Goal: Information Seeking & Learning: Learn about a topic

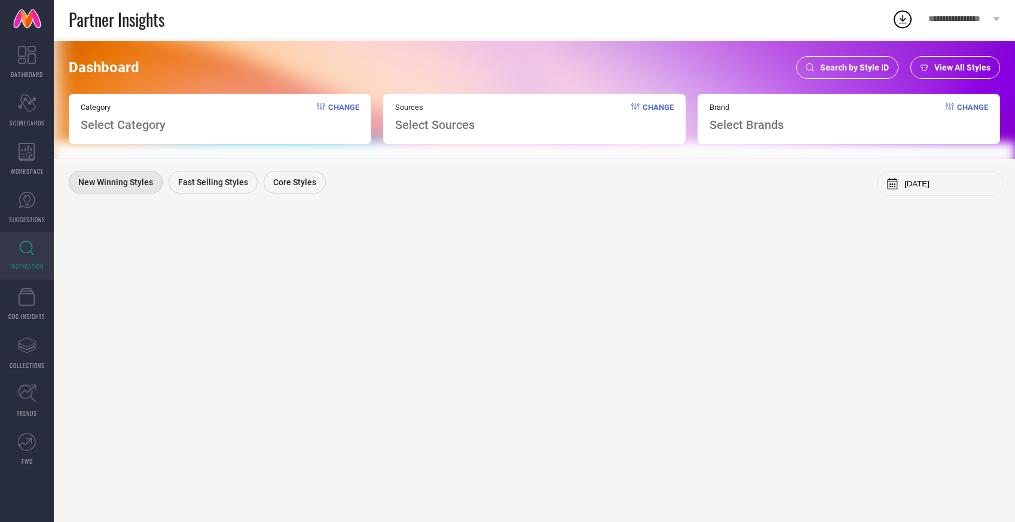
click at [741, 130] on span "Select Brands" at bounding box center [746, 125] width 74 height 14
click at [760, 123] on span "Select Brands" at bounding box center [746, 125] width 74 height 14
click at [735, 128] on span "Select Brands" at bounding box center [746, 125] width 74 height 14
click at [745, 123] on span "Select Brands" at bounding box center [746, 125] width 74 height 14
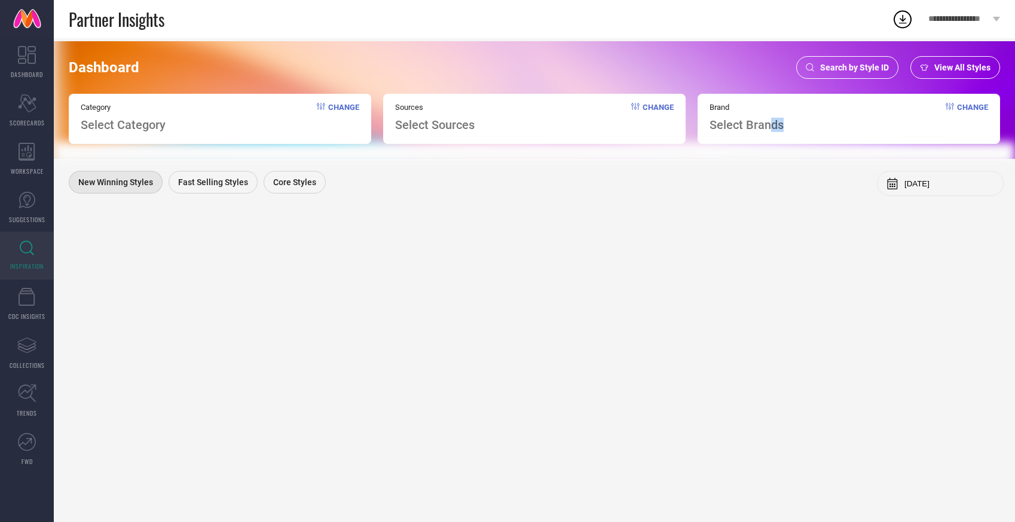
click at [767, 128] on span "Select Brands" at bounding box center [746, 125] width 74 height 14
click at [803, 120] on div "Brand Select Brands Change" at bounding box center [848, 119] width 302 height 50
click at [799, 131] on div "Brand Select Brands Change" at bounding box center [848, 119] width 302 height 50
click at [971, 107] on span "Change" at bounding box center [972, 117] width 31 height 29
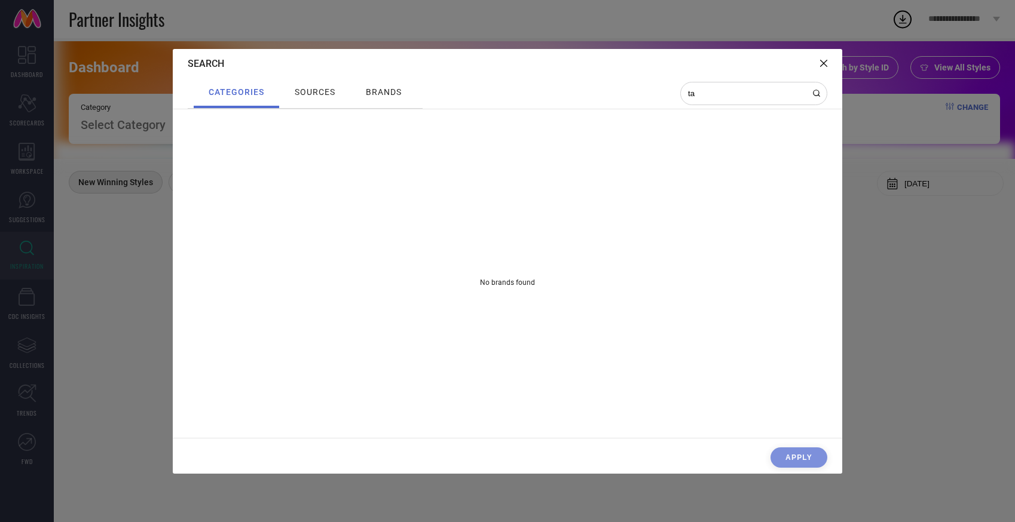
type input "t"
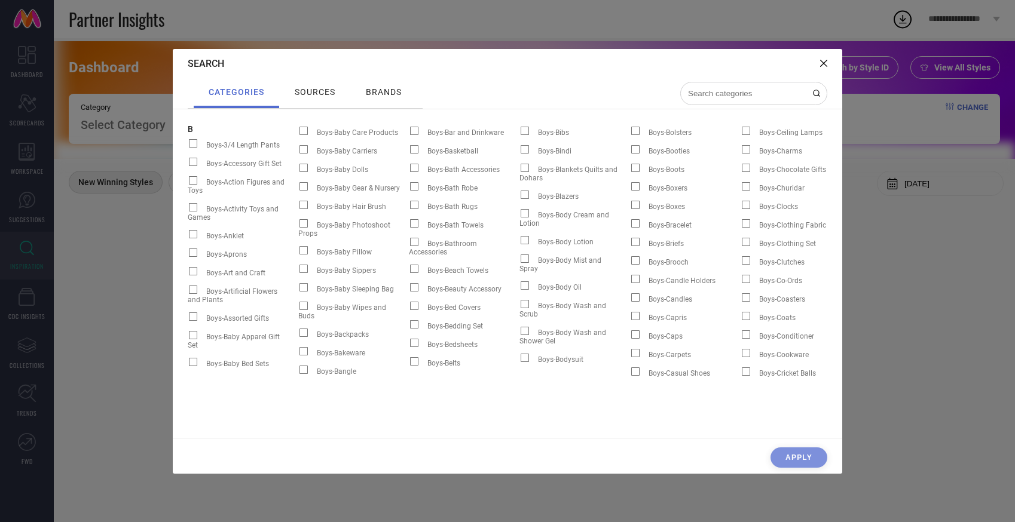
click at [311, 93] on span "sources" at bounding box center [315, 92] width 41 height 10
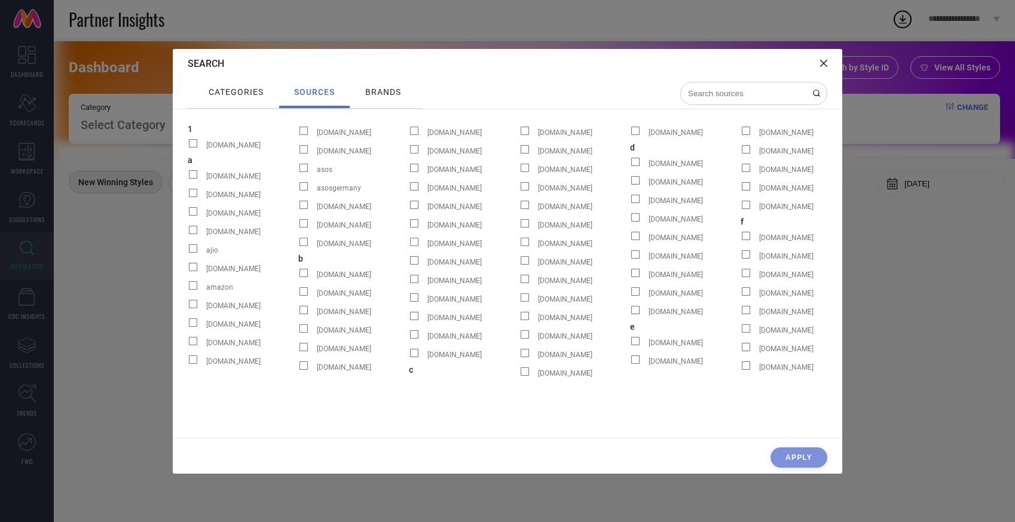
click at [375, 87] on span "brands" at bounding box center [383, 92] width 36 height 10
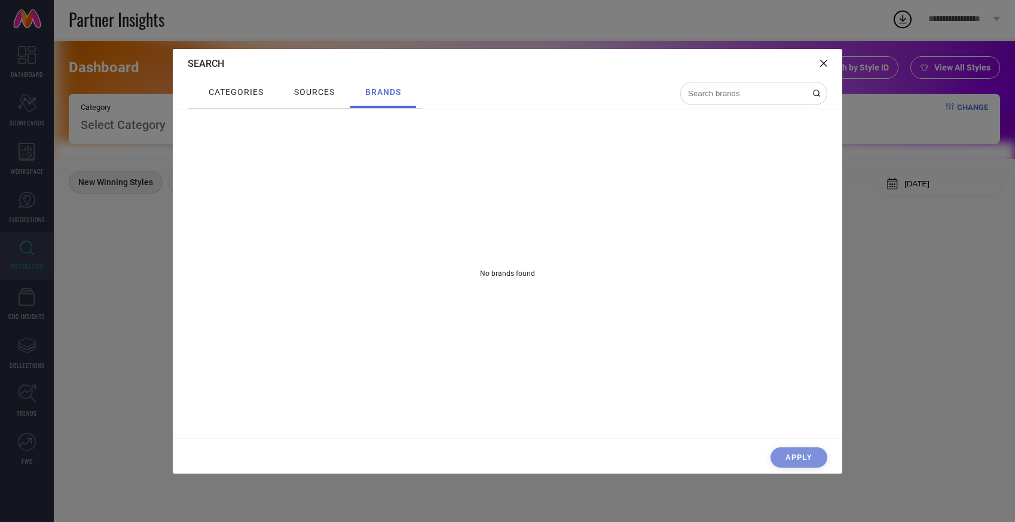
click at [705, 91] on input at bounding box center [747, 93] width 120 height 10
click at [699, 91] on input at bounding box center [747, 93] width 120 height 10
type input "taa"
click at [224, 99] on div "categories" at bounding box center [236, 92] width 61 height 16
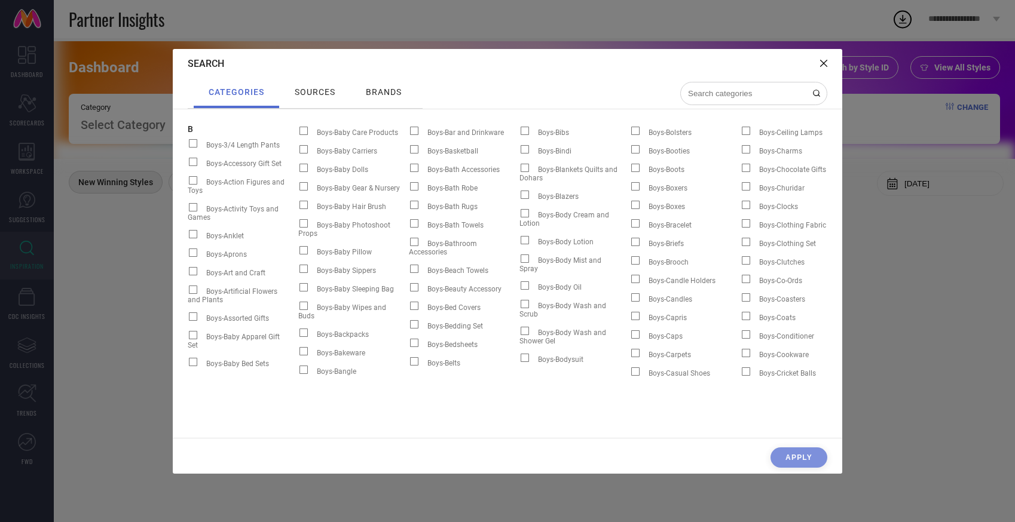
click at [822, 66] on div at bounding box center [823, 63] width 7 height 11
click at [825, 63] on icon at bounding box center [823, 63] width 7 height 7
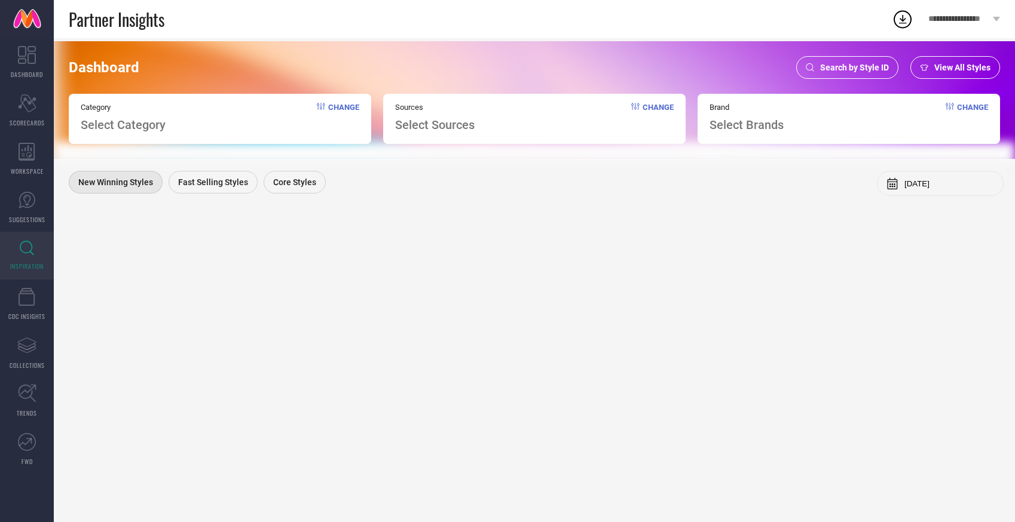
click at [758, 125] on span "Select Brands" at bounding box center [746, 125] width 74 height 14
click at [973, 108] on span "Change" at bounding box center [972, 117] width 31 height 29
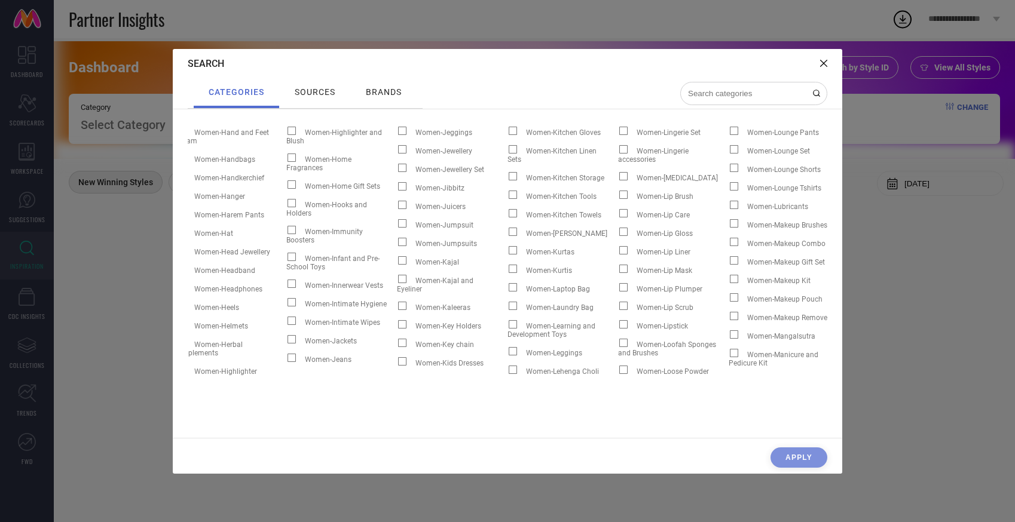
scroll to position [0, 25240]
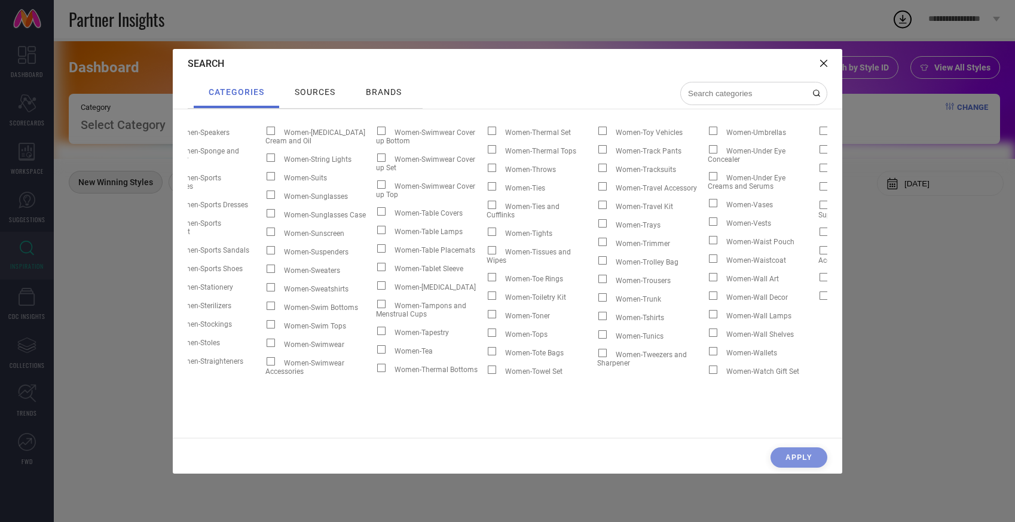
click at [319, 88] on span "sources" at bounding box center [315, 92] width 41 height 10
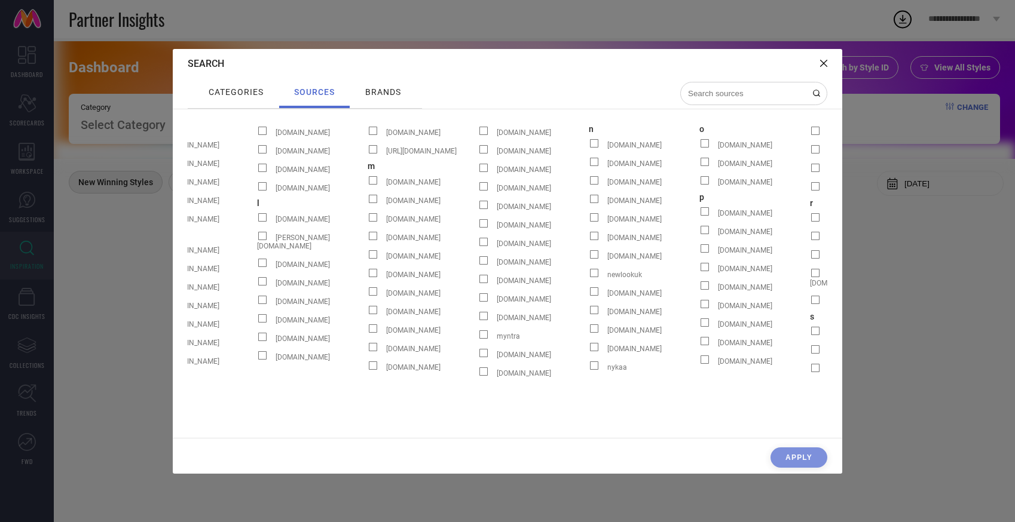
scroll to position [0, 930]
click at [826, 66] on icon at bounding box center [823, 63] width 7 height 7
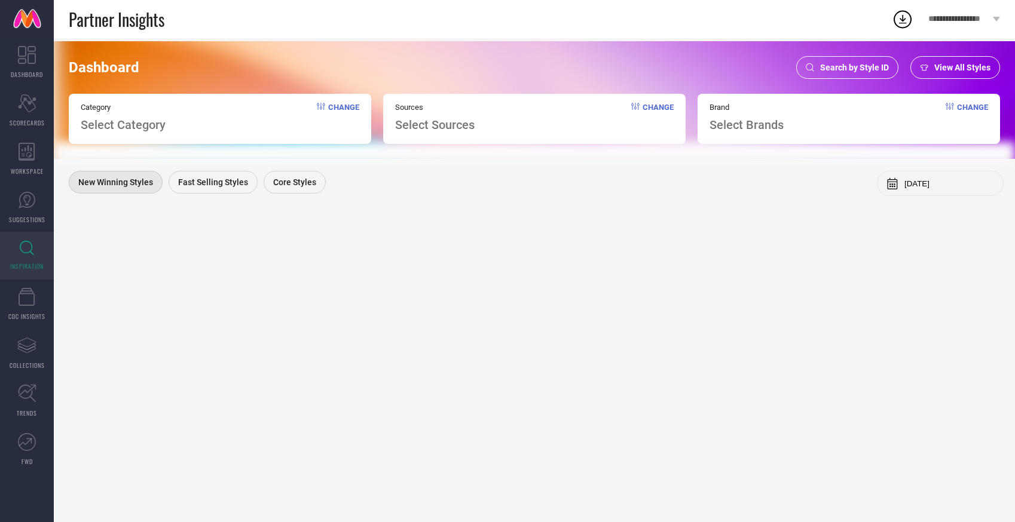
click at [850, 71] on span "Search by Style ID" at bounding box center [854, 68] width 69 height 10
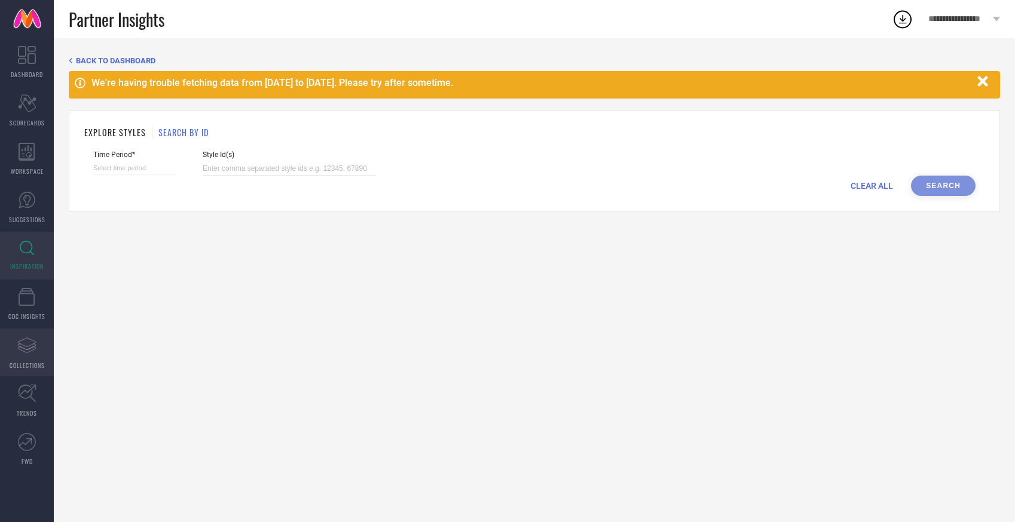
click at [13, 344] on link "Assortments Created with Sketch. COLLECTIONS" at bounding box center [27, 353] width 54 height 48
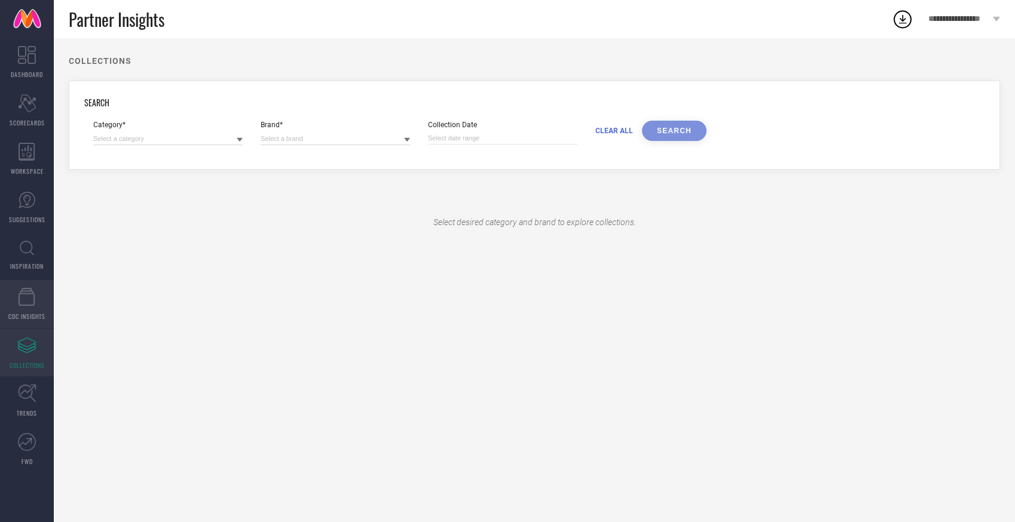
click at [27, 301] on icon at bounding box center [27, 297] width 17 height 18
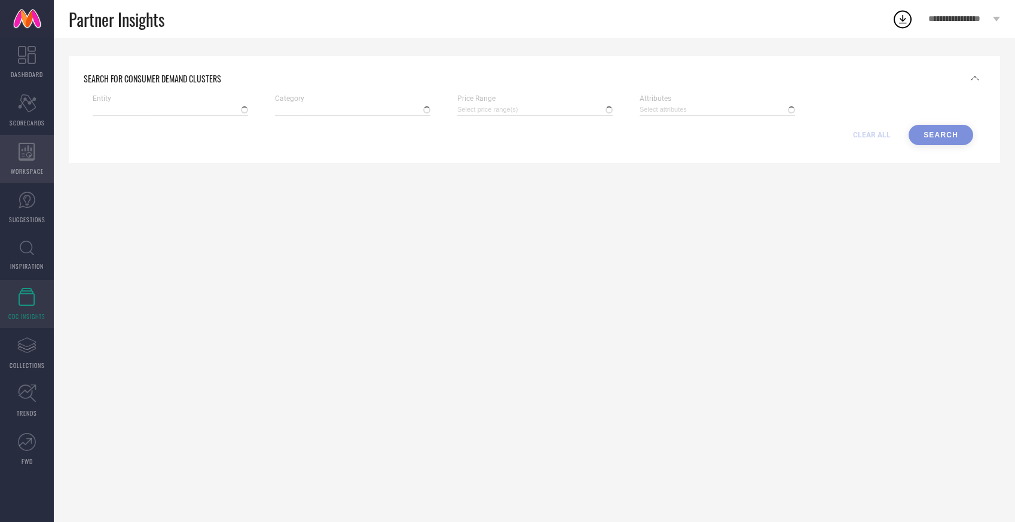
type input "TAAVI"
type input "Women-Dresses"
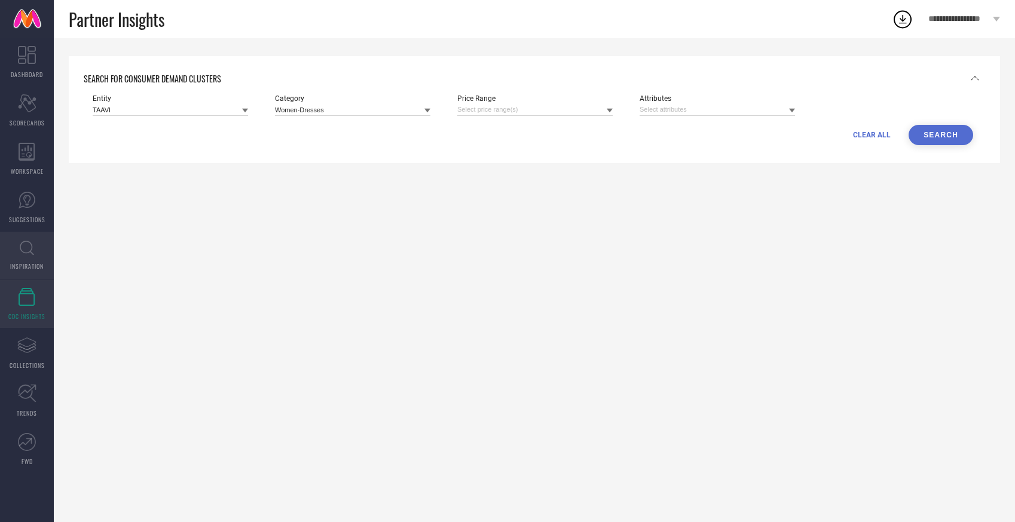
click at [25, 255] on icon at bounding box center [27, 248] width 14 height 15
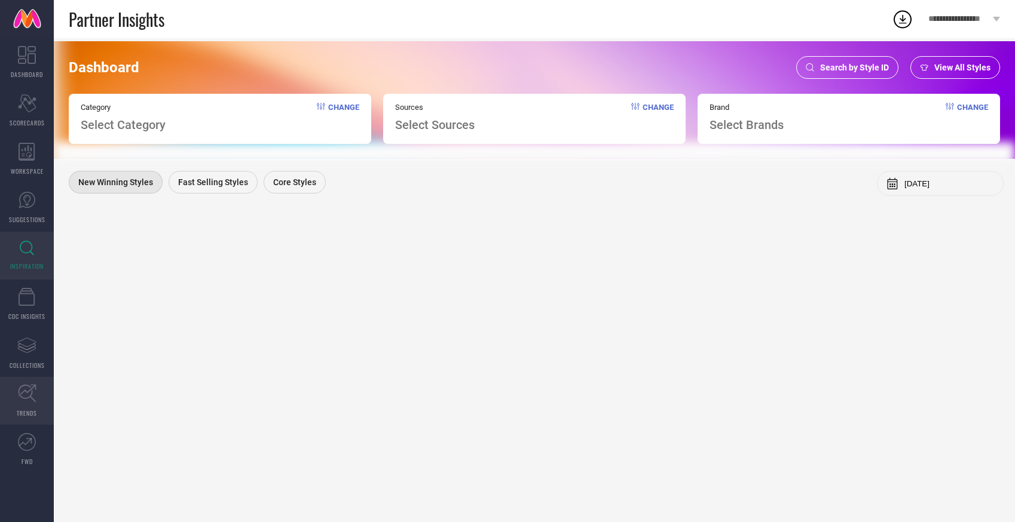
click at [30, 390] on icon at bounding box center [27, 393] width 19 height 19
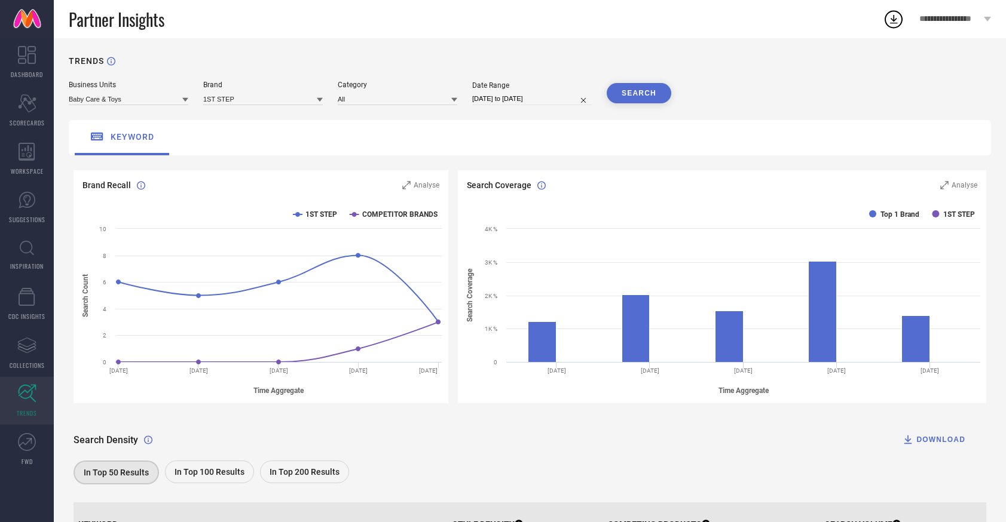
click at [402, 73] on div "TRENDS" at bounding box center [530, 68] width 922 height 25
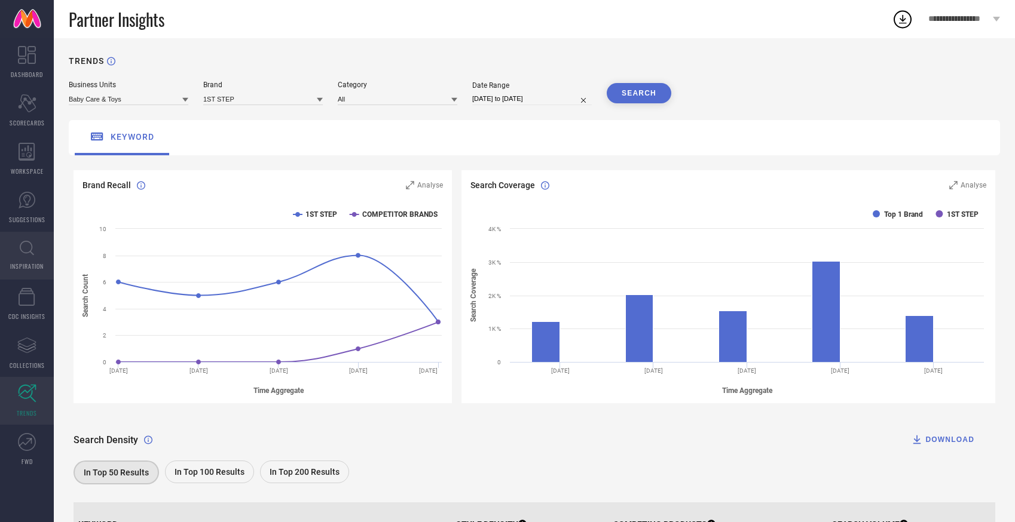
click at [26, 252] on icon at bounding box center [27, 248] width 14 height 15
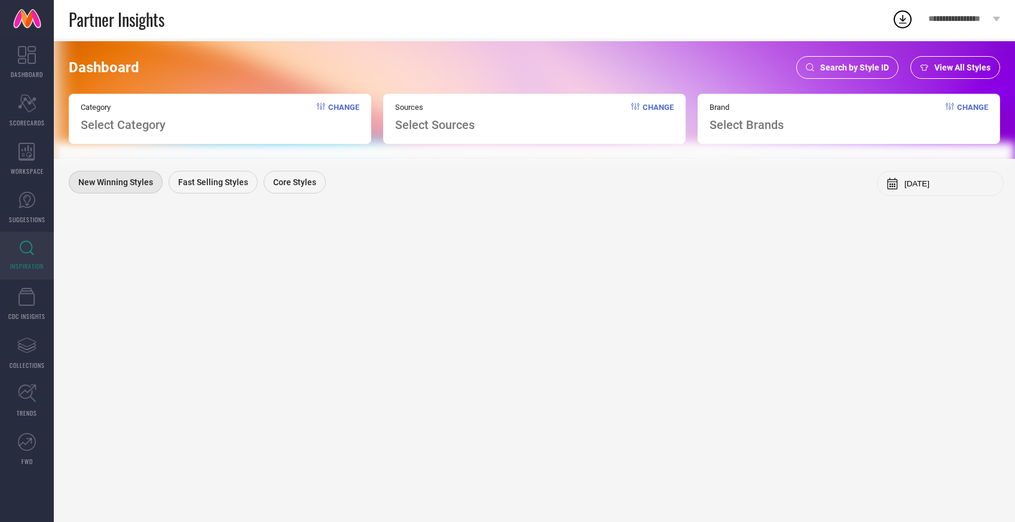
click at [343, 111] on span "Change" at bounding box center [343, 117] width 31 height 29
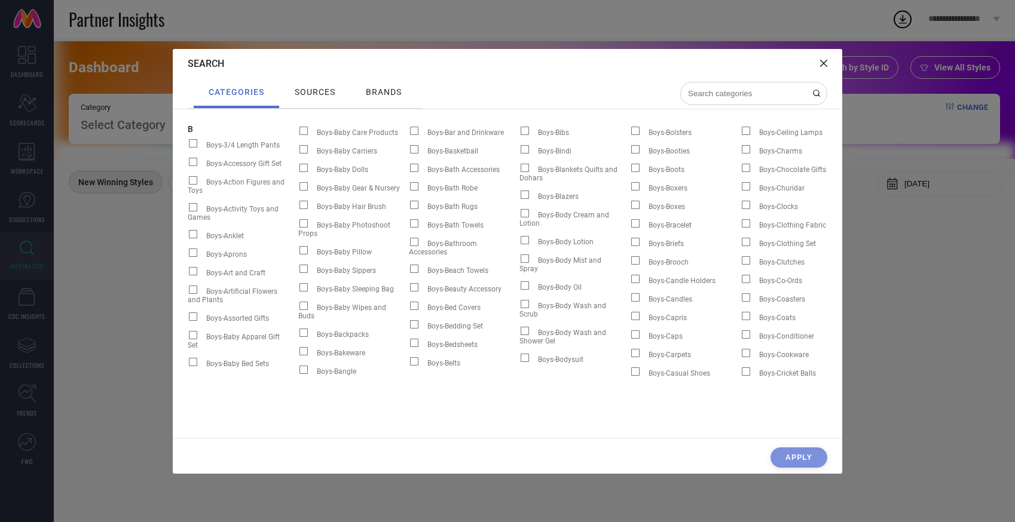
click at [367, 91] on span "brands" at bounding box center [384, 92] width 36 height 10
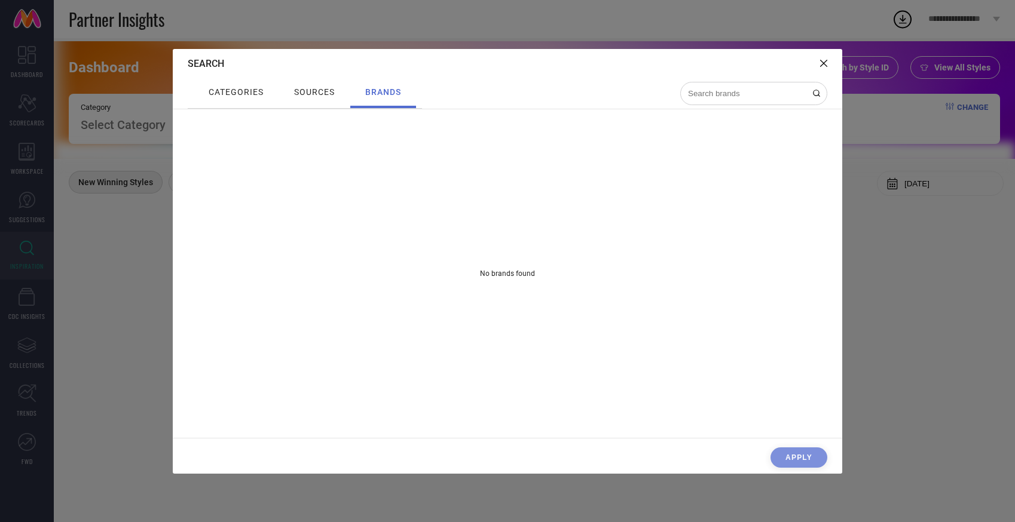
click at [764, 99] on div at bounding box center [753, 93] width 147 height 23
click at [744, 94] on input at bounding box center [747, 93] width 120 height 10
type input "taavi"
click at [301, 95] on span "sources" at bounding box center [314, 92] width 41 height 10
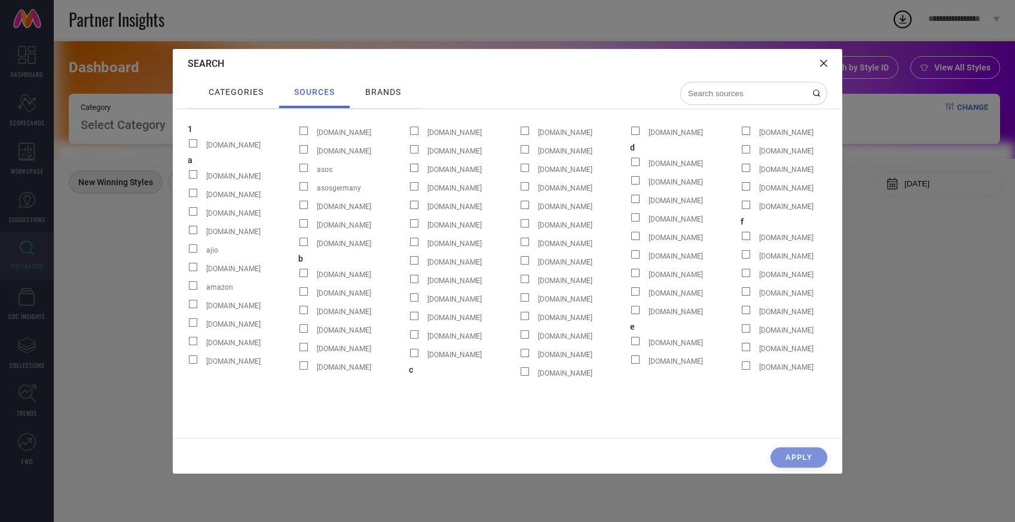
click at [231, 96] on span "categories" at bounding box center [236, 92] width 55 height 10
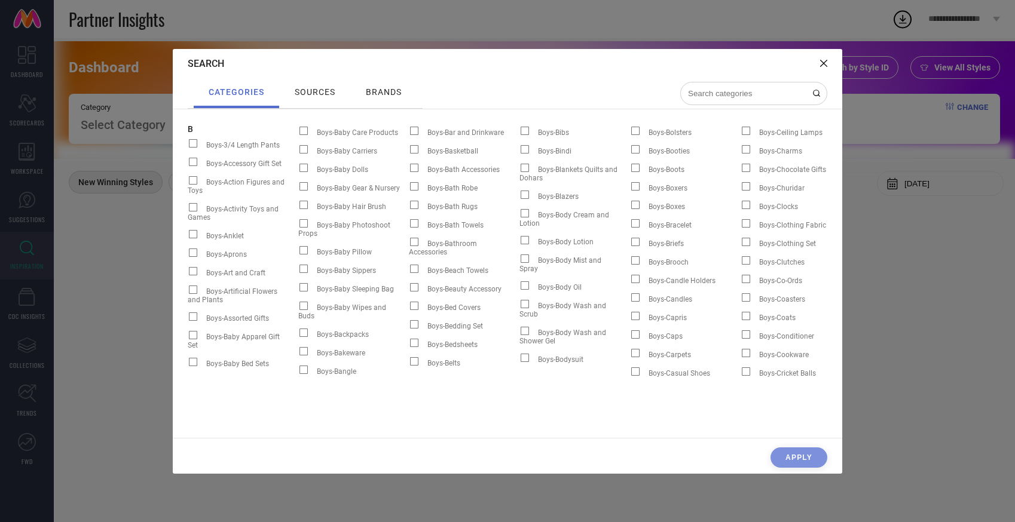
click at [304, 90] on span "sources" at bounding box center [315, 92] width 41 height 10
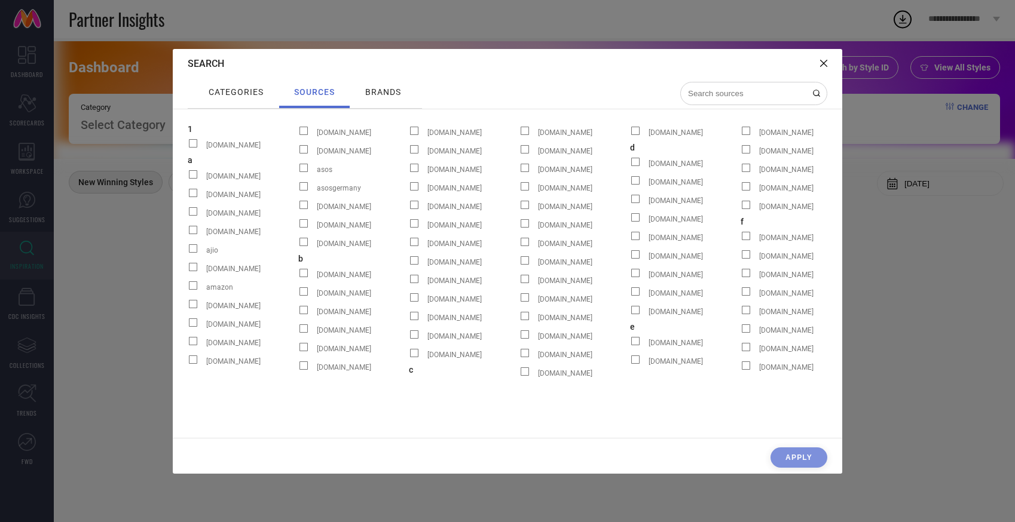
click at [764, 91] on input at bounding box center [747, 93] width 120 height 10
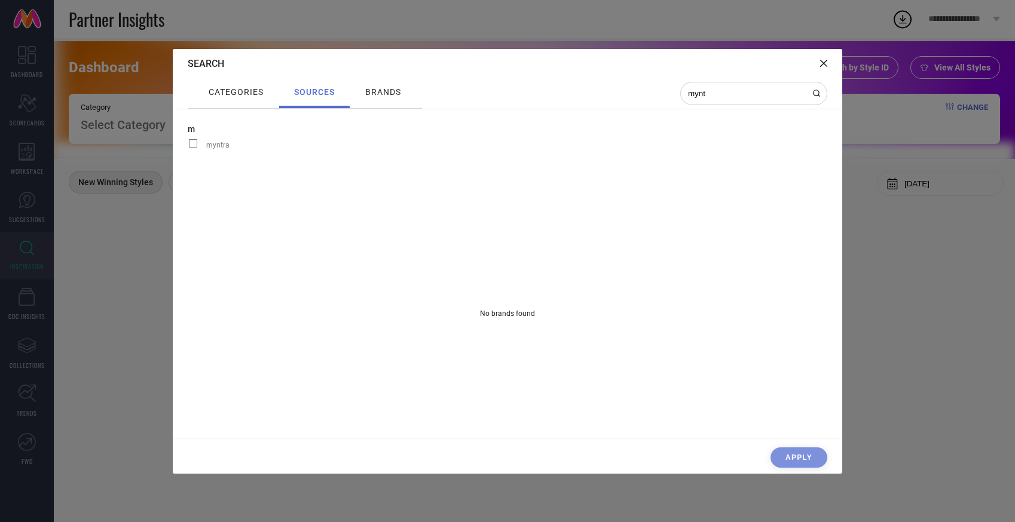
type input "mynt"
click at [197, 145] on span at bounding box center [193, 143] width 8 height 8
click at [188, 148] on input "myntra" at bounding box center [188, 148] width 0 height 0
click at [381, 90] on span "brands" at bounding box center [383, 92] width 36 height 10
click at [757, 92] on input at bounding box center [747, 93] width 120 height 10
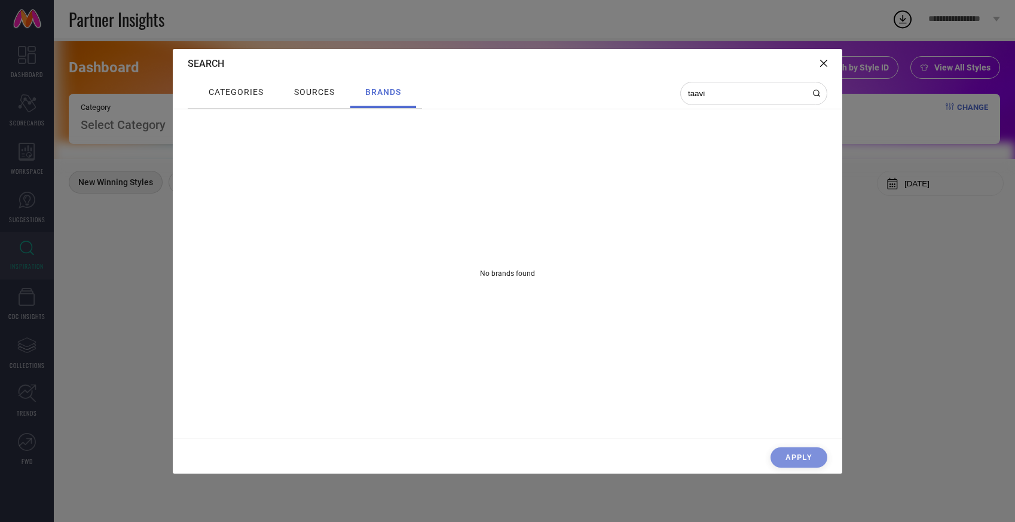
type input "taavi"
click at [199, 94] on div "categories" at bounding box center [236, 93] width 85 height 30
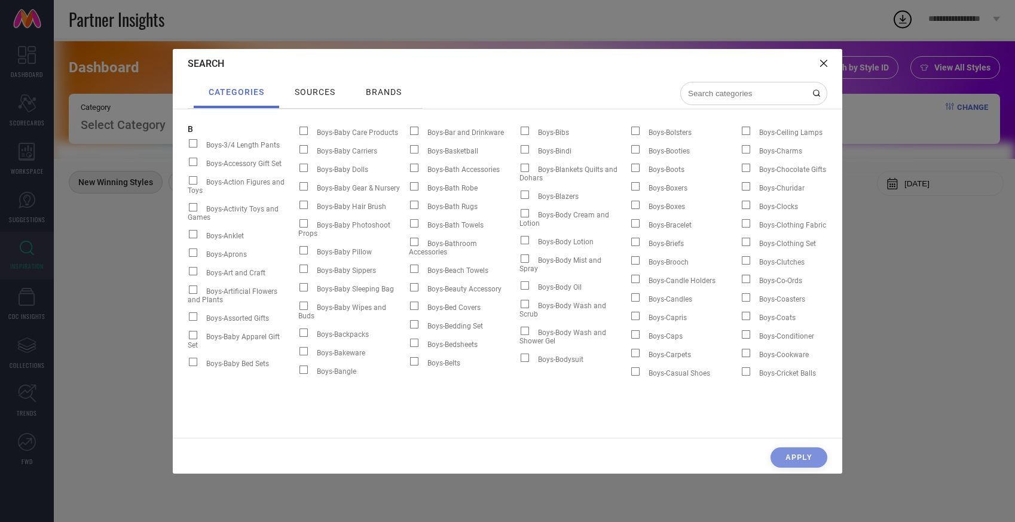
click at [772, 92] on input at bounding box center [747, 93] width 120 height 10
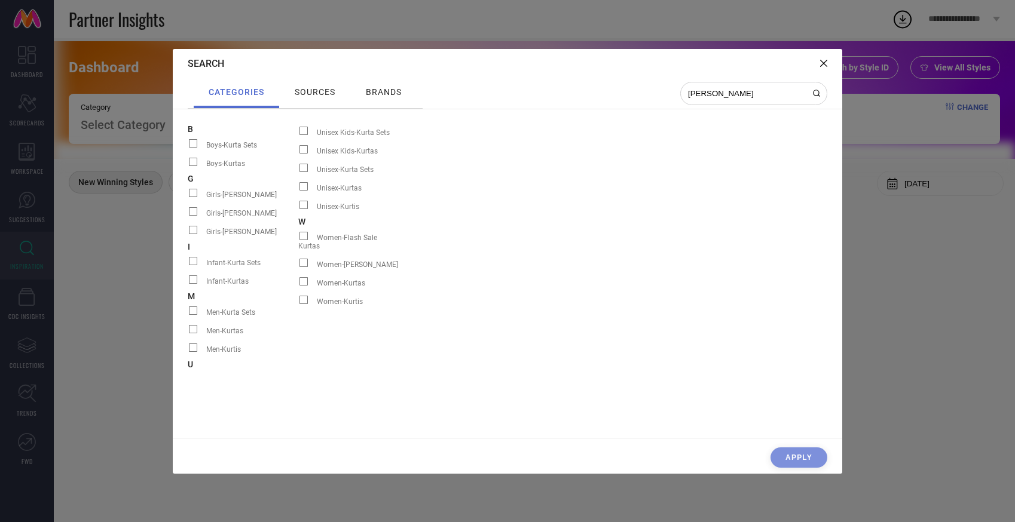
type input "kurt"
click at [303, 277] on span at bounding box center [303, 281] width 8 height 8
click at [298, 286] on input "Women-Kurtas" at bounding box center [298, 286] width 0 height 0
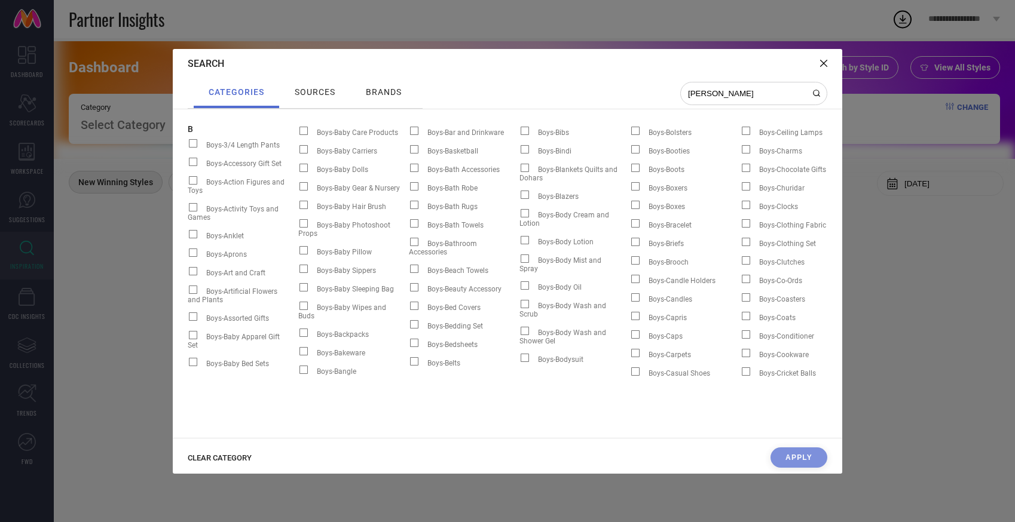
click at [811, 454] on div "CLEAR CATEGORY Apply" at bounding box center [507, 461] width 669 height 26
click at [210, 459] on span "CLEAR CATEGORY" at bounding box center [220, 458] width 64 height 9
click at [210, 459] on div "Apply" at bounding box center [507, 461] width 669 height 26
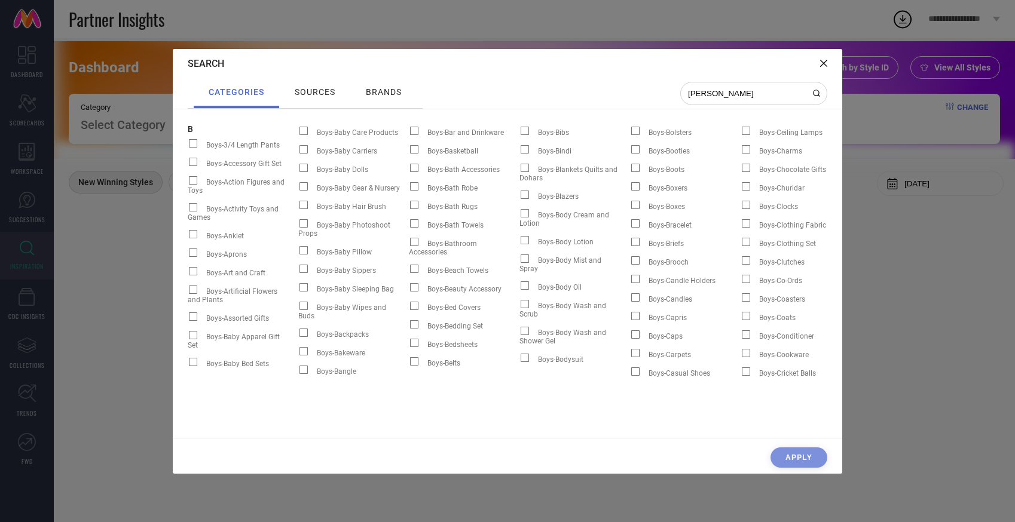
click at [334, 94] on span "sources" at bounding box center [315, 92] width 41 height 10
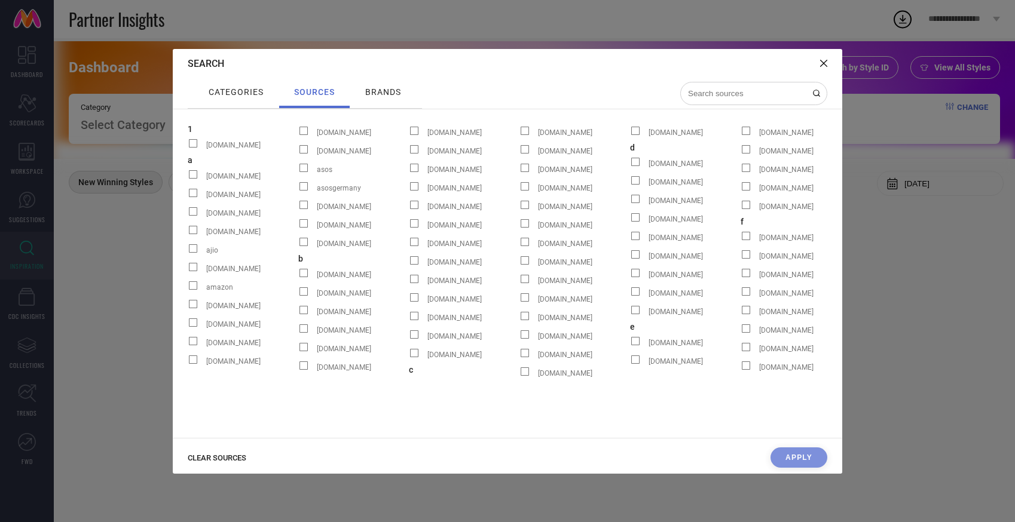
click at [725, 99] on div at bounding box center [753, 93] width 147 height 23
click at [722, 96] on input at bounding box center [747, 93] width 120 height 10
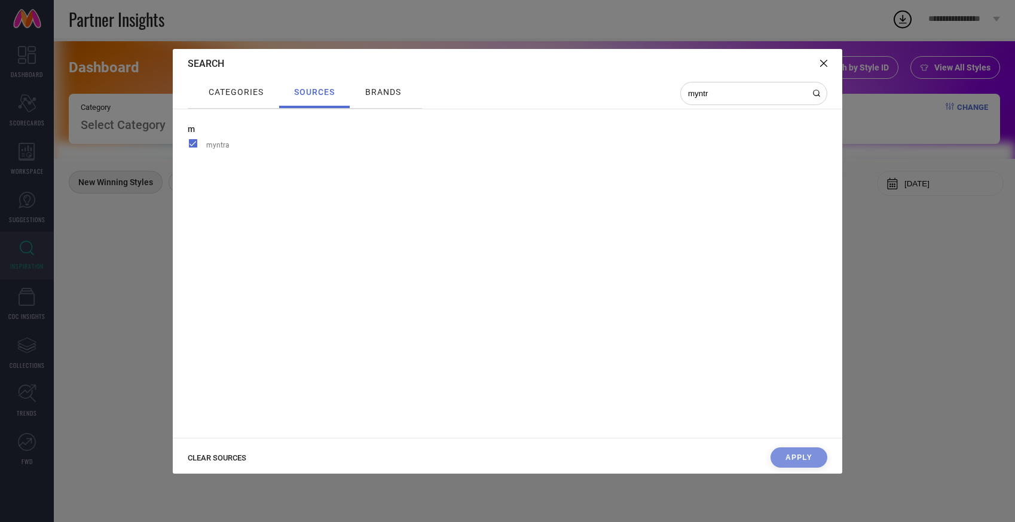
type input "myntr"
click at [381, 100] on div "brands" at bounding box center [383, 93] width 66 height 30
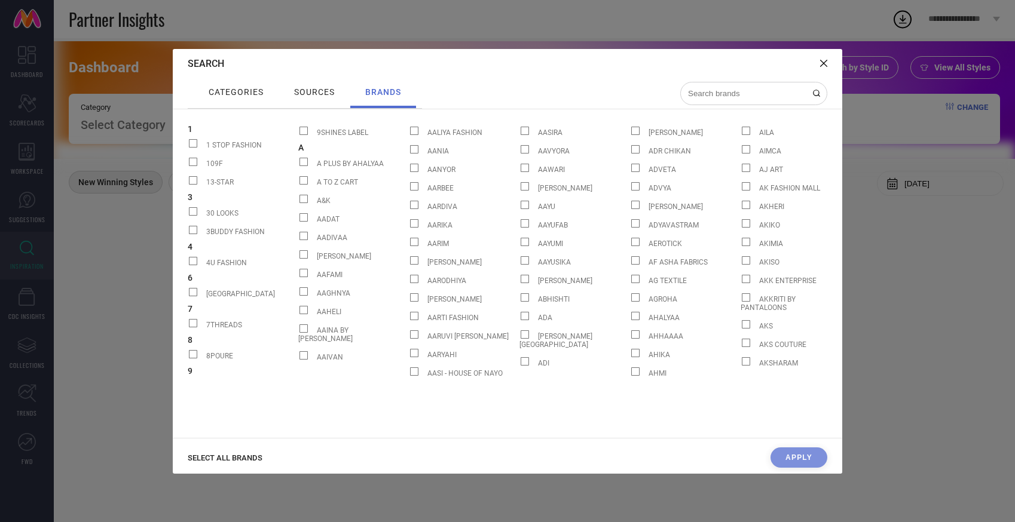
click at [218, 460] on span "SELECT ALL BRANDS" at bounding box center [225, 458] width 75 height 9
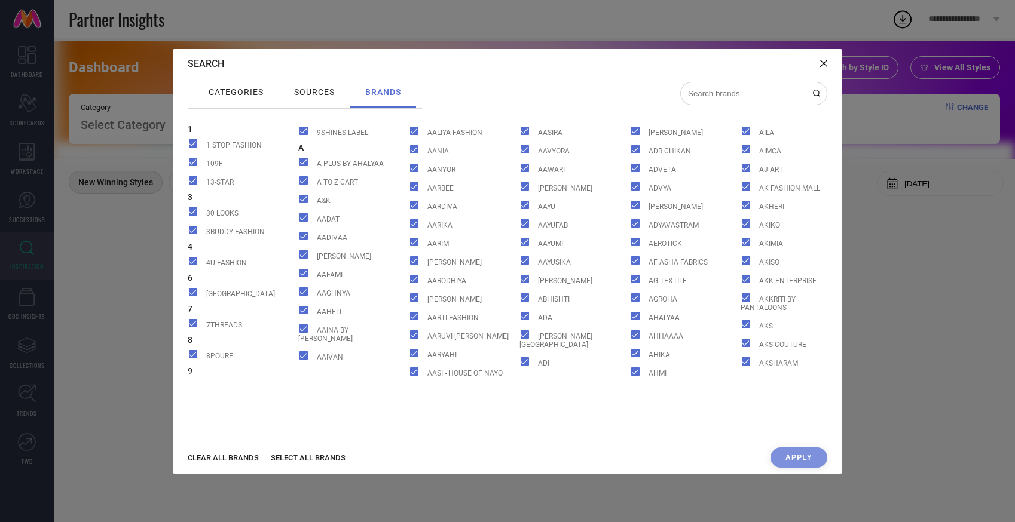
click at [218, 460] on span "CLEAR ALL BRANDS" at bounding box center [223, 458] width 71 height 9
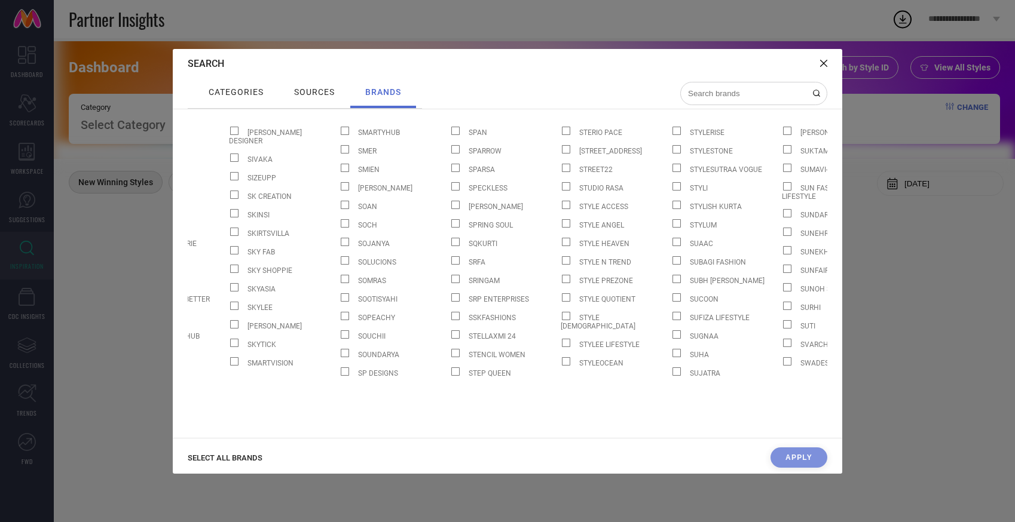
scroll to position [0, 14461]
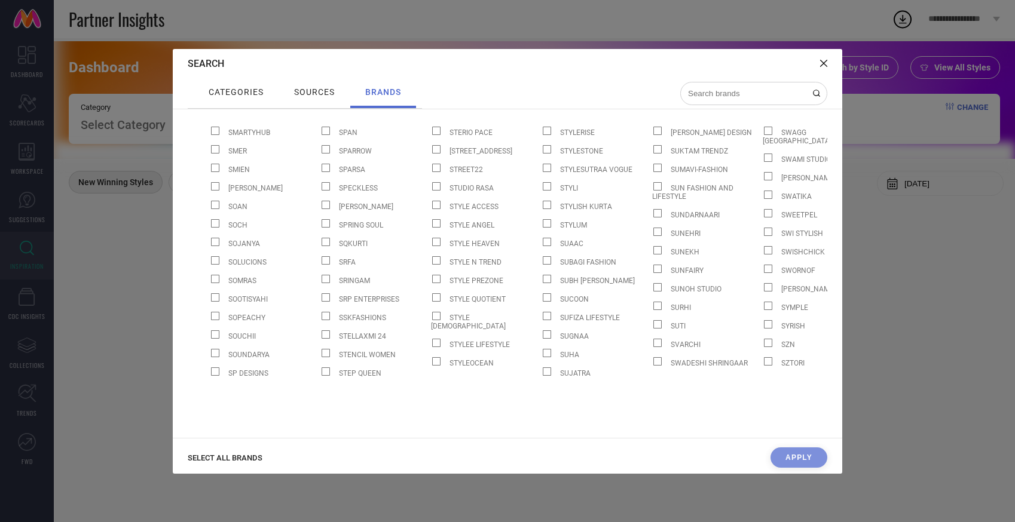
click at [874, 148] on span at bounding box center [878, 143] width 8 height 8
click at [873, 148] on input "TAAVI" at bounding box center [873, 148] width 0 height 0
click at [245, 93] on span "categories" at bounding box center [236, 92] width 55 height 10
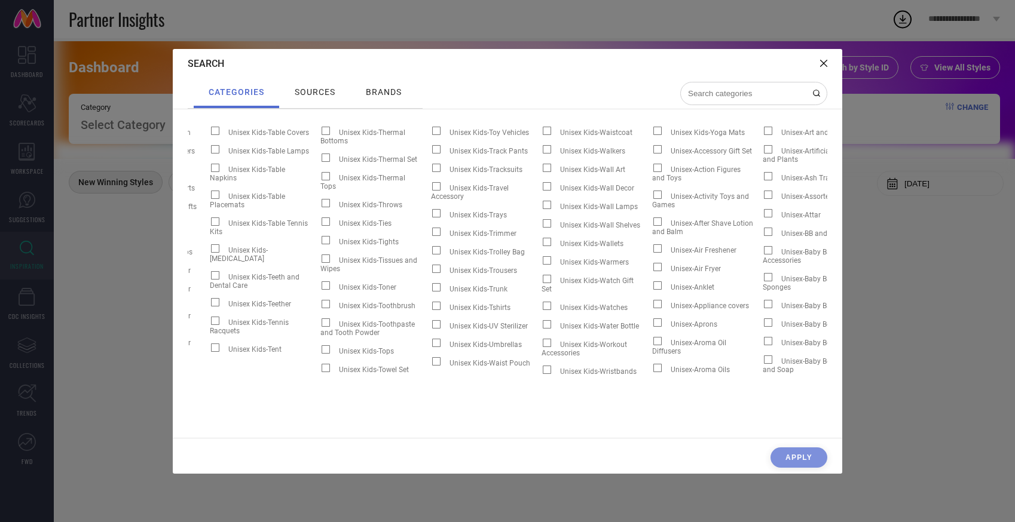
click at [721, 95] on input at bounding box center [747, 93] width 120 height 10
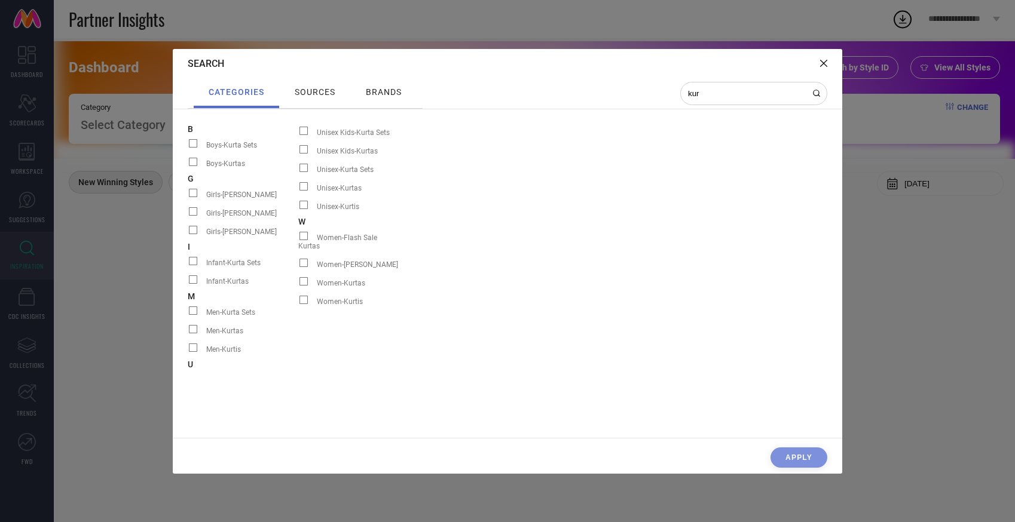
scroll to position [0, 0]
type input "kurt"
click at [300, 259] on span at bounding box center [303, 263] width 8 height 8
click at [298, 267] on input "Women-Kurta Sets" at bounding box center [298, 267] width 0 height 0
click at [304, 259] on span at bounding box center [303, 263] width 8 height 8
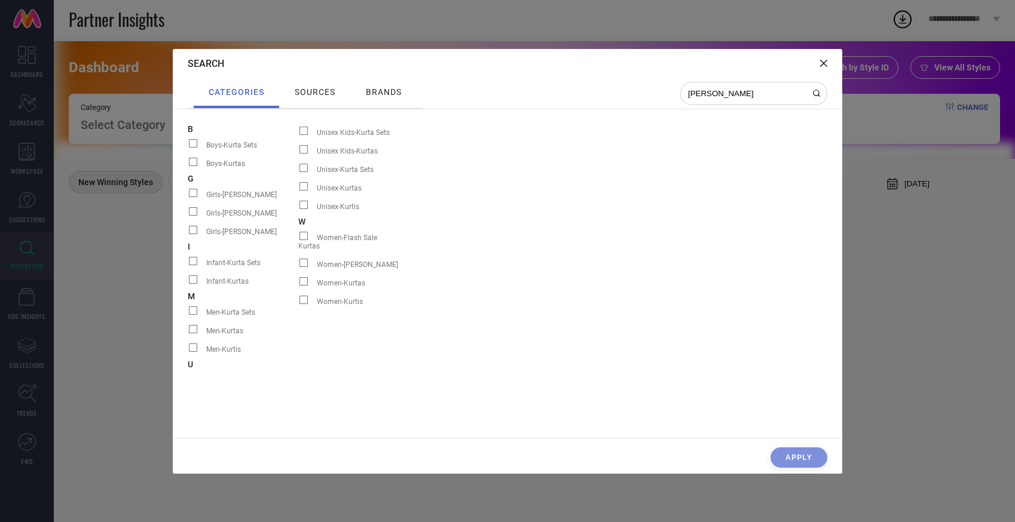
click at [298, 267] on input "Women-Kurta Sets" at bounding box center [298, 267] width 0 height 0
click at [304, 259] on span at bounding box center [303, 263] width 8 height 8
click at [298, 267] on input "Women-Kurta Sets" at bounding box center [298, 267] width 0 height 0
click at [304, 259] on span at bounding box center [303, 263] width 8 height 8
click at [298, 267] on input "Women-Kurta Sets" at bounding box center [298, 267] width 0 height 0
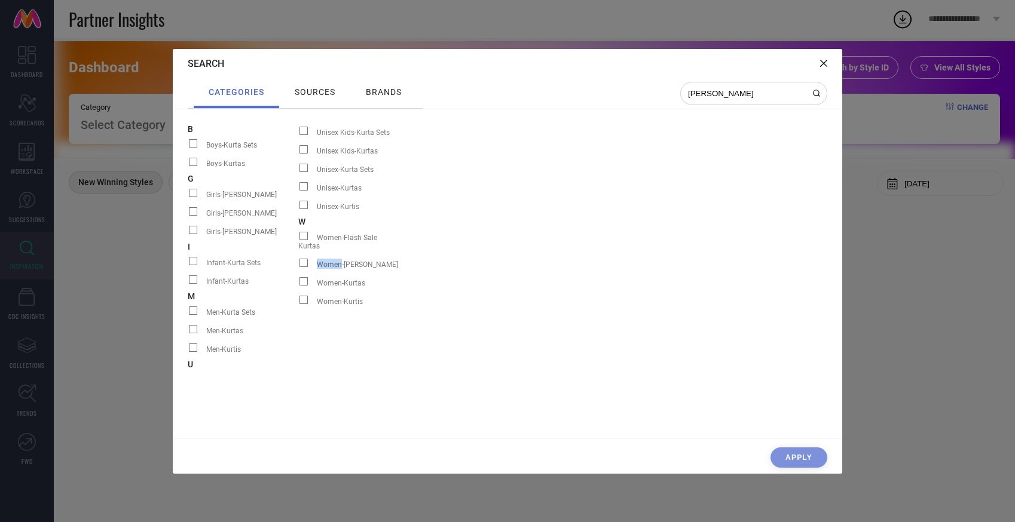
click at [304, 259] on span at bounding box center [303, 263] width 8 height 8
click at [298, 267] on input "Women-Kurta Sets" at bounding box center [298, 267] width 0 height 0
click at [304, 259] on span at bounding box center [303, 263] width 8 height 8
click at [298, 267] on input "Women-Kurta Sets" at bounding box center [298, 267] width 0 height 0
click at [303, 277] on span at bounding box center [303, 281] width 8 height 8
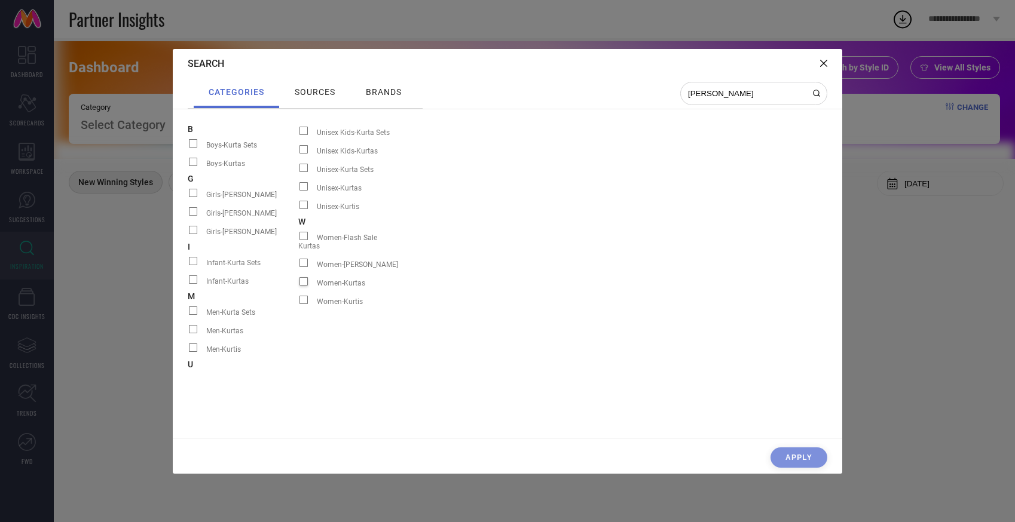
click at [298, 286] on input "Women-Kurtas" at bounding box center [298, 286] width 0 height 0
click at [303, 277] on span at bounding box center [303, 281] width 8 height 8
click at [298, 286] on input "Women-Kurtas" at bounding box center [298, 286] width 0 height 0
click at [303, 277] on span at bounding box center [303, 281] width 8 height 8
click at [298, 286] on input "Women-Kurtas" at bounding box center [298, 286] width 0 height 0
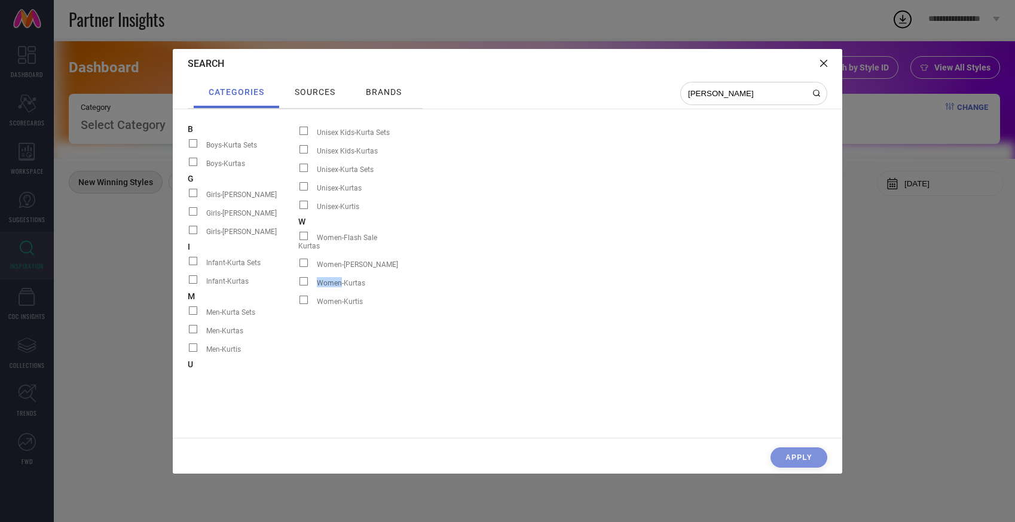
click at [303, 277] on span at bounding box center [303, 281] width 8 height 8
click at [298, 286] on input "Women-Kurtas" at bounding box center [298, 286] width 0 height 0
click at [814, 454] on div "Apply" at bounding box center [507, 461] width 669 height 26
click at [323, 86] on div "sources" at bounding box center [315, 92] width 47 height 16
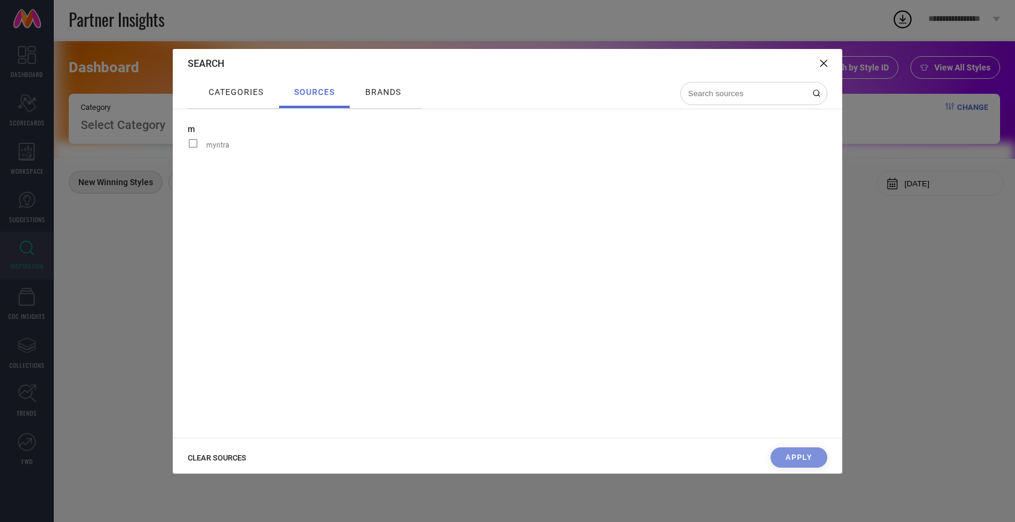
click at [194, 145] on span at bounding box center [193, 143] width 8 height 8
click at [188, 148] on input "myntra" at bounding box center [188, 148] width 0 height 0
click at [194, 145] on span at bounding box center [193, 143] width 8 height 8
click at [188, 148] on input "myntra" at bounding box center [188, 148] width 0 height 0
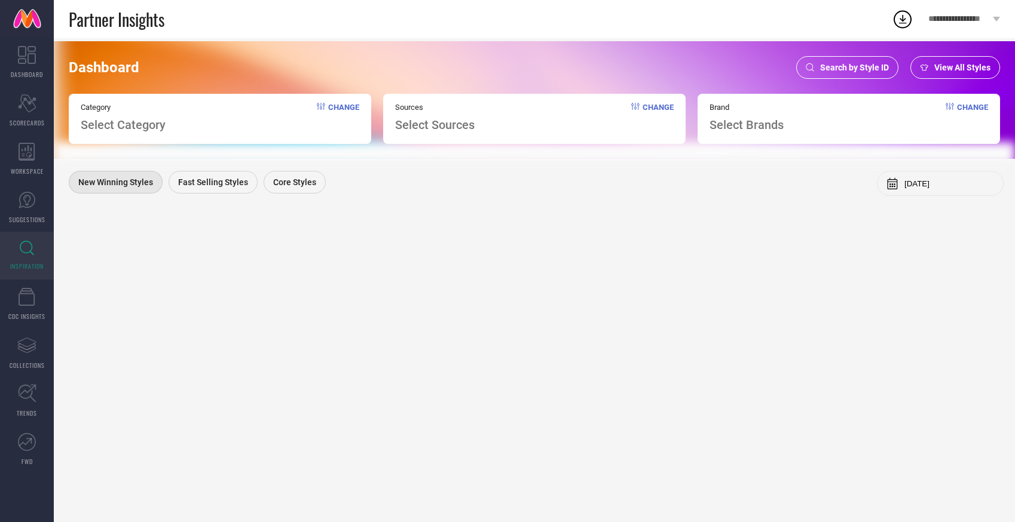
click at [334, 107] on span "Change" at bounding box center [343, 117] width 31 height 29
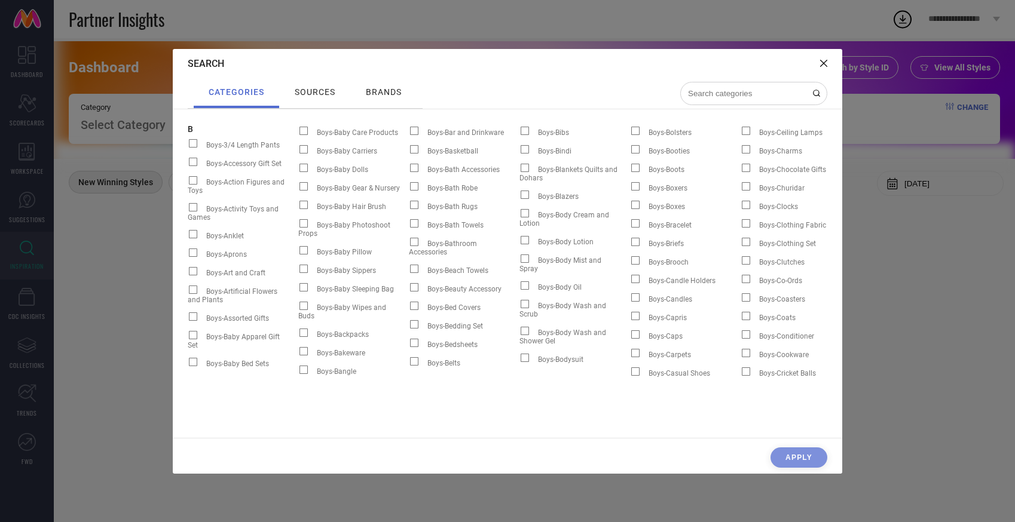
click at [737, 90] on input at bounding box center [747, 93] width 120 height 10
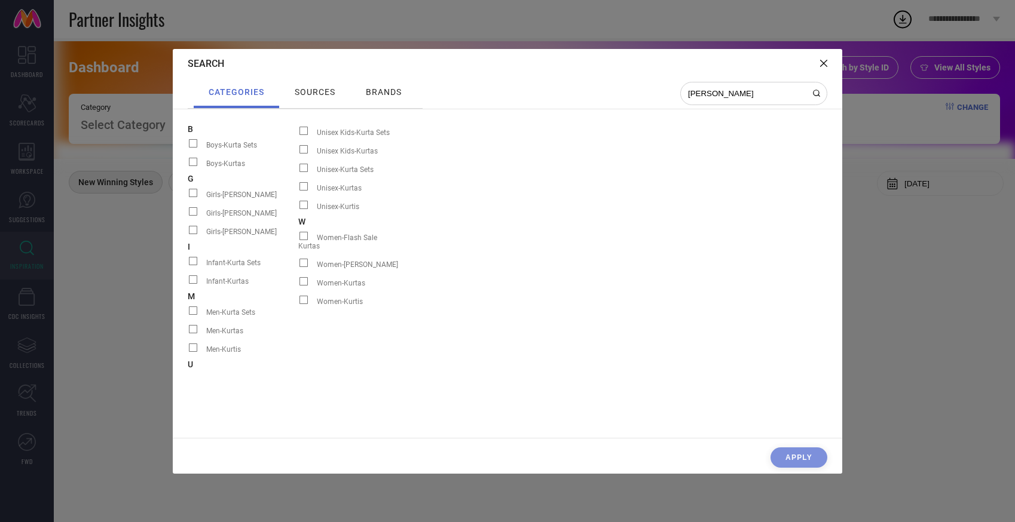
type input "kurt"
click at [307, 259] on span at bounding box center [303, 263] width 8 height 8
click at [298, 267] on input "Women-Kurta Sets" at bounding box center [298, 267] width 0 height 0
click at [319, 95] on span "sources" at bounding box center [315, 92] width 41 height 10
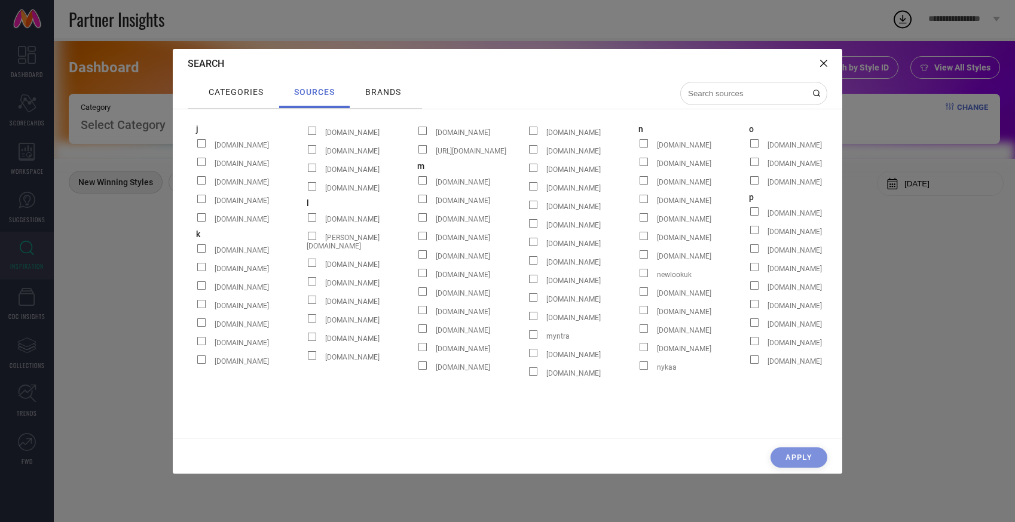
scroll to position [0, 877]
click at [532, 330] on span at bounding box center [532, 334] width 8 height 8
click at [527, 339] on input "myntra" at bounding box center [527, 339] width 0 height 0
click at [390, 81] on div "brands" at bounding box center [383, 93] width 66 height 30
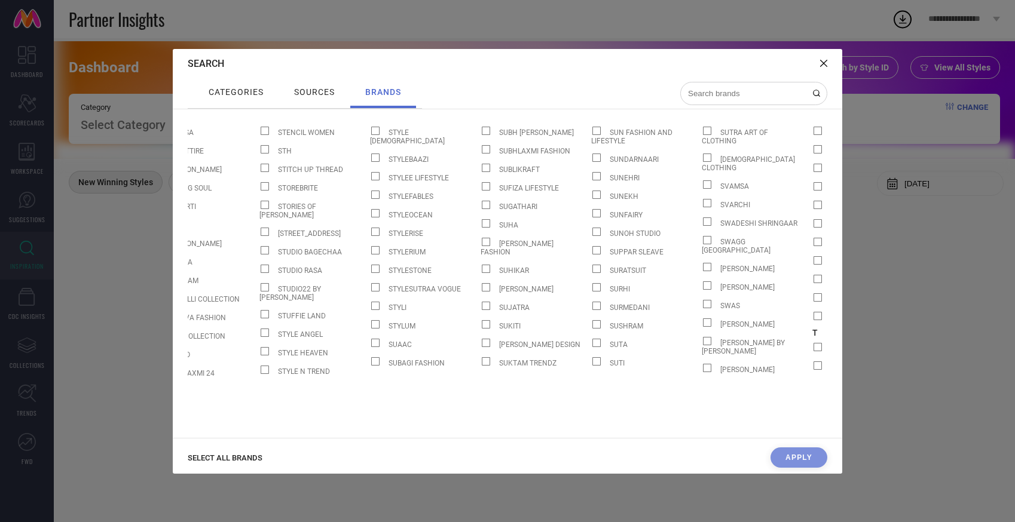
scroll to position [0, 18610]
click at [816, 343] on span at bounding box center [820, 347] width 8 height 8
click at [815, 351] on input "TAAVI" at bounding box center [815, 351] width 0 height 0
click at [806, 461] on button "Apply" at bounding box center [798, 458] width 57 height 20
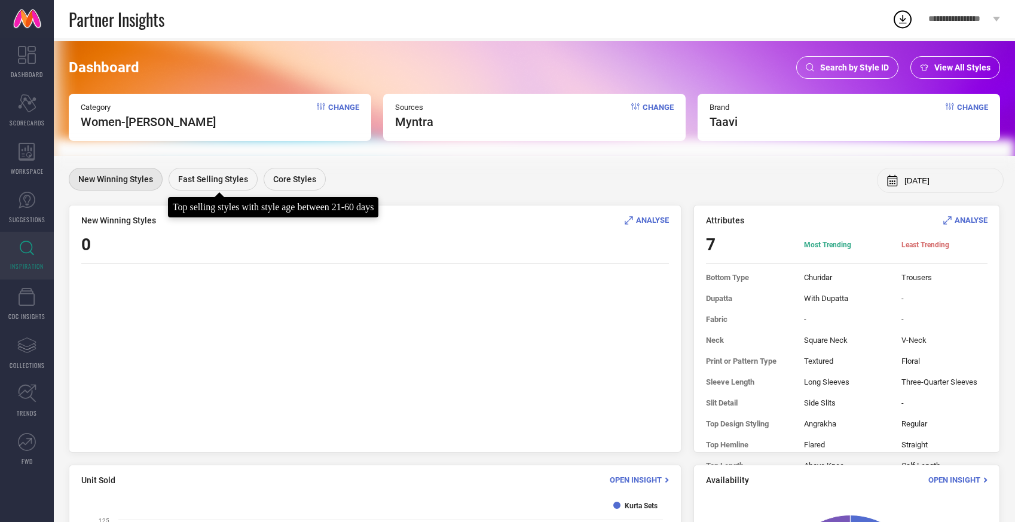
click at [216, 172] on div "Fast Selling Styles" at bounding box center [213, 179] width 89 height 23
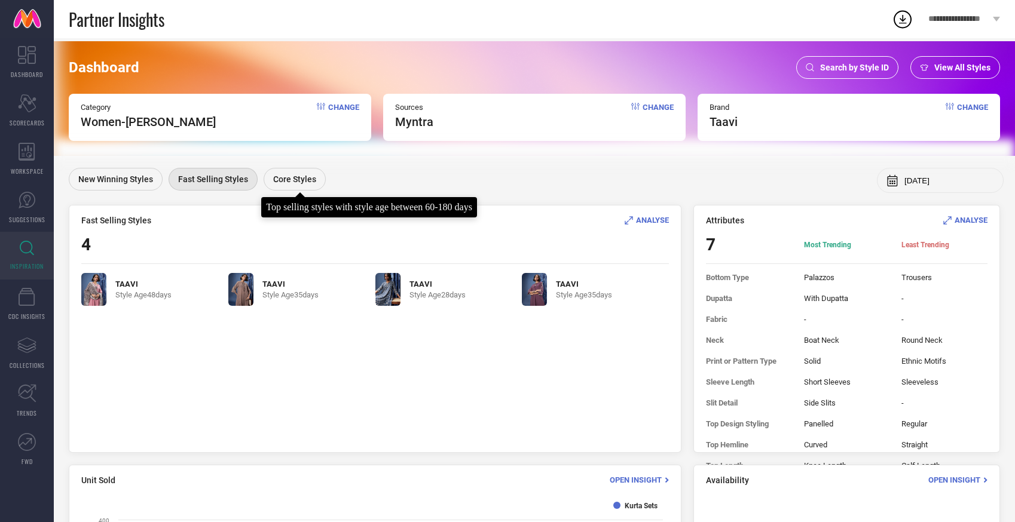
click at [288, 186] on div "Core Styles" at bounding box center [295, 179] width 62 height 23
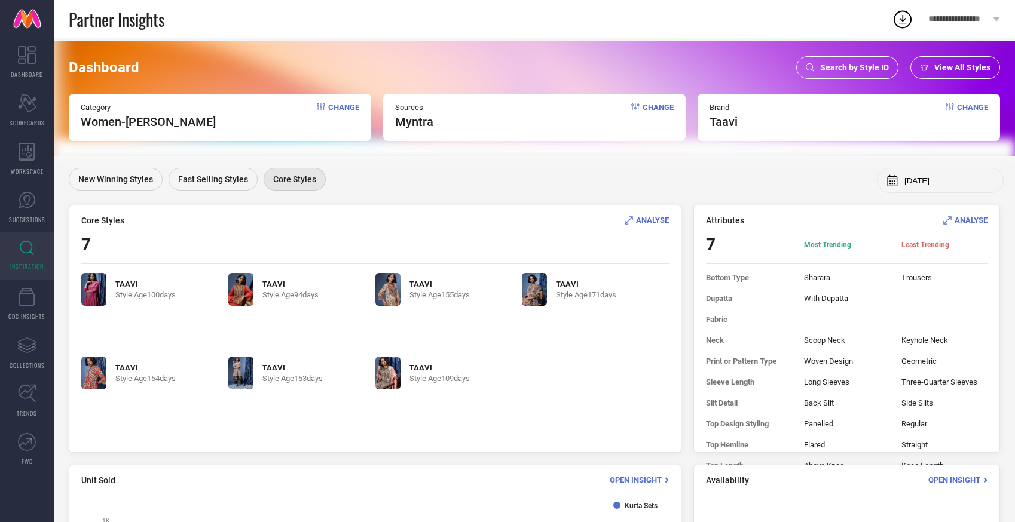
click at [648, 219] on span "ANALYSE" at bounding box center [652, 220] width 33 height 9
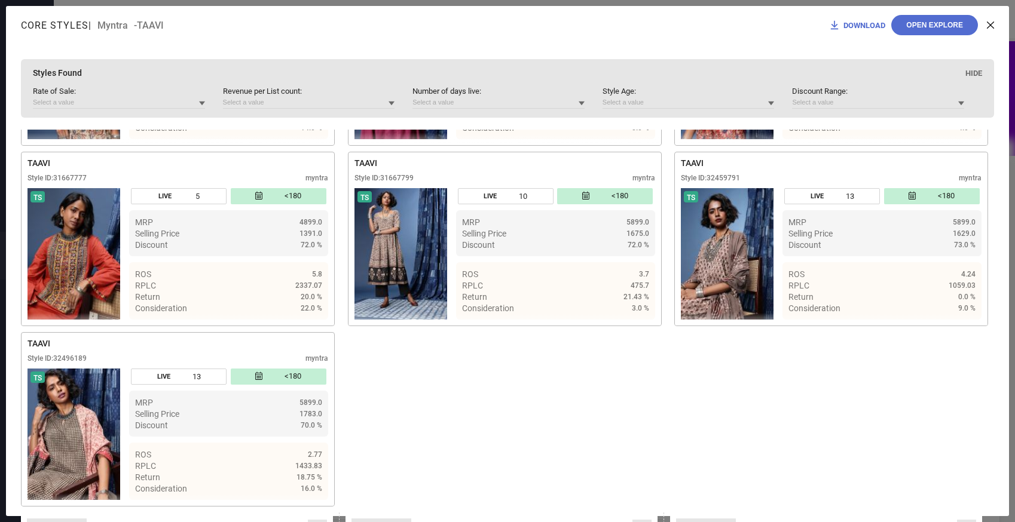
scroll to position [0, 0]
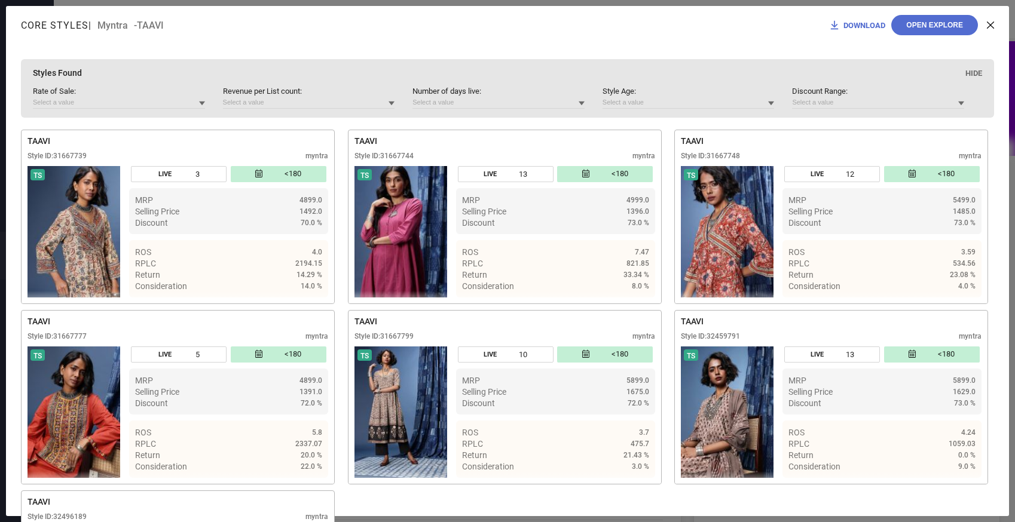
click at [990, 25] on icon at bounding box center [990, 25] width 7 height 7
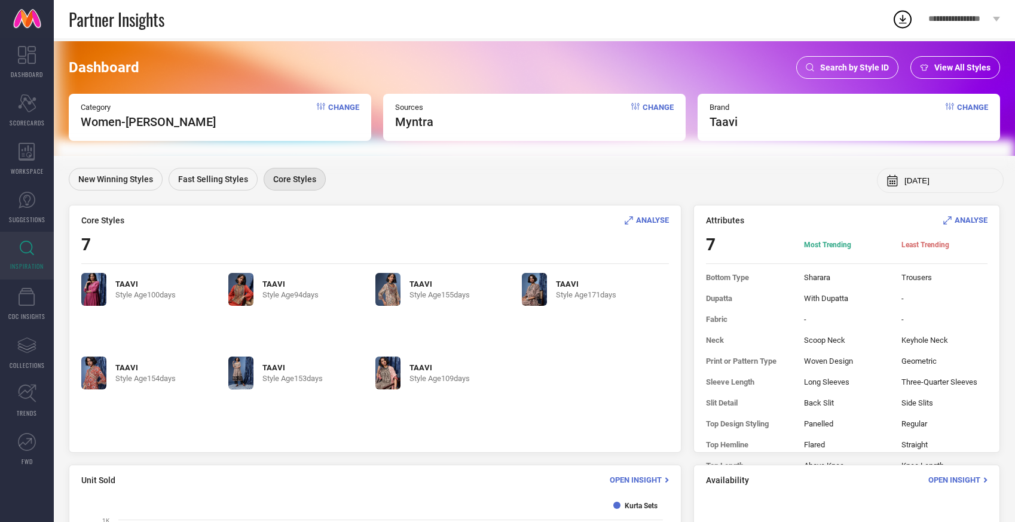
click at [855, 72] on span "Search by Style ID" at bounding box center [854, 68] width 69 height 10
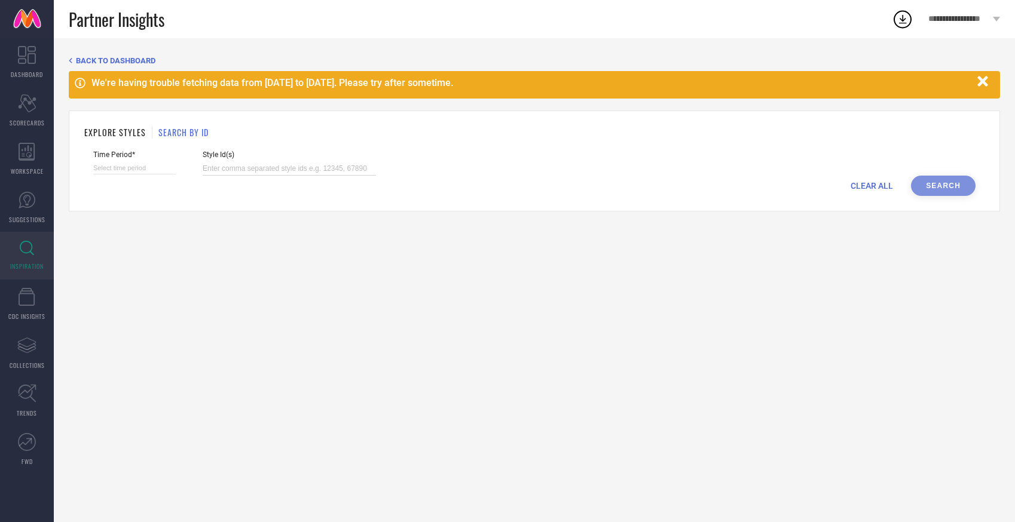
click at [259, 172] on input at bounding box center [289, 169] width 173 height 14
select select "8"
select select "2025"
select select "9"
select select "2025"
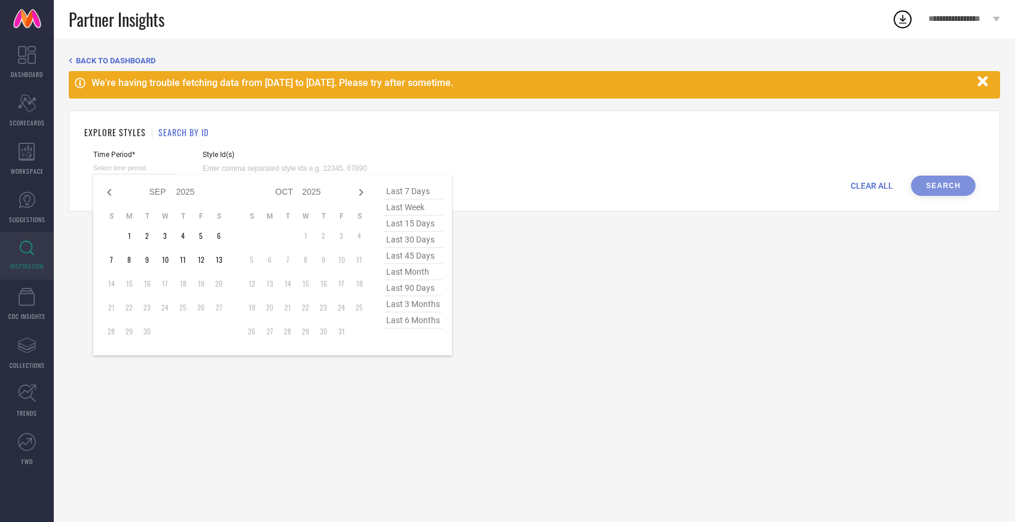
click at [123, 169] on input at bounding box center [134, 168] width 82 height 13
click at [943, 187] on div "CLEAR ALL Search" at bounding box center [534, 186] width 882 height 20
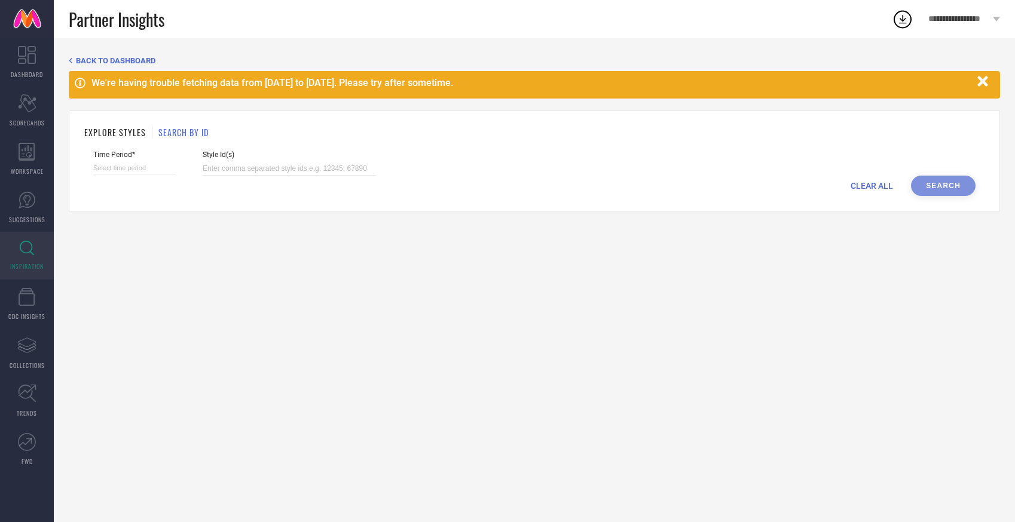
click at [22, 252] on icon at bounding box center [27, 248] width 14 height 15
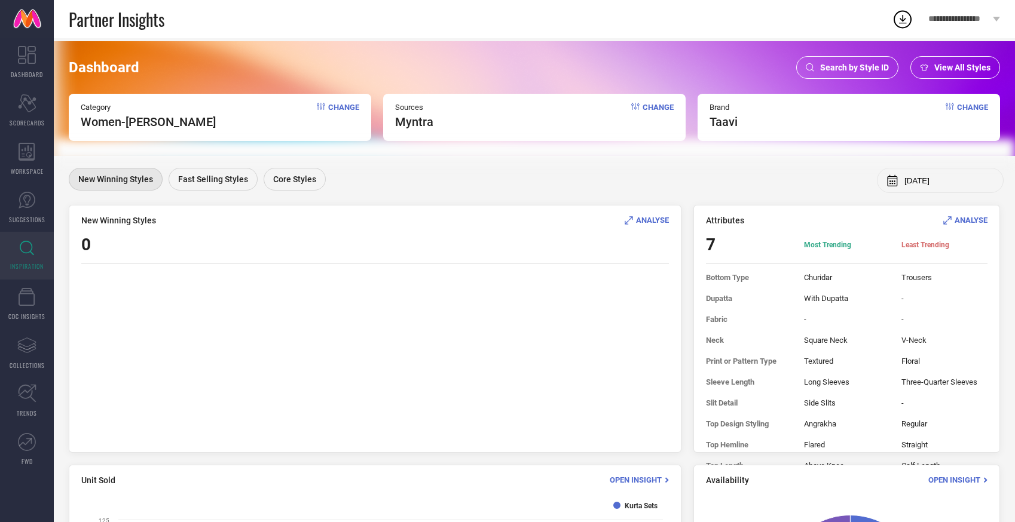
click at [356, 108] on span "Change" at bounding box center [343, 116] width 31 height 26
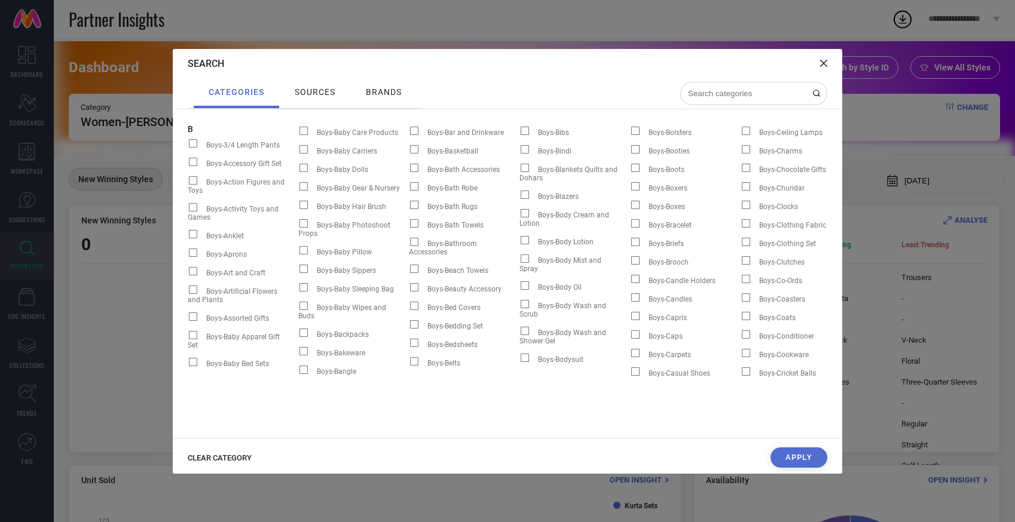
click at [226, 455] on span "CLEAR CATEGORY" at bounding box center [220, 458] width 64 height 9
click at [736, 93] on input at bounding box center [747, 93] width 120 height 10
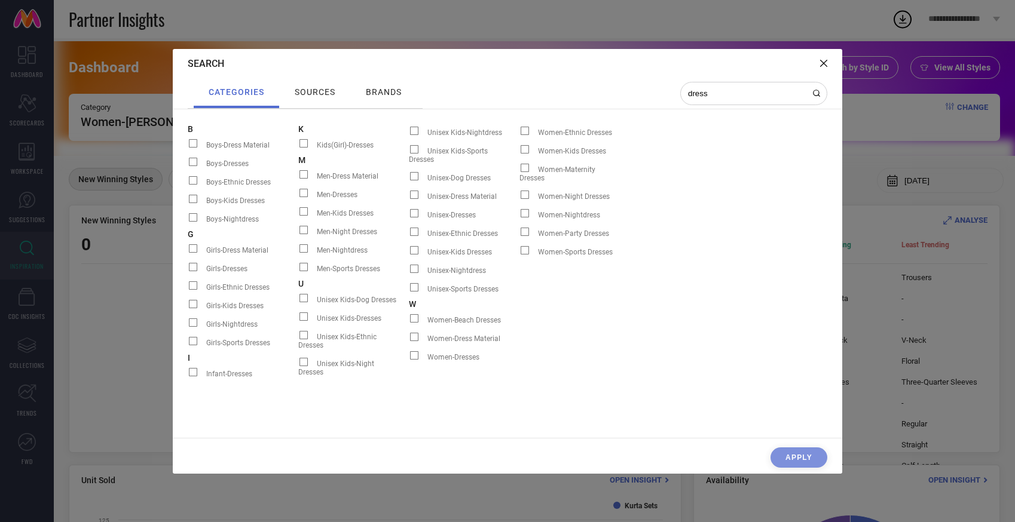
type input "dress"
click at [526, 130] on span at bounding box center [525, 131] width 8 height 8
click at [519, 135] on input "Women-Ethnic Dresses" at bounding box center [519, 135] width 0 height 0
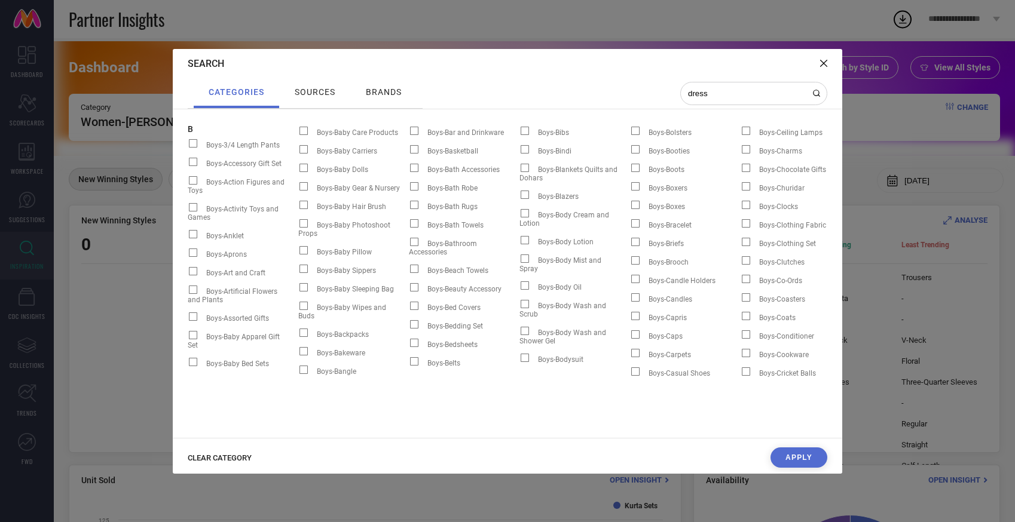
click at [811, 455] on button "Apply" at bounding box center [798, 458] width 57 height 20
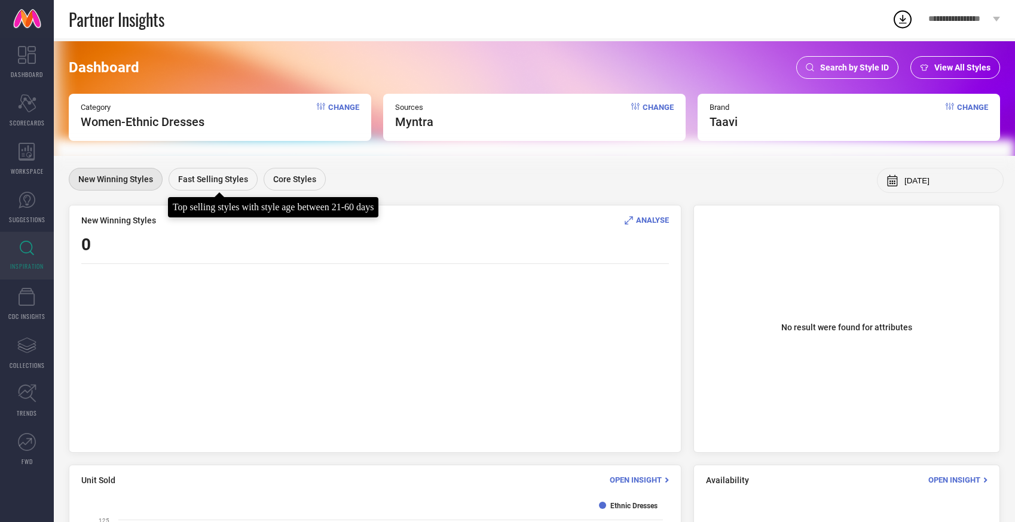
click at [212, 179] on span "Fast Selling Styles" at bounding box center [213, 179] width 70 height 10
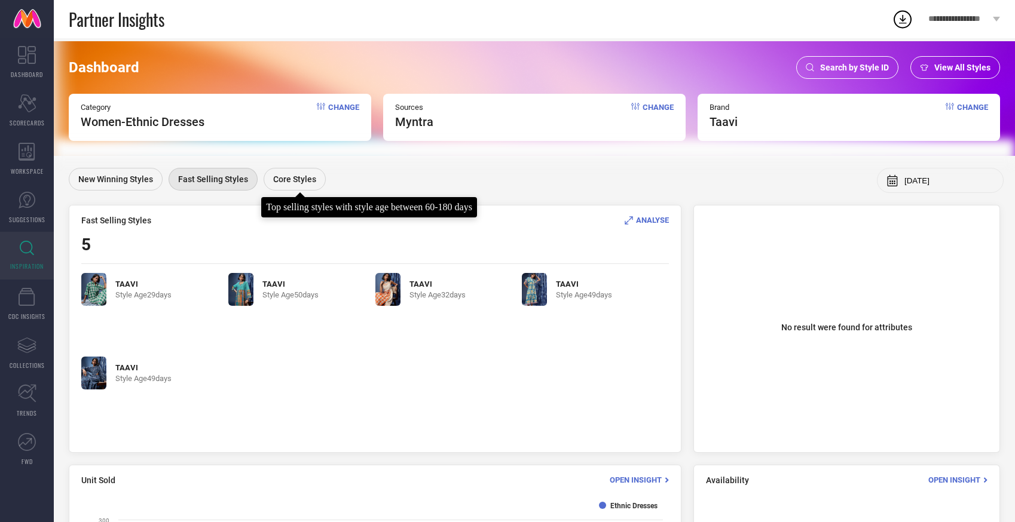
click at [267, 169] on div "Core Styles" at bounding box center [295, 179] width 62 height 23
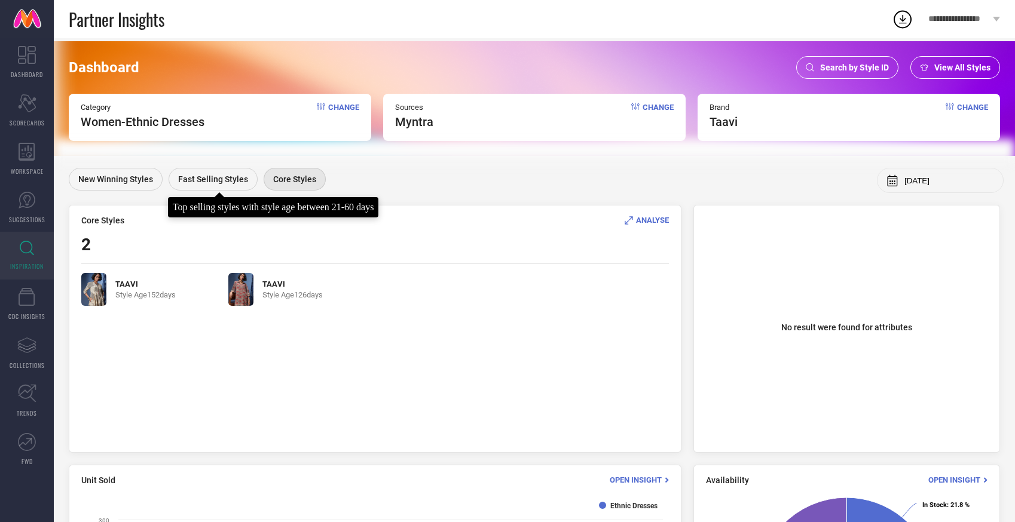
click at [200, 178] on span "Fast Selling Styles" at bounding box center [213, 179] width 70 height 10
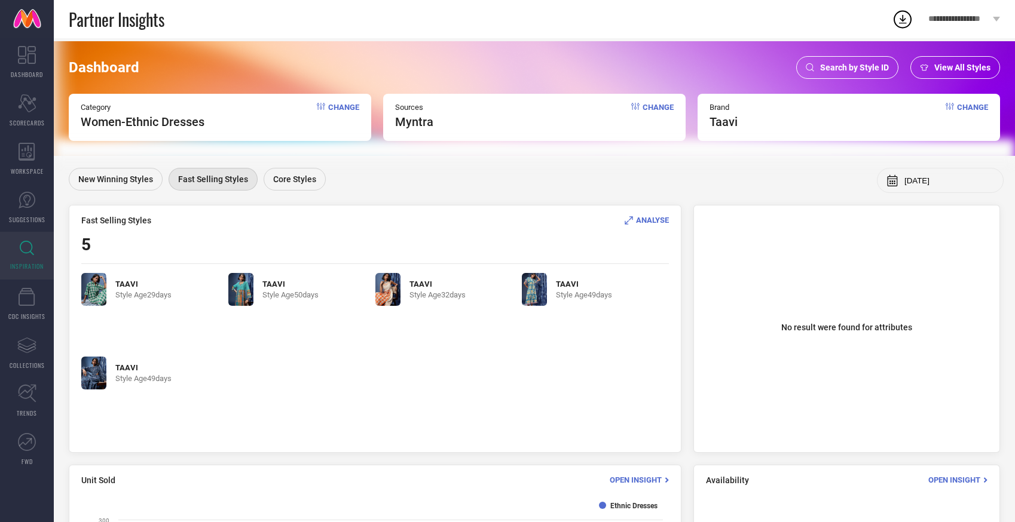
click at [660, 219] on span "ANALYSE" at bounding box center [652, 220] width 33 height 9
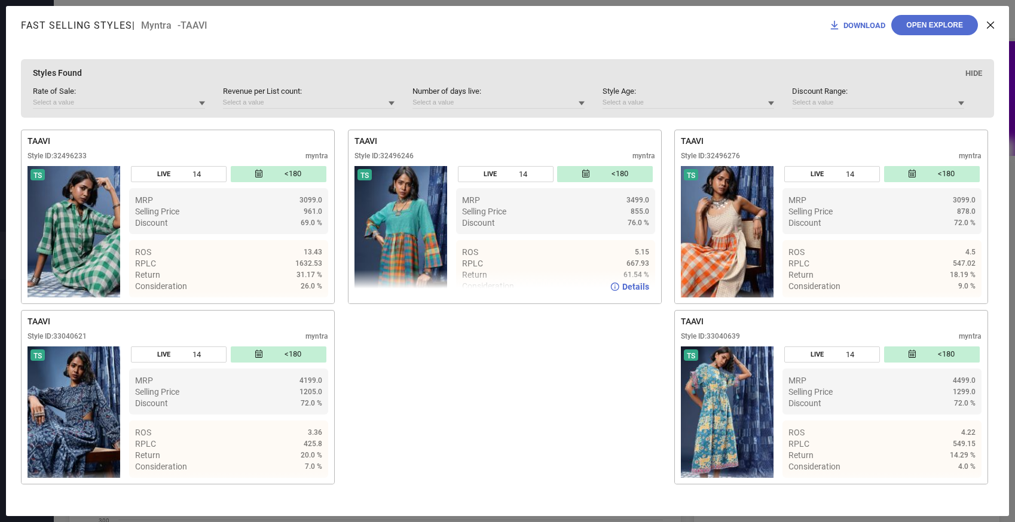
click at [392, 246] on img at bounding box center [400, 231] width 93 height 131
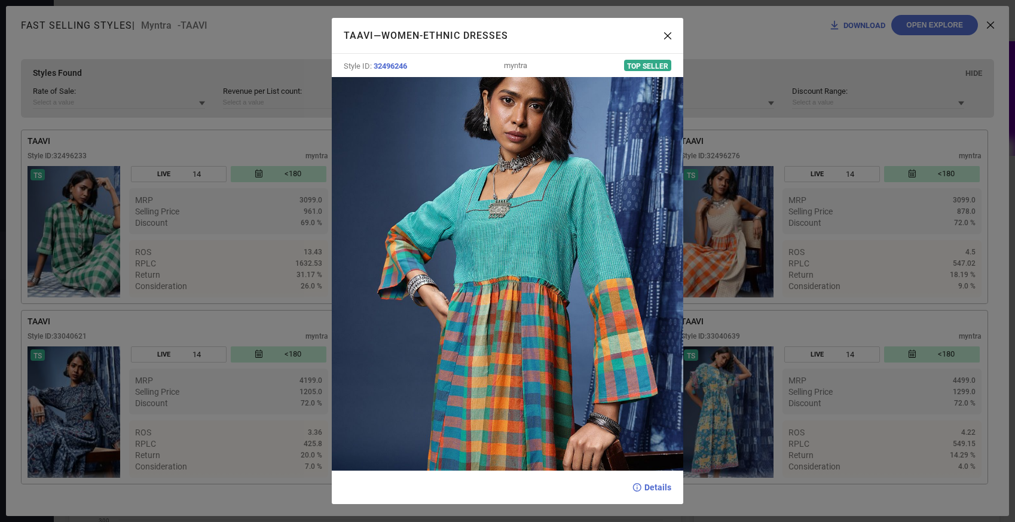
click at [663, 40] on h1 "TAAVI — Women-Ethnic Dresses" at bounding box center [504, 35] width 320 height 11
click at [666, 36] on icon at bounding box center [667, 35] width 7 height 7
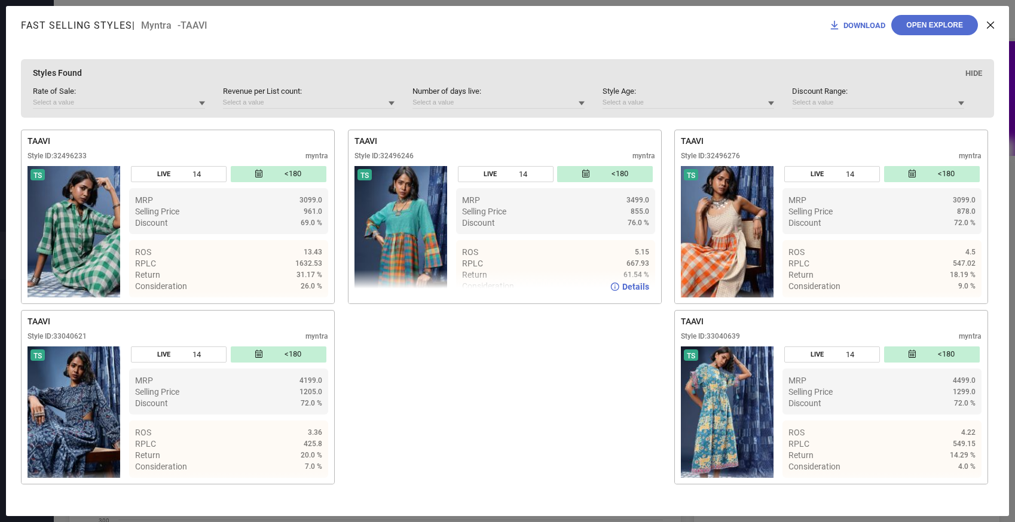
click at [627, 292] on span "Details" at bounding box center [635, 287] width 27 height 10
click at [987, 25] on icon at bounding box center [990, 25] width 7 height 7
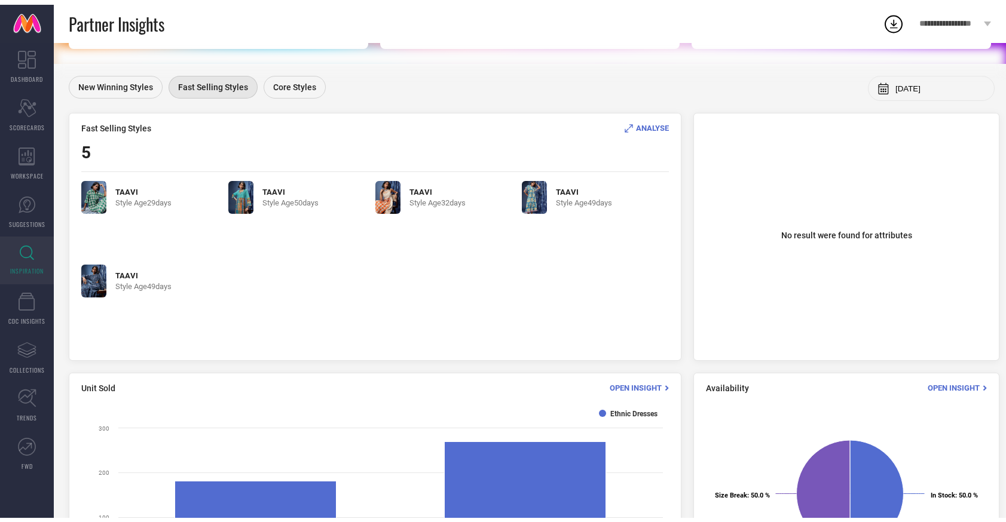
scroll to position [103, 0]
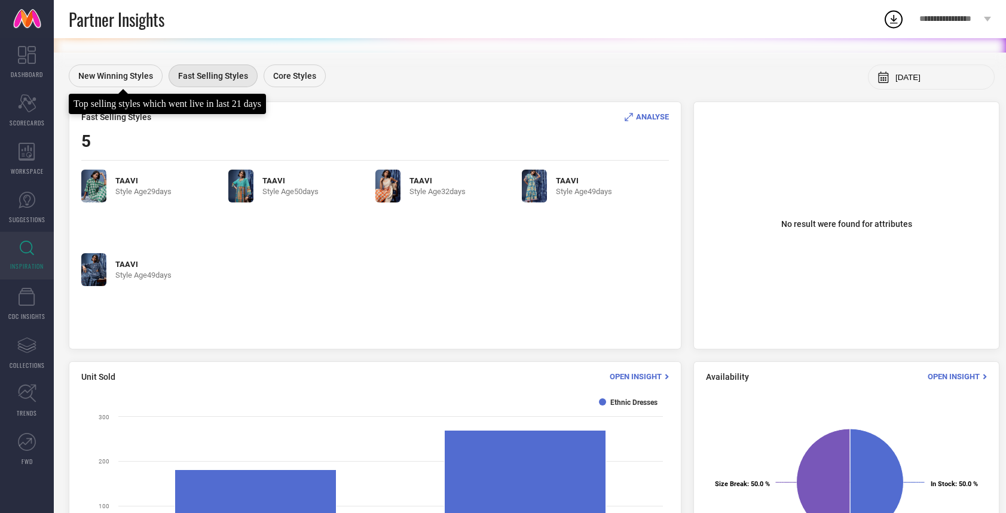
click at [136, 69] on div "New Winning Styles" at bounding box center [116, 76] width 94 height 23
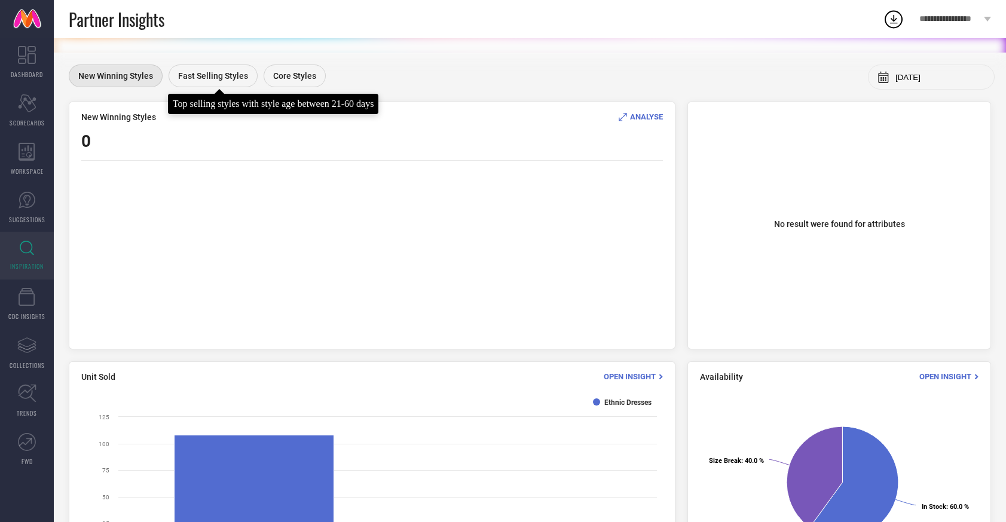
click at [197, 84] on div "Fast Selling Styles" at bounding box center [213, 76] width 89 height 23
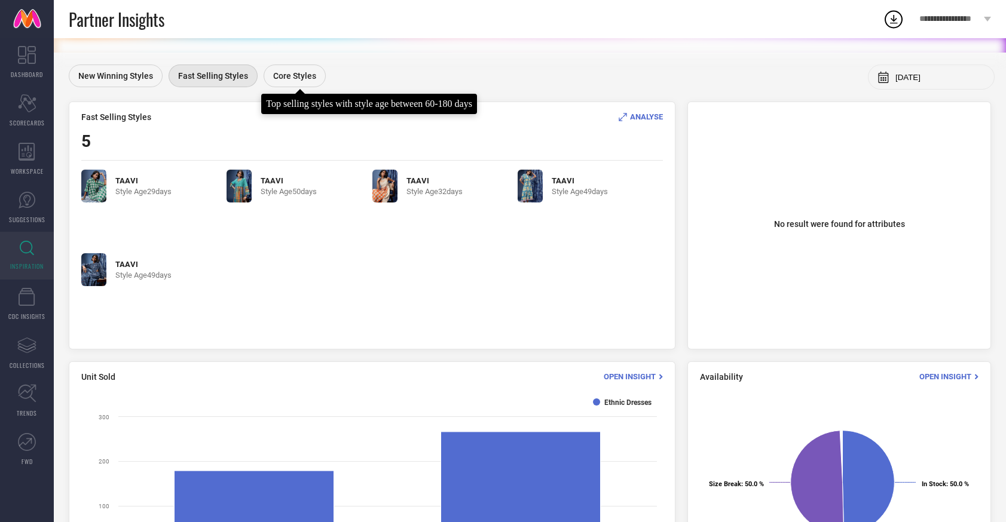
click at [275, 80] on span "Core Styles" at bounding box center [294, 76] width 43 height 10
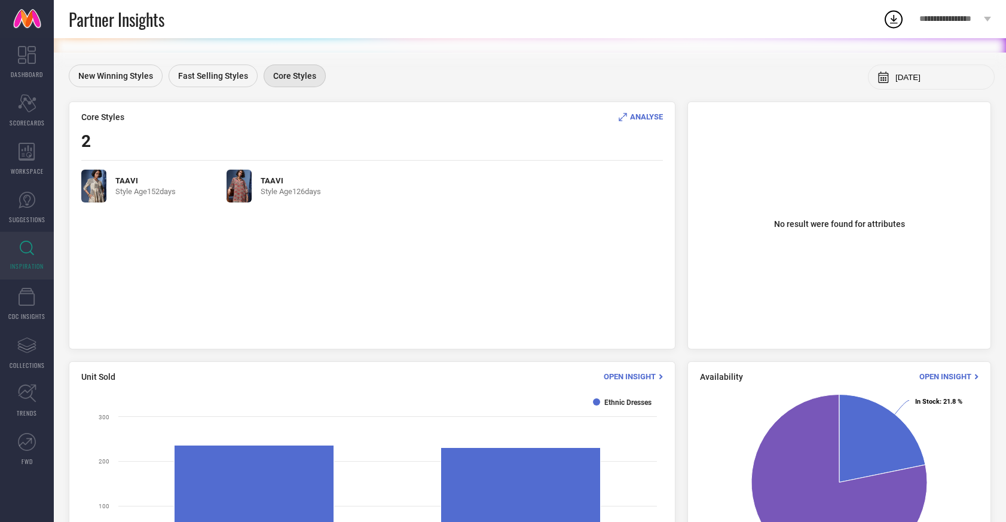
click at [94, 180] on img at bounding box center [93, 186] width 25 height 33
click at [103, 187] on img at bounding box center [93, 186] width 25 height 33
click at [635, 116] on span "ANALYSE" at bounding box center [646, 116] width 33 height 9
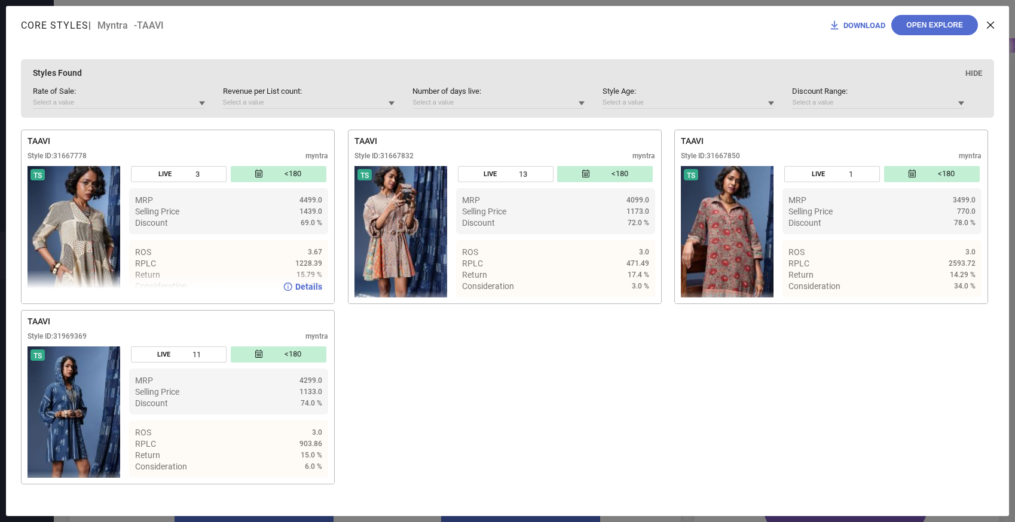
click at [199, 176] on div "LIVE 3" at bounding box center [179, 174] width 96 height 16
click at [307, 290] on span "Details" at bounding box center [308, 287] width 27 height 10
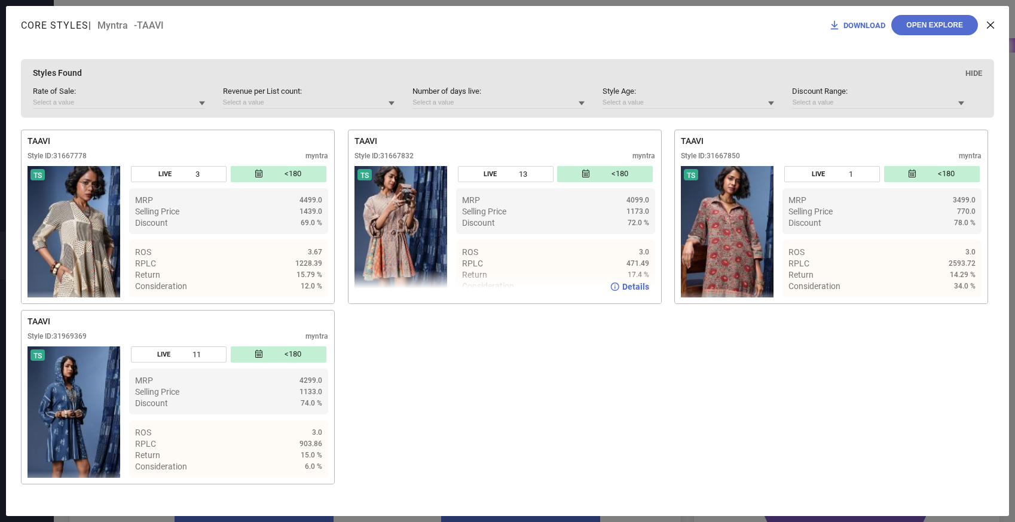
click at [392, 247] on img at bounding box center [400, 231] width 93 height 131
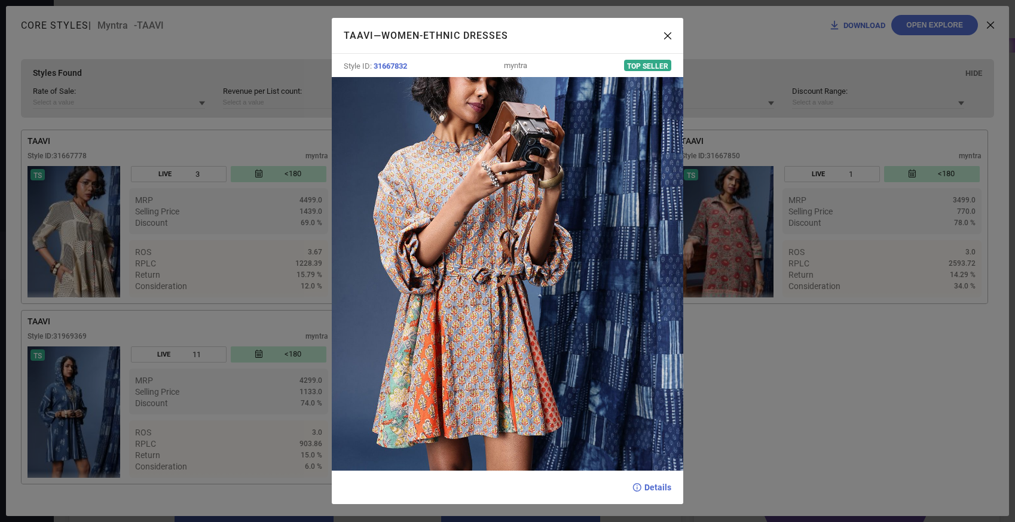
click at [667, 36] on icon at bounding box center [667, 35] width 7 height 7
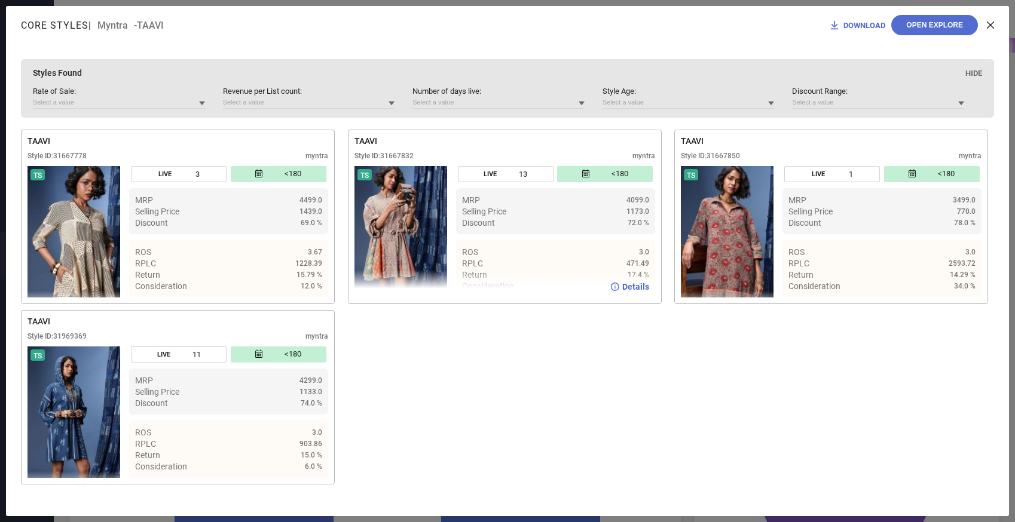
click at [636, 290] on span "Details" at bounding box center [635, 287] width 27 height 10
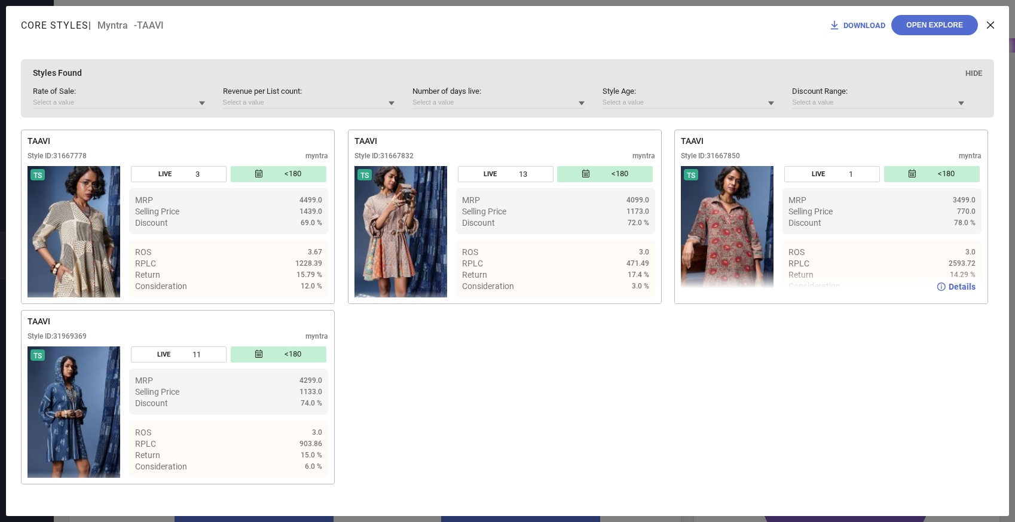
click at [960, 290] on span "Details" at bounding box center [961, 287] width 27 height 10
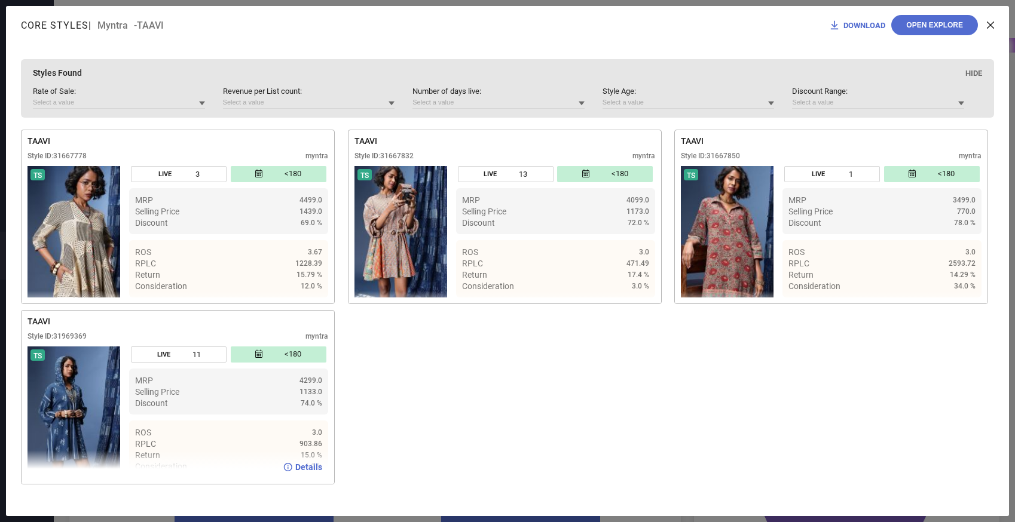
click at [313, 469] on span "Details" at bounding box center [308, 468] width 27 height 10
click at [990, 27] on icon at bounding box center [990, 25] width 7 height 7
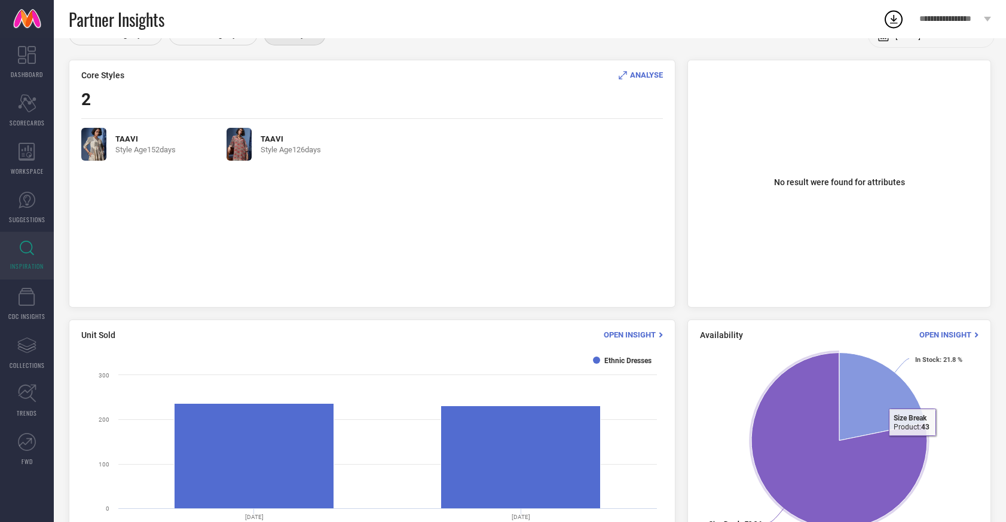
scroll to position [0, 0]
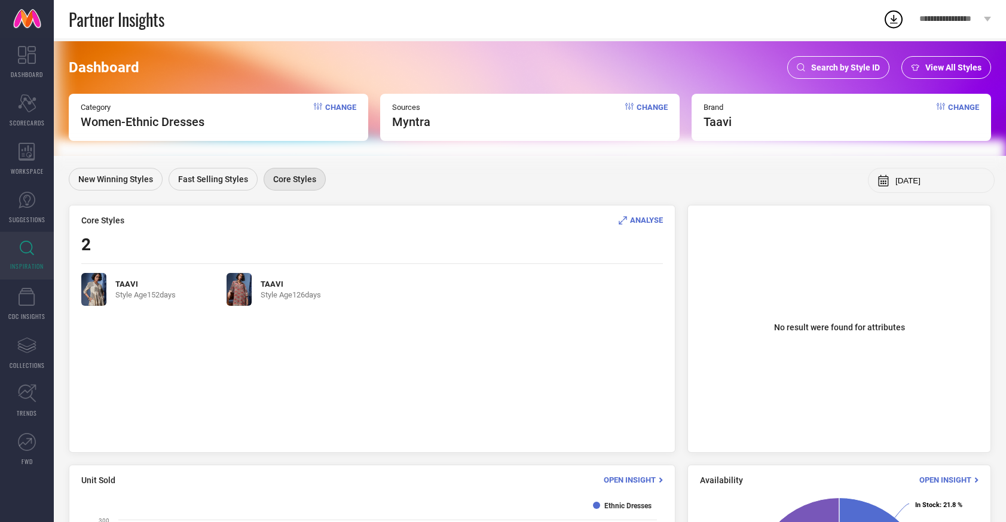
click at [853, 68] on span "Search by Style ID" at bounding box center [845, 68] width 69 height 10
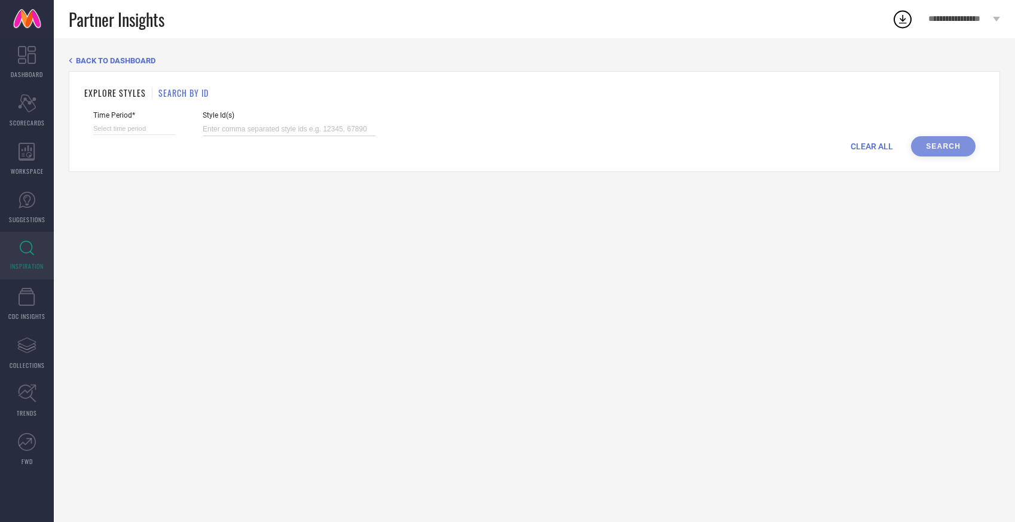
click at [223, 125] on input at bounding box center [289, 130] width 173 height 14
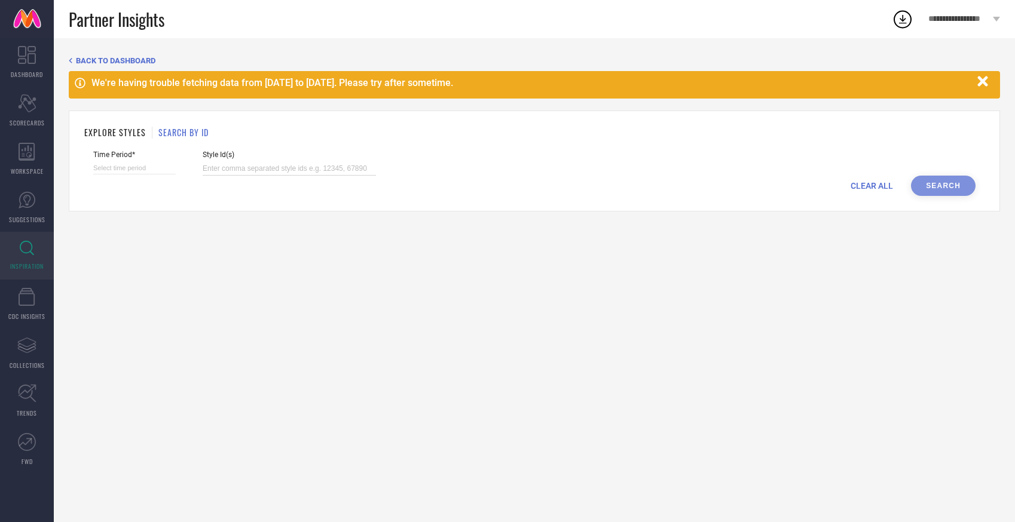
paste input "33040578"
type input "33040578"
click at [926, 182] on div "CLEAR ALL Search" at bounding box center [534, 186] width 882 height 20
click at [978, 78] on icon "button" at bounding box center [982, 81] width 10 height 10
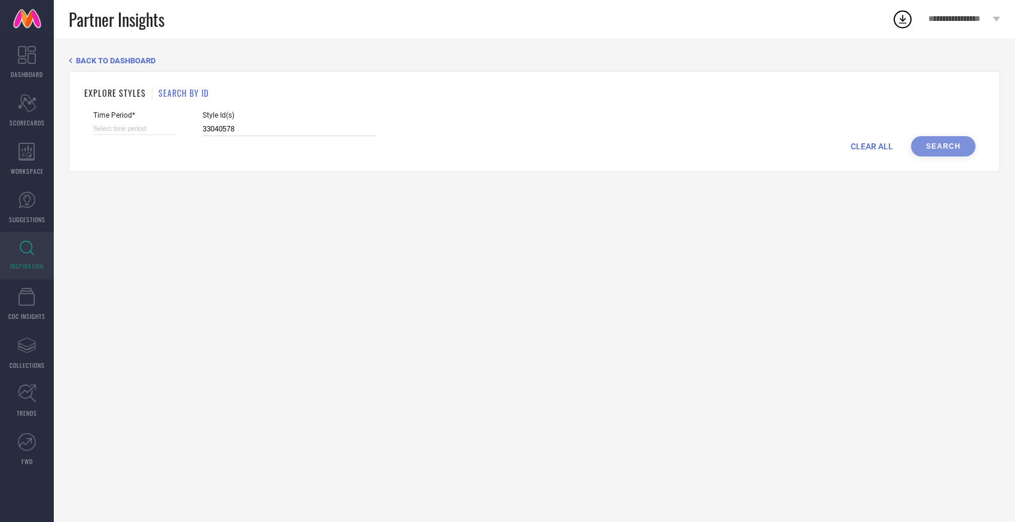
click at [264, 128] on input "33040578" at bounding box center [289, 130] width 173 height 14
click at [925, 146] on div "CLEAR ALL Search" at bounding box center [534, 146] width 882 height 20
click at [135, 129] on input at bounding box center [134, 129] width 82 height 13
select select "8"
select select "2025"
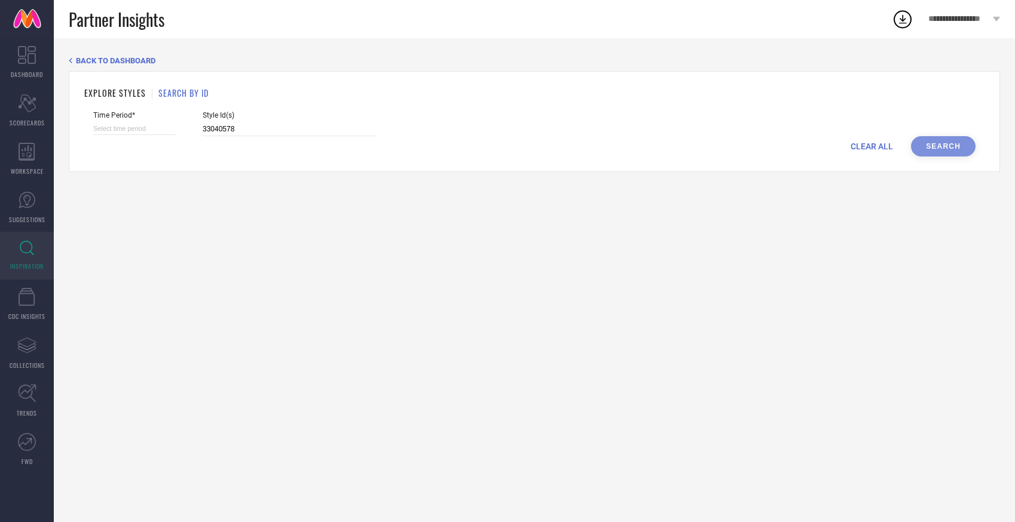
select select "9"
select select "2025"
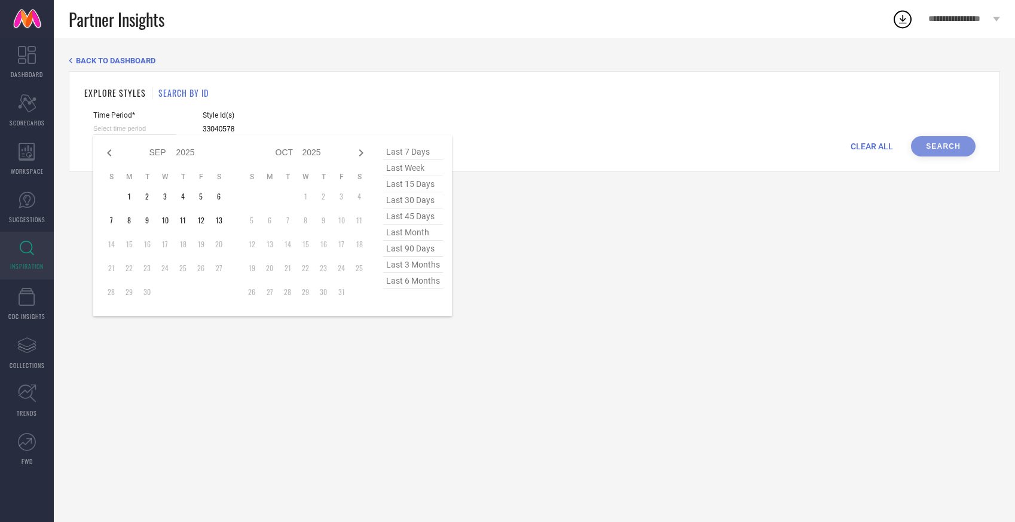
click at [425, 236] on span "last month" at bounding box center [413, 233] width 60 height 16
type input "01-08-2025 to 31-08-2025"
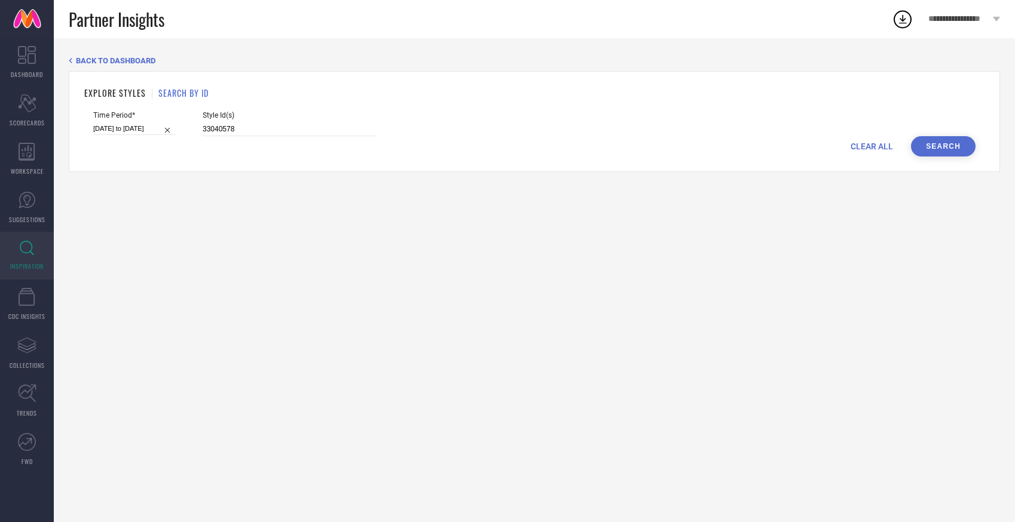
click at [933, 152] on button "Search" at bounding box center [943, 146] width 65 height 20
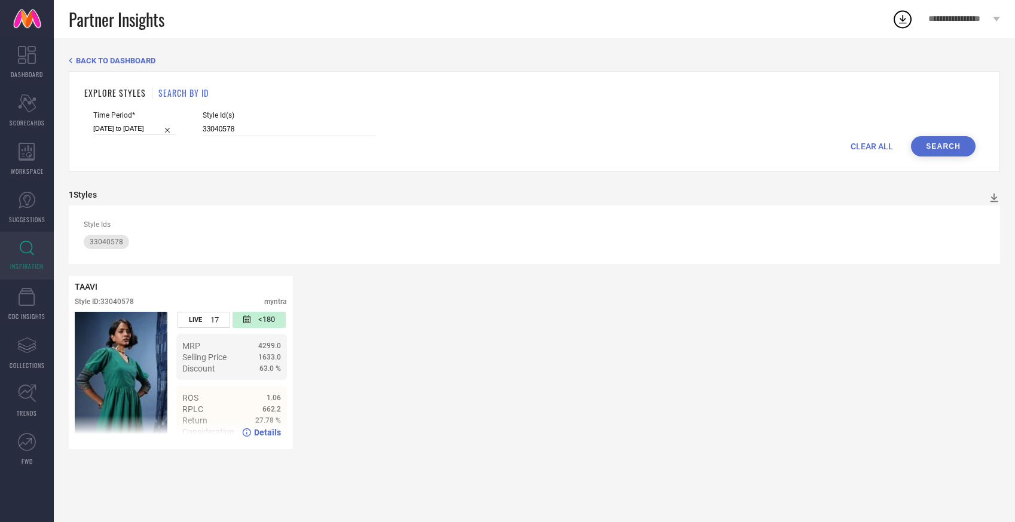
click at [133, 378] on img at bounding box center [121, 377] width 93 height 131
click at [267, 431] on span "Details" at bounding box center [267, 433] width 27 height 10
click at [77, 62] on span "BACK TO DASHBOARD" at bounding box center [115, 60] width 79 height 9
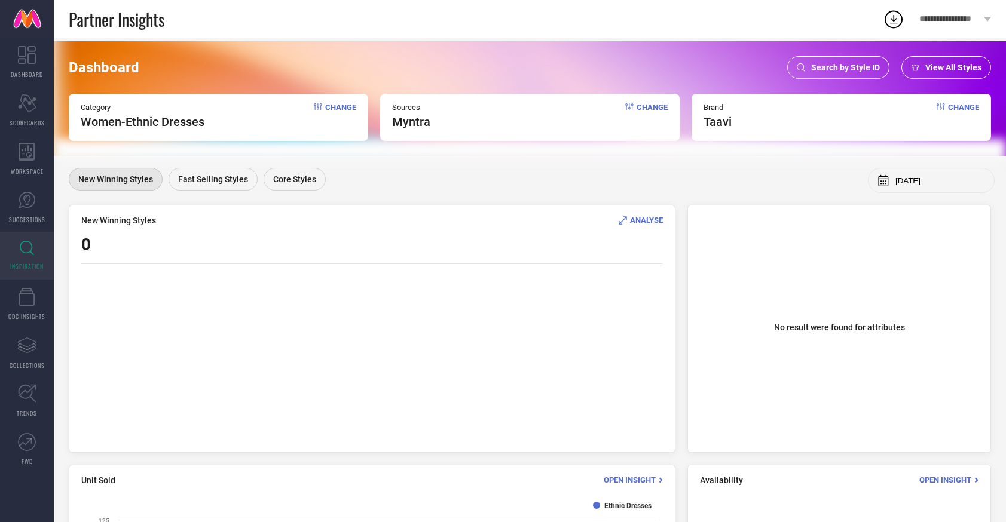
click at [819, 69] on span "Search by Style ID" at bounding box center [845, 68] width 69 height 10
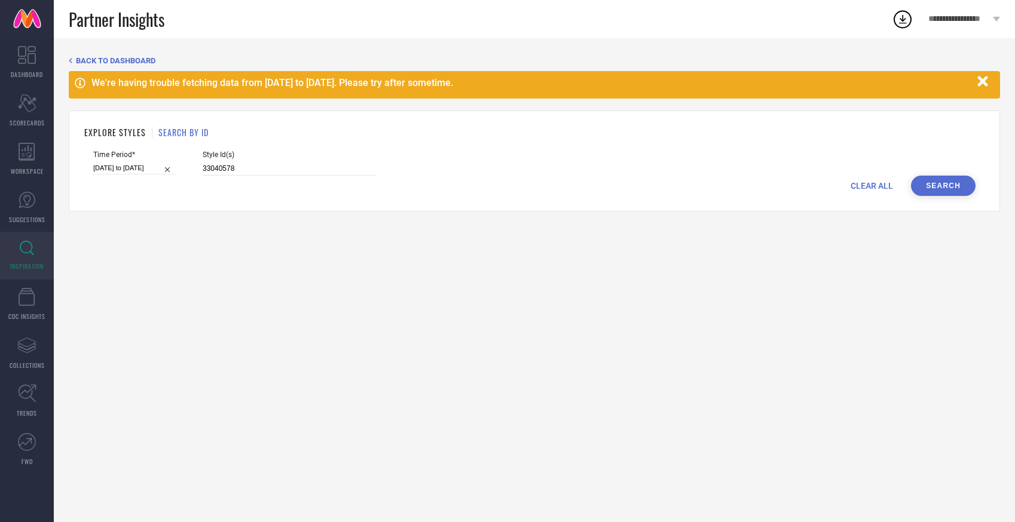
click at [138, 133] on h1 "EXPLORE STYLES" at bounding box center [115, 132] width 62 height 13
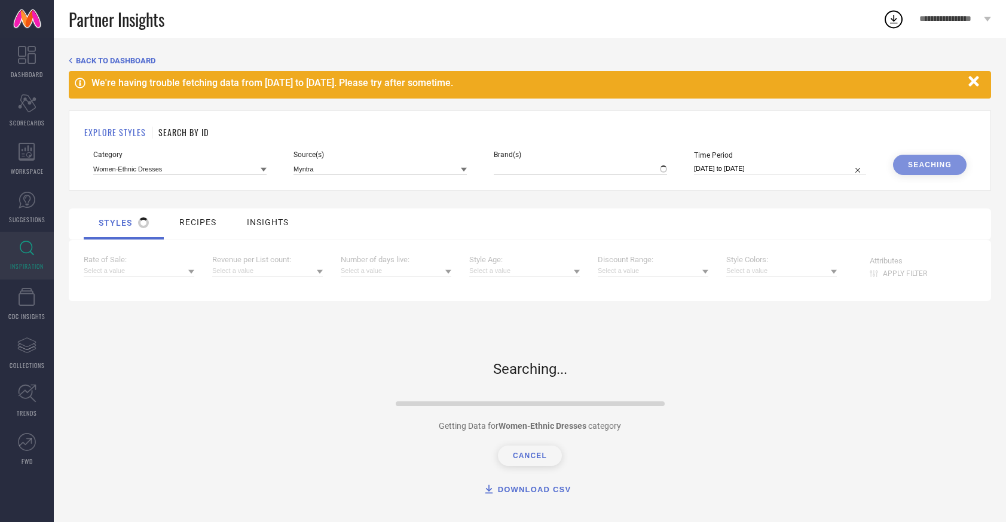
type input "TAAVI"
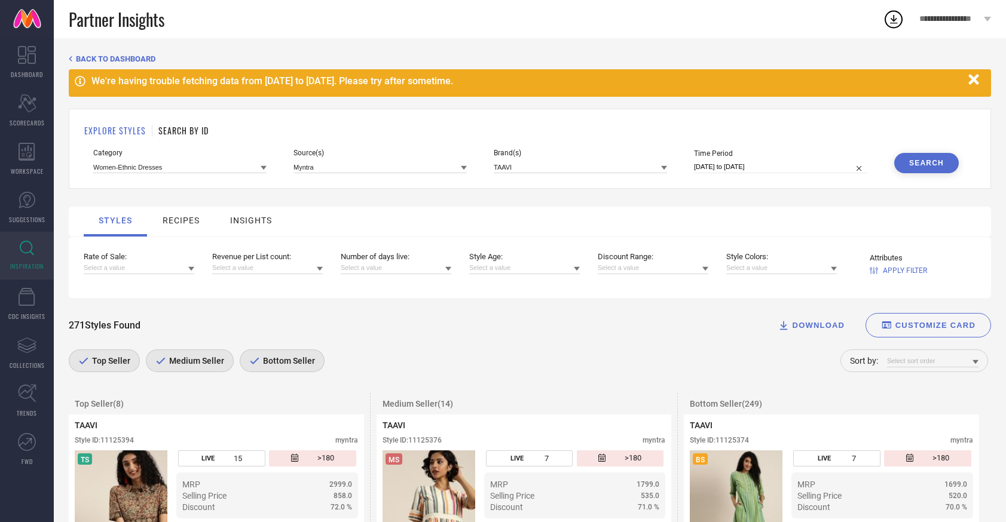
scroll to position [2, 0]
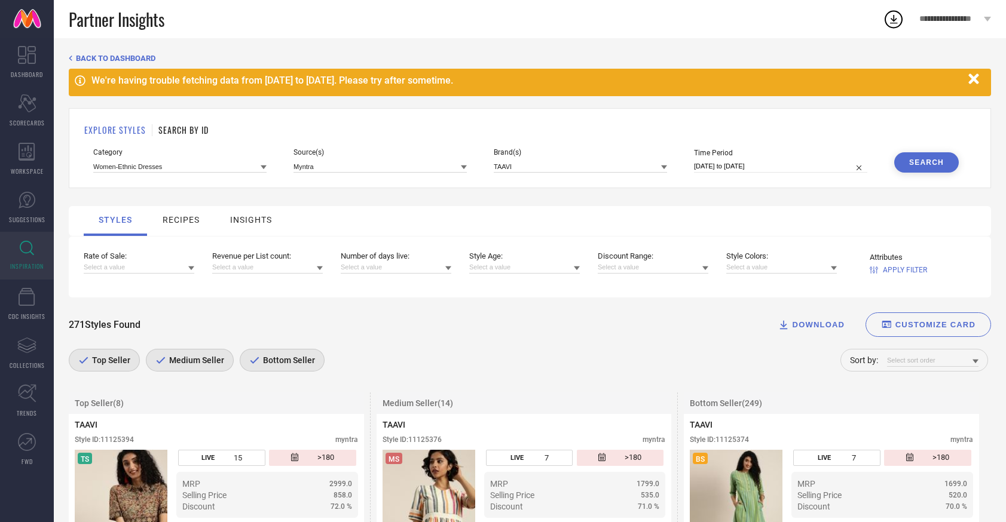
click at [112, 128] on h1 "EXPLORE STYLES" at bounding box center [115, 130] width 62 height 13
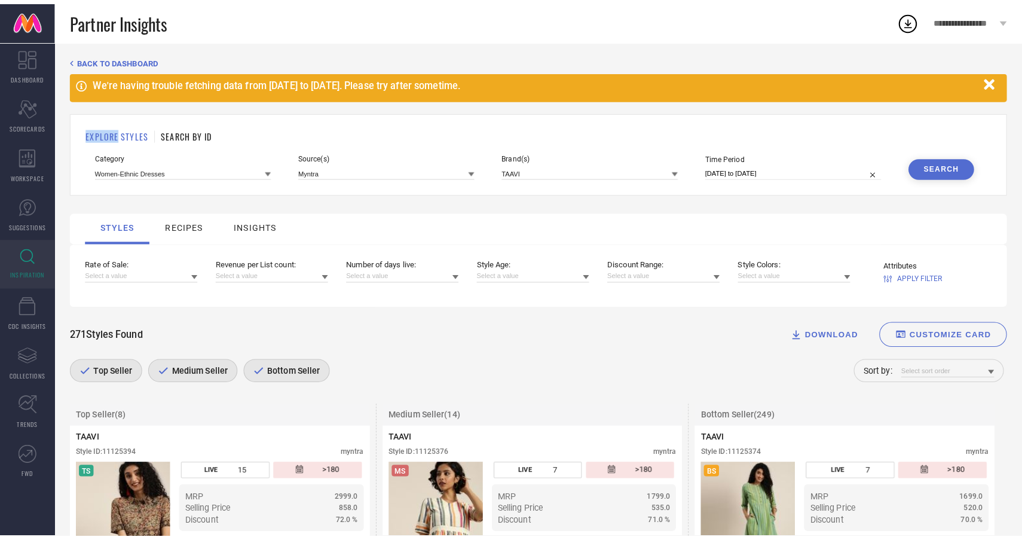
scroll to position [0, 0]
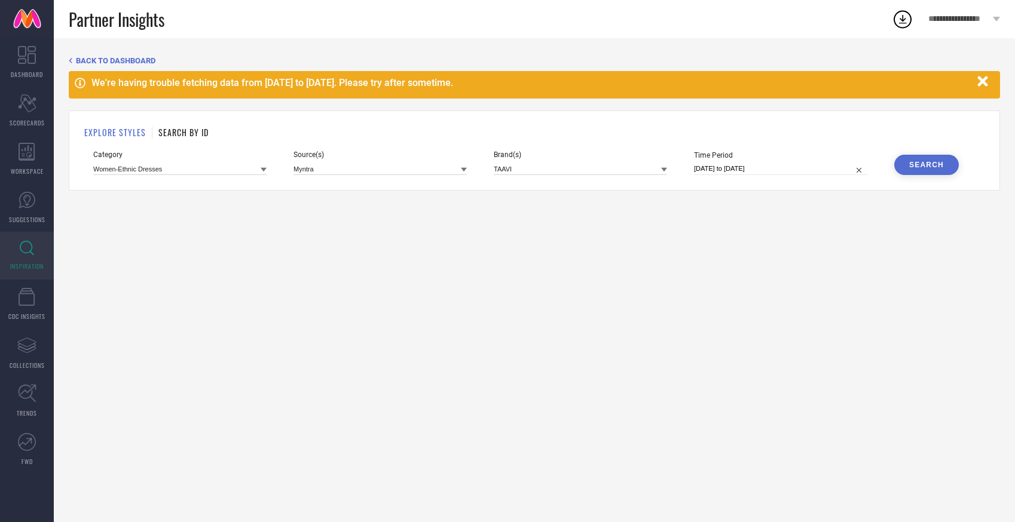
click at [187, 134] on h1 "SEARCH BY ID" at bounding box center [183, 132] width 50 height 13
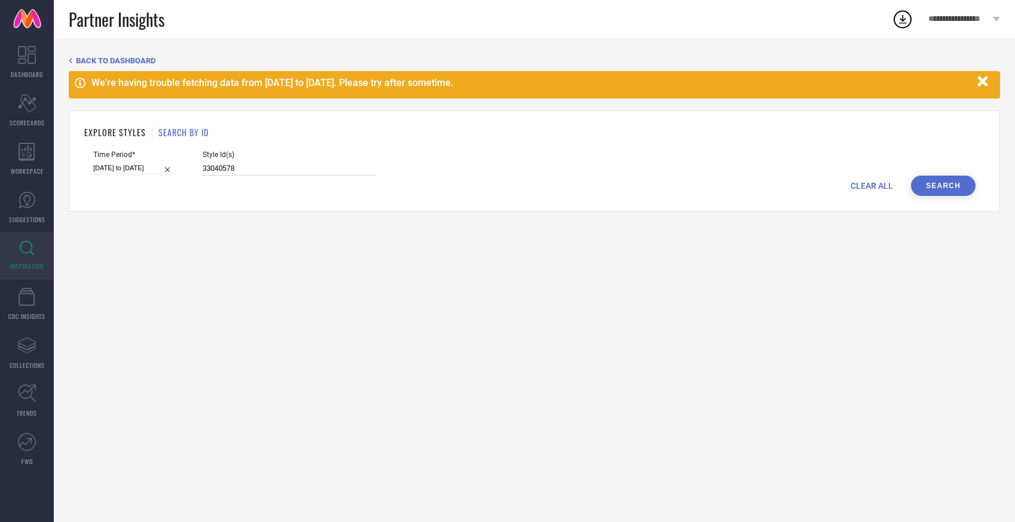
drag, startPoint x: 255, startPoint y: 169, endPoint x: 163, endPoint y: 166, distance: 91.5
click at [163, 166] on div "Time Period* 01-08-2025 to 31-08-2025 Style Id(s) 33040578" at bounding box center [534, 163] width 882 height 25
paste input "5"
click at [935, 179] on button "Search" at bounding box center [943, 186] width 65 height 20
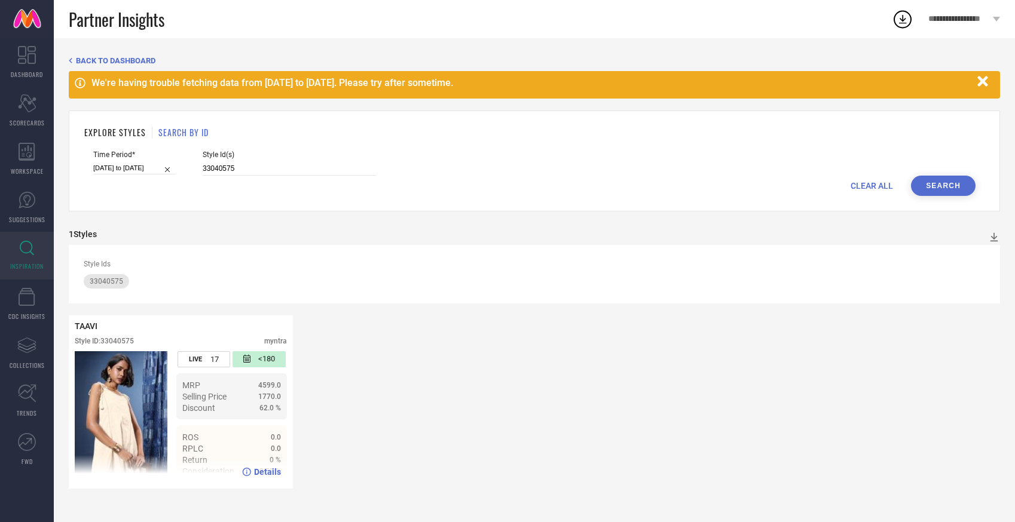
click at [267, 473] on span "Details" at bounding box center [267, 472] width 27 height 10
drag, startPoint x: 261, startPoint y: 167, endPoint x: 166, endPoint y: 167, distance: 94.4
click at [166, 167] on div "Time Period* 01-08-2025 to 31-08-2025 Style Id(s) 33040575" at bounding box center [534, 163] width 882 height 25
paste input "616"
click at [930, 186] on button "Search" at bounding box center [943, 186] width 65 height 20
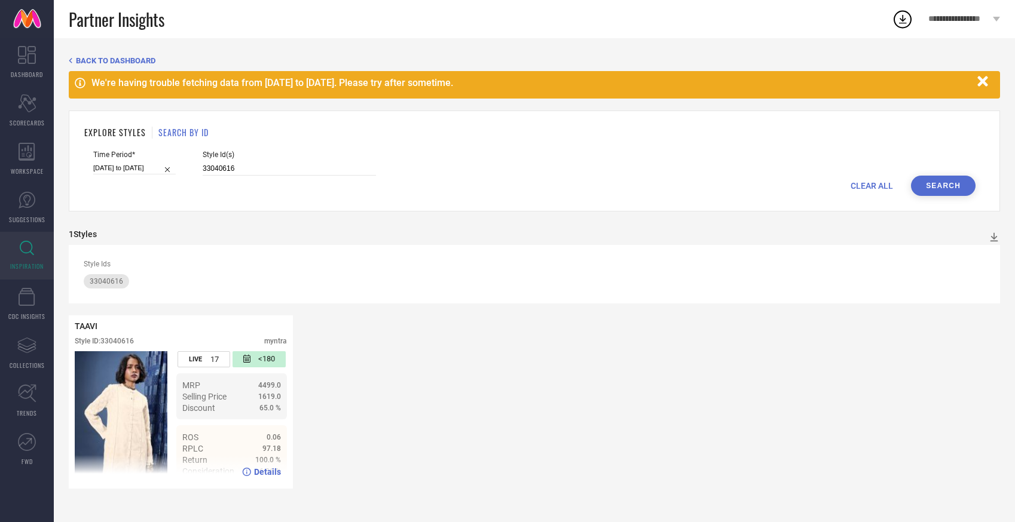
click at [267, 474] on span "Details" at bounding box center [267, 472] width 27 height 10
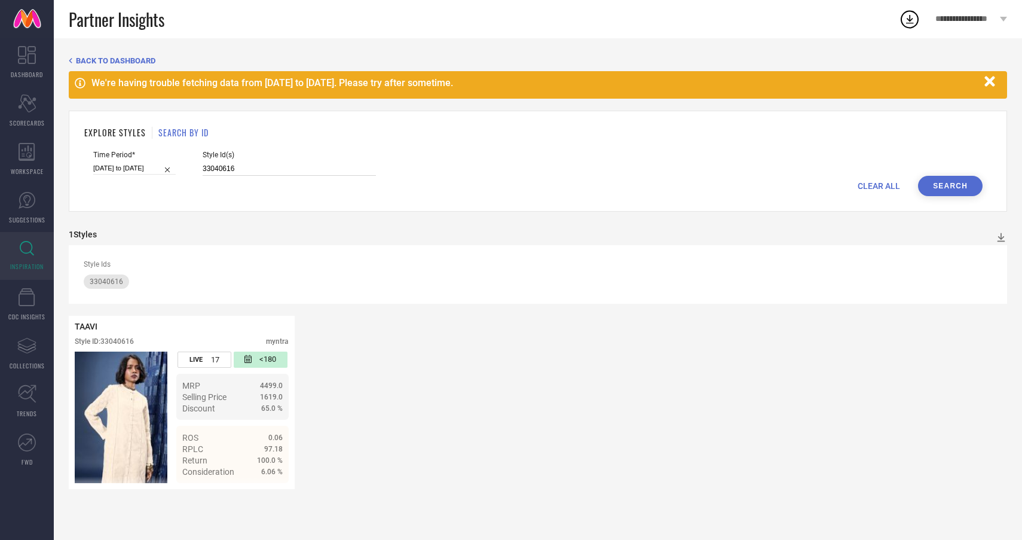
drag, startPoint x: 232, startPoint y: 167, endPoint x: 187, endPoint y: 164, distance: 44.9
click at [187, 164] on div "Time Period* 01-08-2025 to 31-08-2025 Style Id(s) 33040616" at bounding box center [537, 163] width 889 height 25
drag, startPoint x: 190, startPoint y: 163, endPoint x: 182, endPoint y: 163, distance: 7.8
click at [183, 163] on div "Time Period* 01-08-2025 to 31-08-2025 Style Id(s) 33040616" at bounding box center [537, 163] width 889 height 25
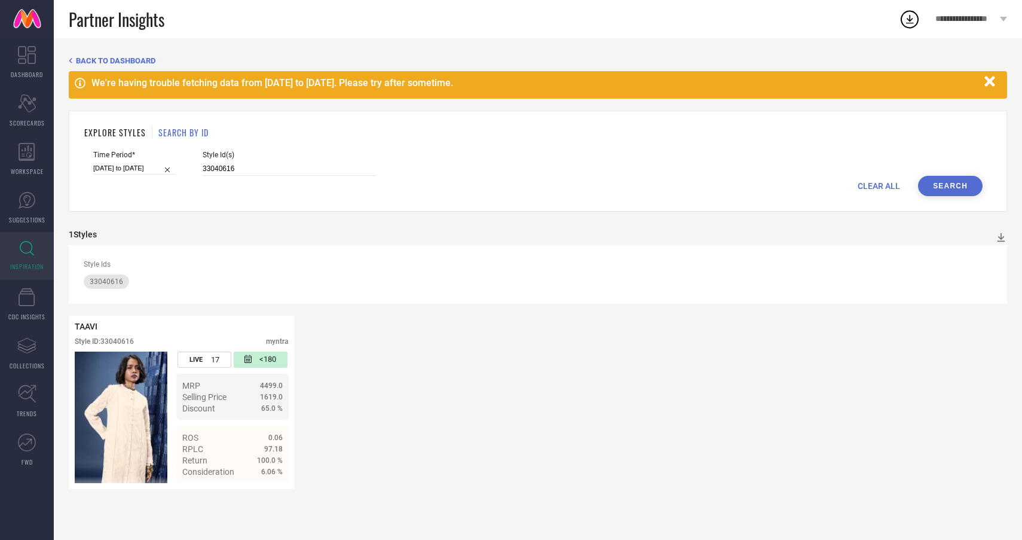
click at [182, 163] on div "Time Period* 01-08-2025 to 31-08-2025 Style Id(s) 33040616" at bounding box center [537, 163] width 889 height 25
drag, startPoint x: 237, startPoint y: 164, endPoint x: 204, endPoint y: 162, distance: 33.0
click at [204, 162] on input "33040616" at bounding box center [289, 169] width 173 height 14
drag, startPoint x: 237, startPoint y: 167, endPoint x: 178, endPoint y: 164, distance: 58.6
click at [178, 164] on div "Time Period* 01-08-2025 to 31-08-2025 Style Id(s) 33040616" at bounding box center [537, 163] width 889 height 25
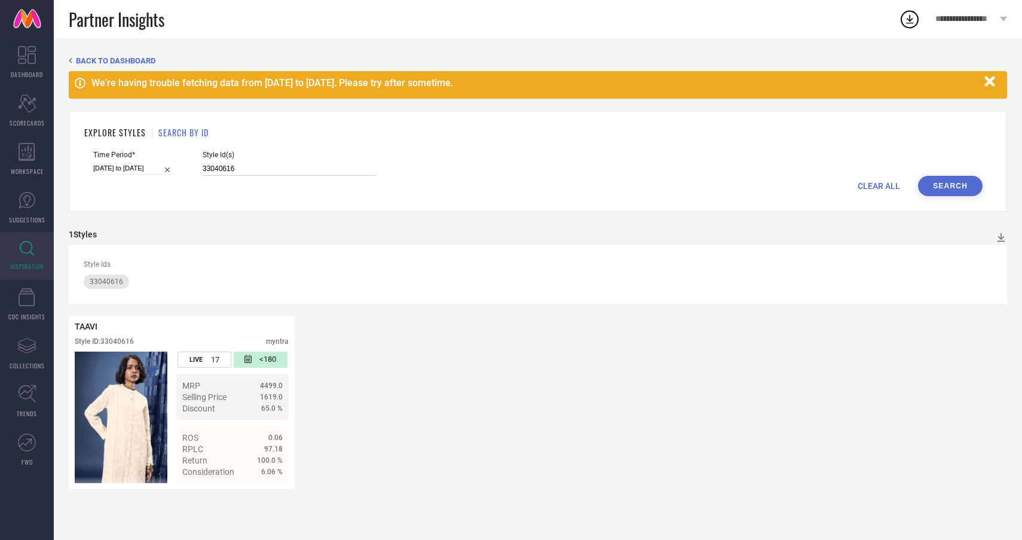
paste input "65"
click at [949, 191] on button "Search" at bounding box center [950, 186] width 65 height 20
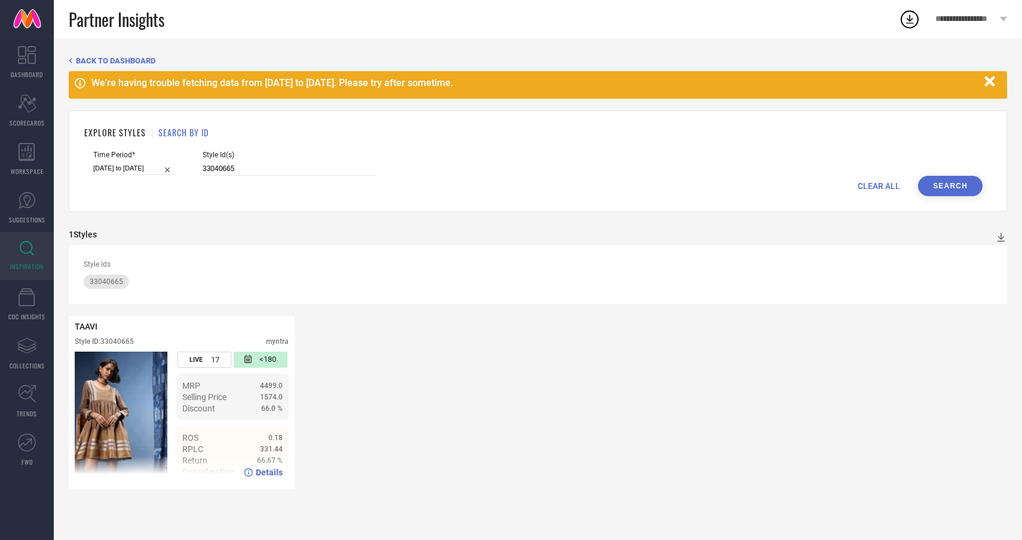
click at [221, 393] on span "Selling Price" at bounding box center [204, 397] width 44 height 10
click at [268, 472] on span "Details" at bounding box center [269, 472] width 27 height 10
drag, startPoint x: 235, startPoint y: 164, endPoint x: 151, endPoint y: 155, distance: 84.7
click at [152, 155] on div "Time Period* 01-08-2025 to 31-08-2025 Style Id(s) 33040665" at bounding box center [537, 163] width 889 height 25
paste input "1667716"
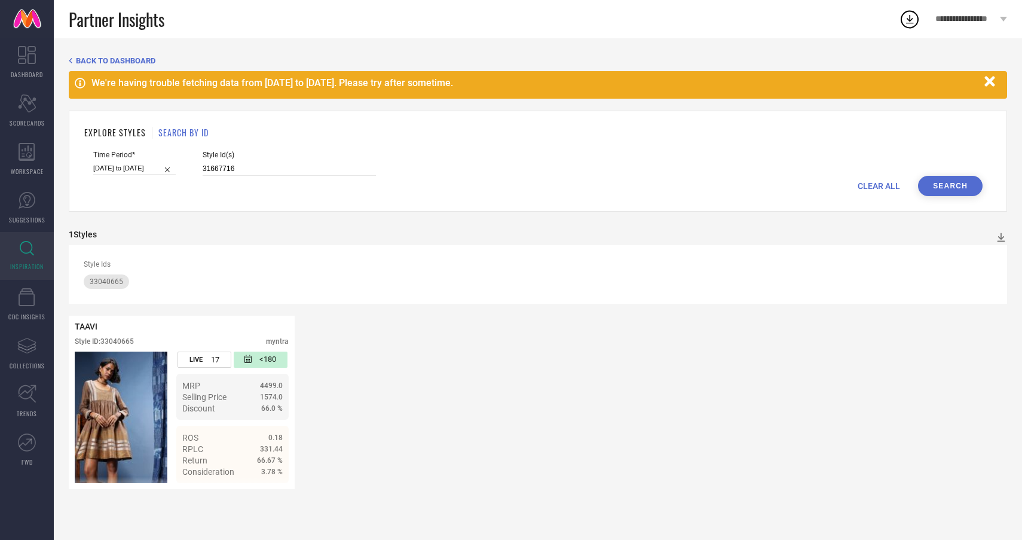
click at [960, 192] on button "Search" at bounding box center [950, 186] width 65 height 20
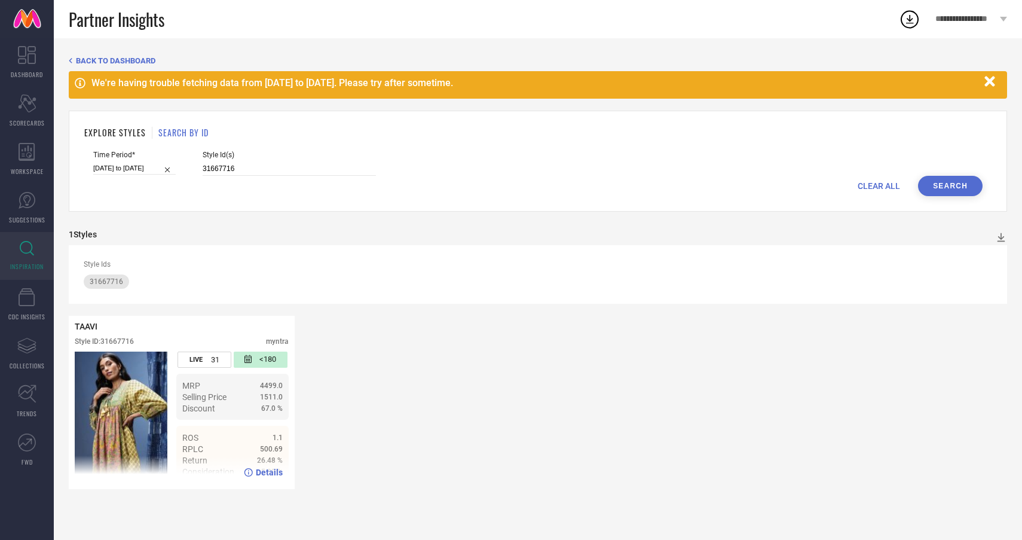
click at [262, 473] on span "Details" at bounding box center [269, 472] width 27 height 10
drag, startPoint x: 233, startPoint y: 173, endPoint x: 179, endPoint y: 167, distance: 54.1
click at [179, 167] on div "Time Period* 01-08-2025 to 31-08-2025 Style Id(s) 31667716" at bounding box center [537, 163] width 889 height 25
paste input "4890348"
click at [960, 187] on button "Search" at bounding box center [950, 186] width 65 height 20
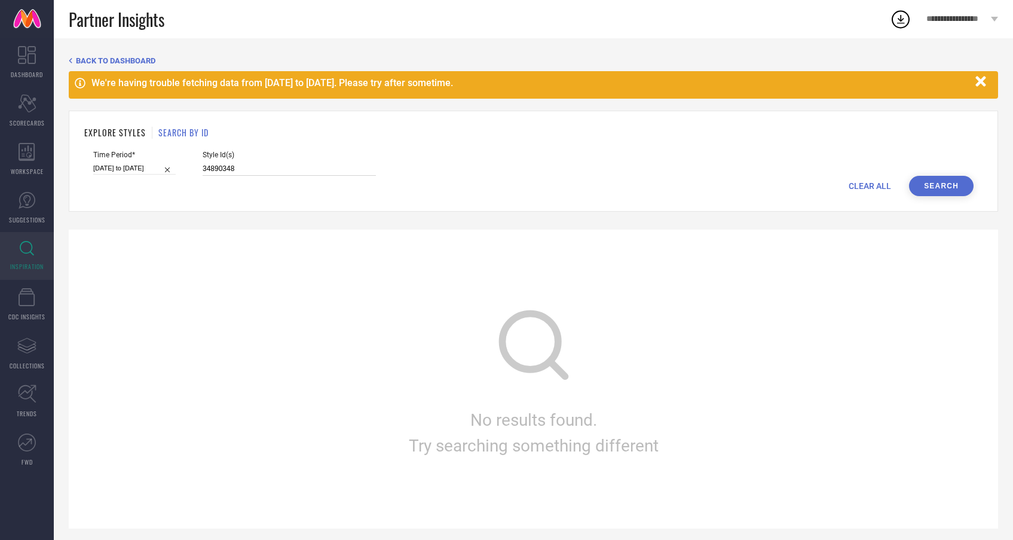
drag, startPoint x: 240, startPoint y: 173, endPoint x: 172, endPoint y: 166, distance: 68.5
click at [172, 166] on div "Time Period* 01-08-2025 to 31-08-2025 Style Id(s) 34890348" at bounding box center [533, 163] width 880 height 25
click at [959, 180] on button "Search" at bounding box center [941, 186] width 65 height 20
drag, startPoint x: 230, startPoint y: 166, endPoint x: 171, endPoint y: 164, distance: 59.2
click at [171, 164] on div "Time Period* 01-08-2025 to 31-08-2025 Style Id(s) 34890348" at bounding box center [533, 163] width 880 height 25
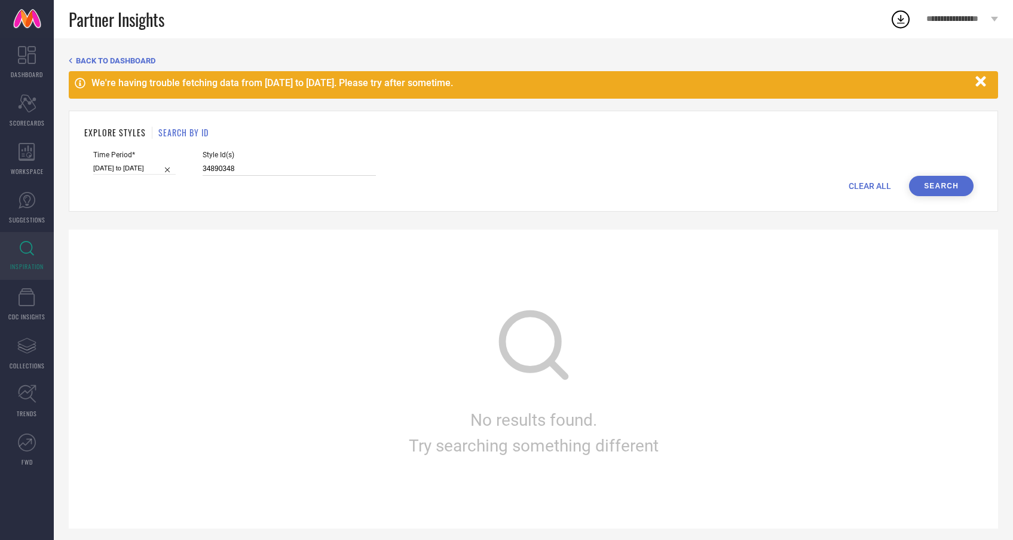
paste input "73"
click at [943, 184] on button "Search" at bounding box center [941, 186] width 65 height 20
drag, startPoint x: 262, startPoint y: 170, endPoint x: 176, endPoint y: 173, distance: 85.5
click at [176, 173] on div "Time Period* 01-08-2025 to 31-08-2025 Style Id(s) 34890373" at bounding box center [533, 163] width 880 height 25
drag, startPoint x: 244, startPoint y: 163, endPoint x: 175, endPoint y: 163, distance: 69.3
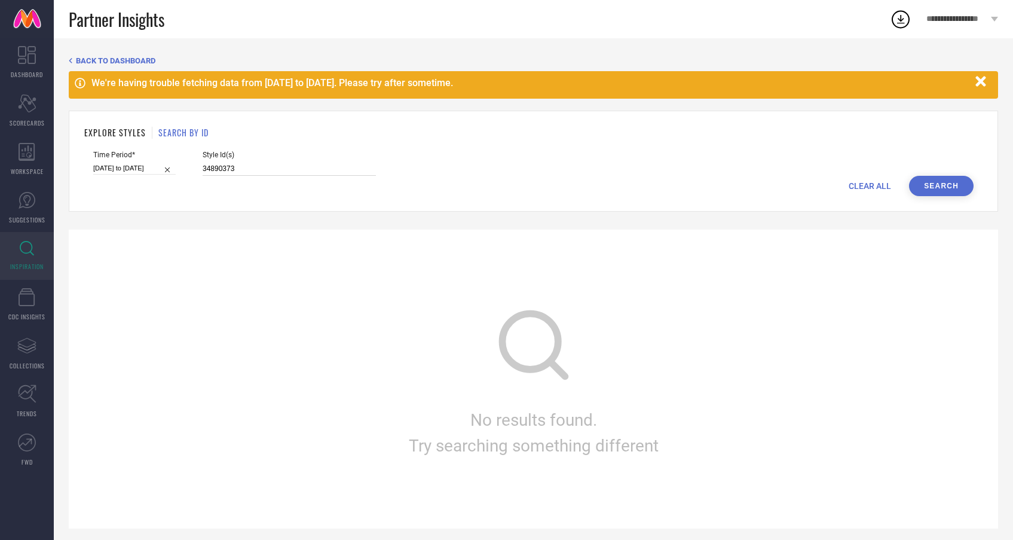
click at [175, 163] on div "Time Period* 01-08-2025 to 31-08-2025 Style Id(s) 34890373" at bounding box center [533, 163] width 880 height 25
click at [162, 168] on div "Time Period* 01-08-2025 to 31-08-2025 Style Id(s) 34890373" at bounding box center [533, 163] width 880 height 25
paste input "37"
click at [938, 180] on button "Search" at bounding box center [941, 186] width 65 height 20
drag, startPoint x: 234, startPoint y: 167, endPoint x: 182, endPoint y: 163, distance: 52.2
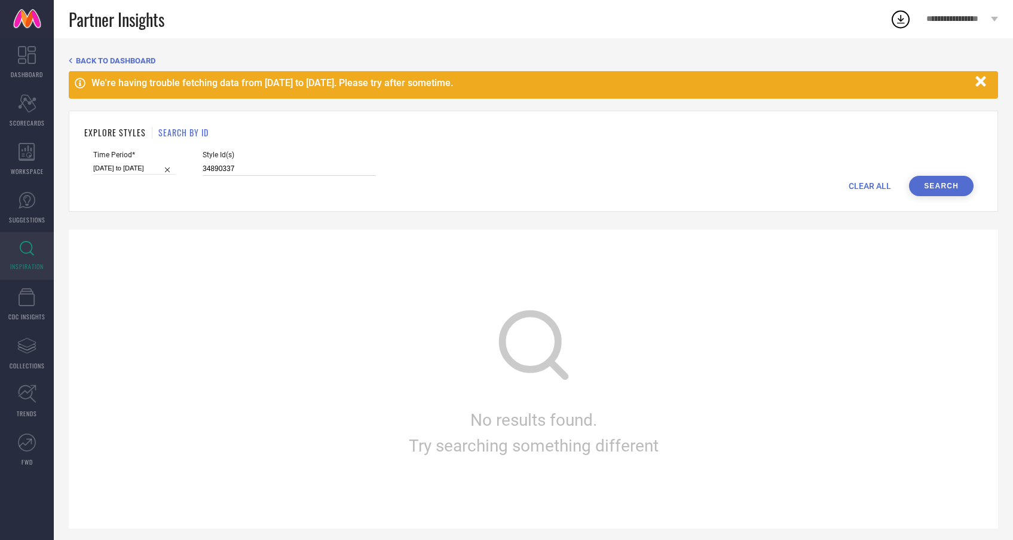
click at [182, 163] on div "Time Period* 01-08-2025 to 31-08-2025 Style Id(s) 34890337" at bounding box center [533, 163] width 880 height 25
paste input "166772"
type input "31667727"
click at [947, 180] on button "Search" at bounding box center [941, 186] width 65 height 20
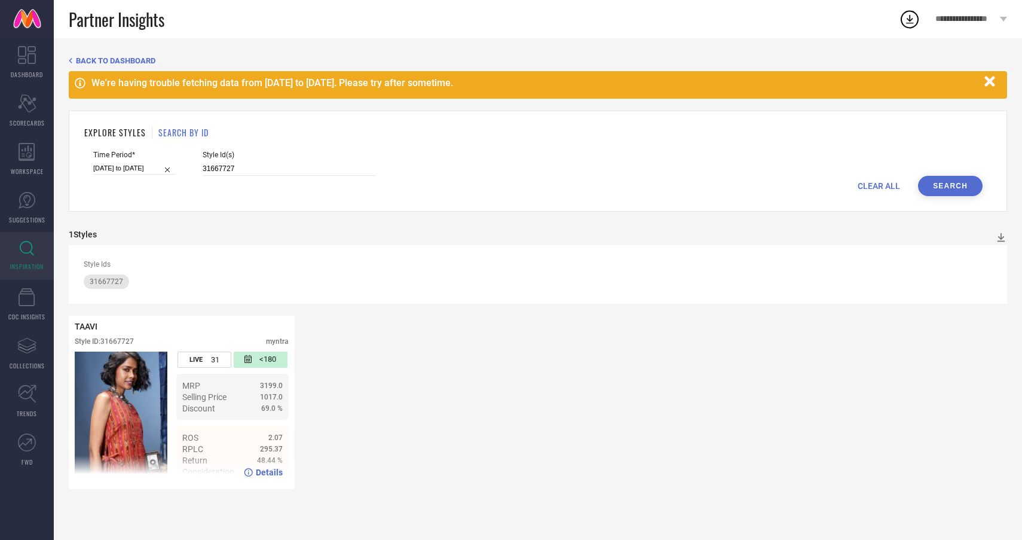
click at [271, 472] on span "Details" at bounding box center [269, 472] width 27 height 10
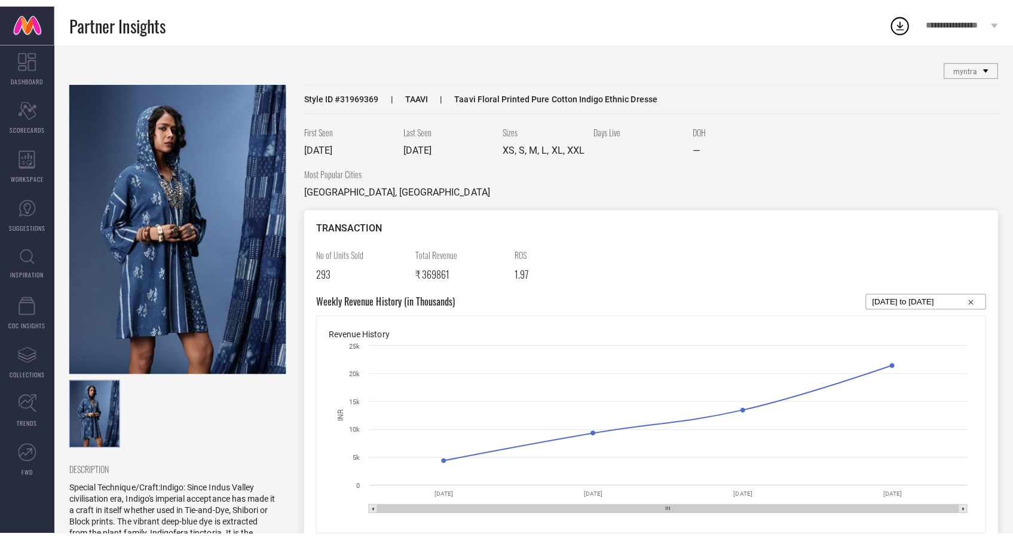
scroll to position [25, 0]
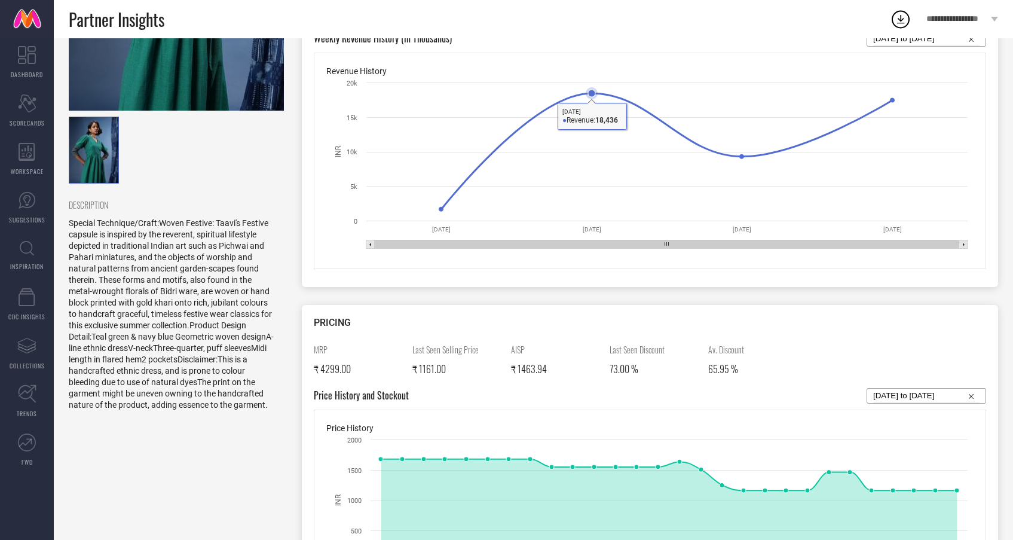
scroll to position [78, 0]
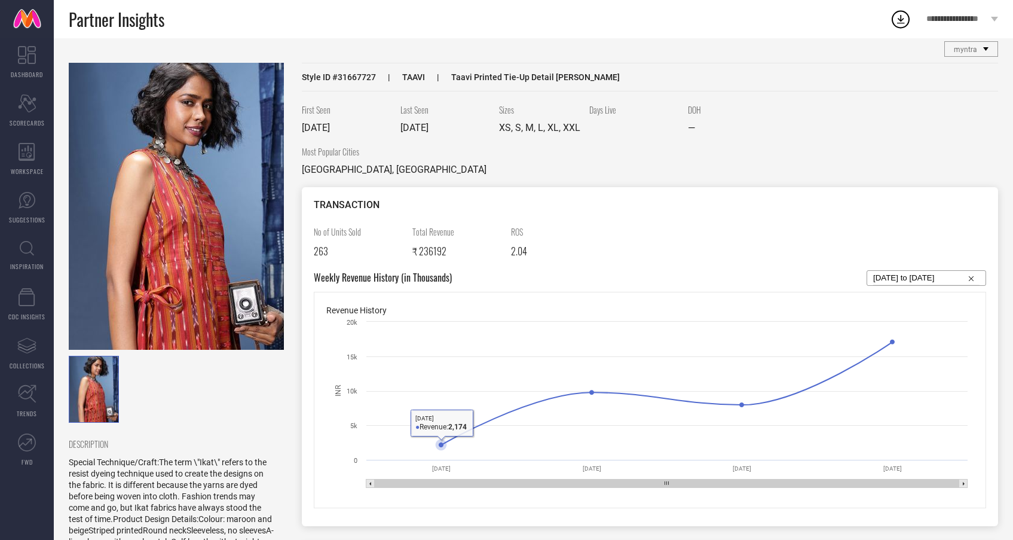
scroll to position [16, 0]
click at [919, 277] on input at bounding box center [926, 277] width 106 height 14
select select "8"
select select "2025"
select select "9"
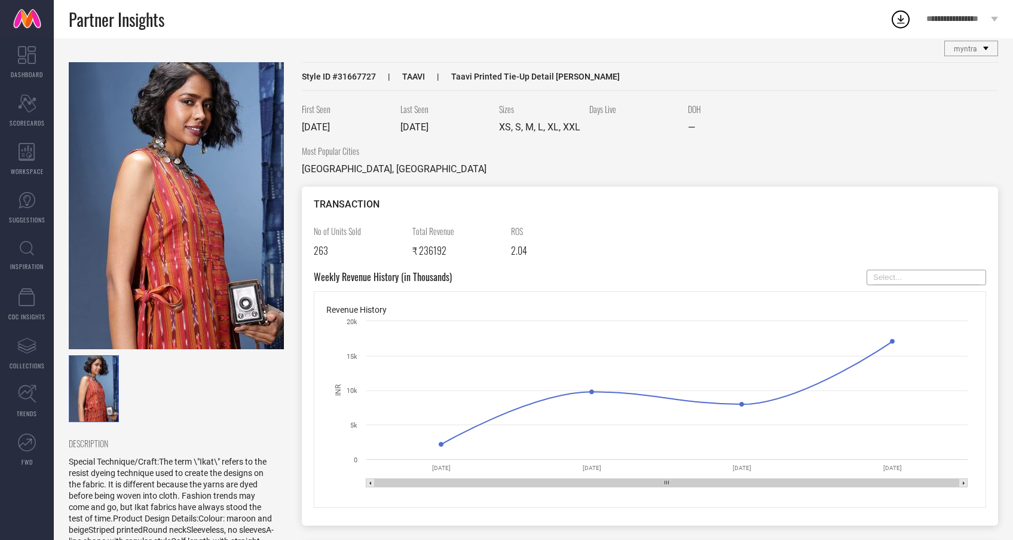
select select "2025"
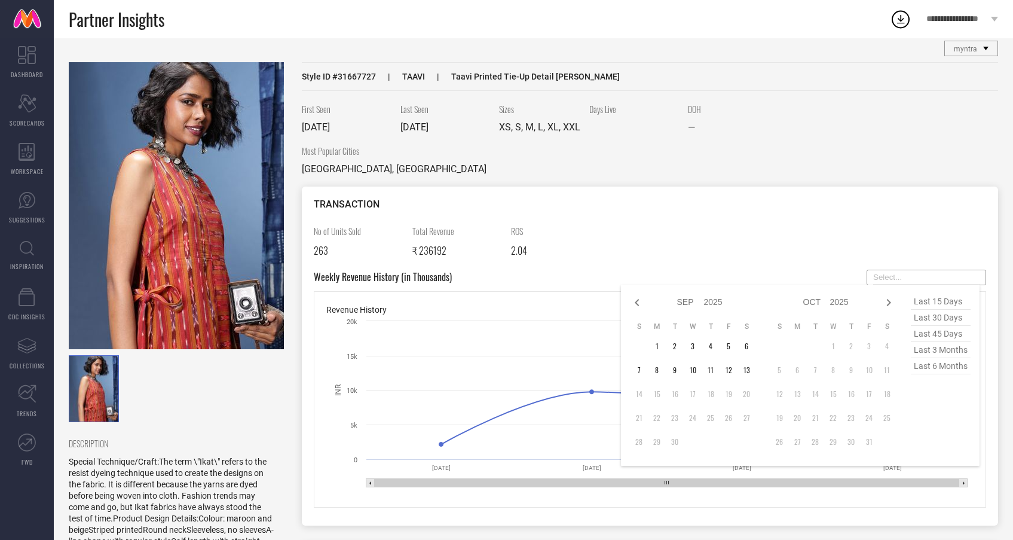
click at [929, 302] on span "last 15 days" at bounding box center [941, 301] width 60 height 16
type input "[DATE] to [DATE]"
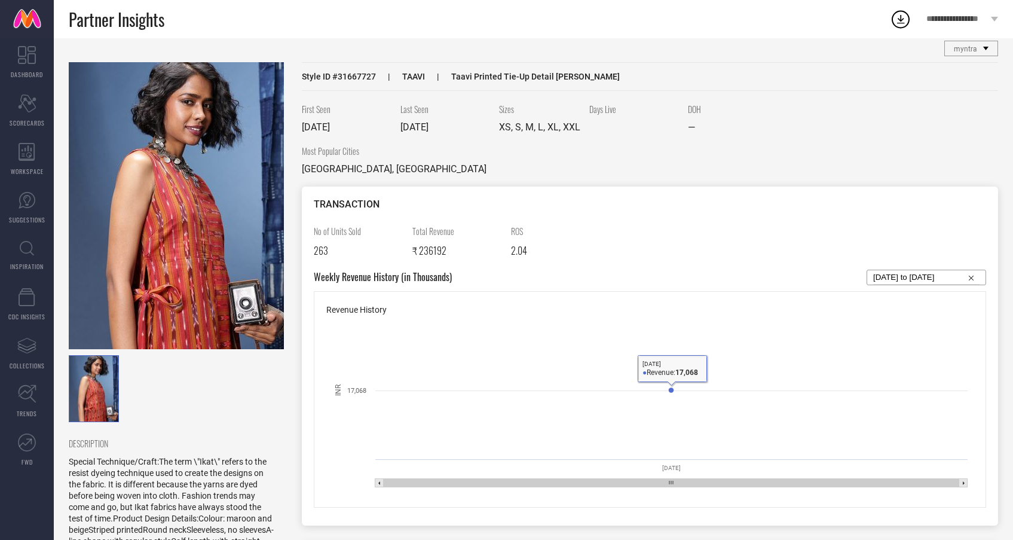
click at [954, 280] on input "[DATE] to [DATE]" at bounding box center [926, 277] width 106 height 14
select select "8"
select select "2025"
select select "9"
select select "2025"
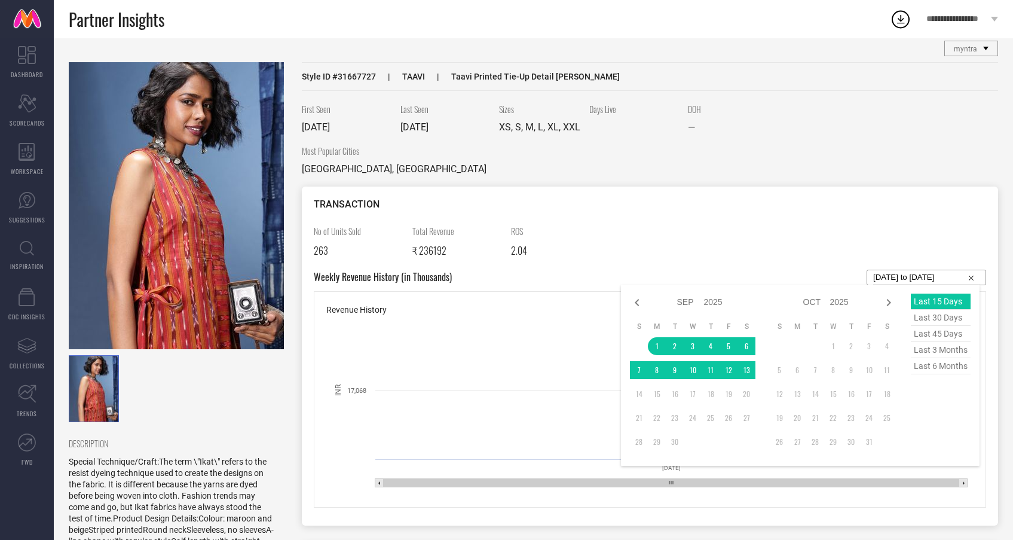
click at [937, 319] on span "last 30 days" at bounding box center [941, 318] width 60 height 16
type input "[DATE] to [DATE]"
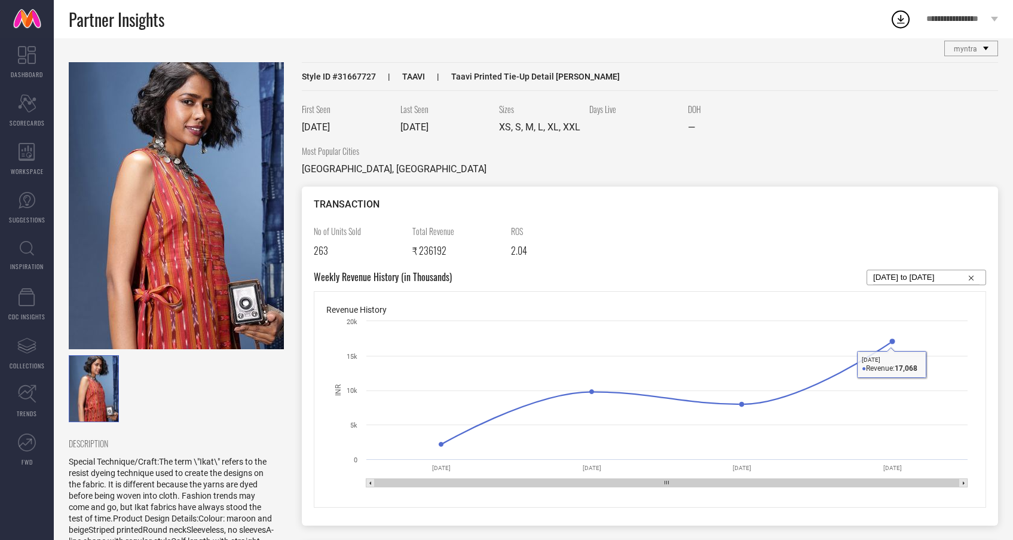
click at [956, 277] on input "[DATE] to [DATE]" at bounding box center [926, 277] width 106 height 14
select select "7"
select select "2025"
select select "8"
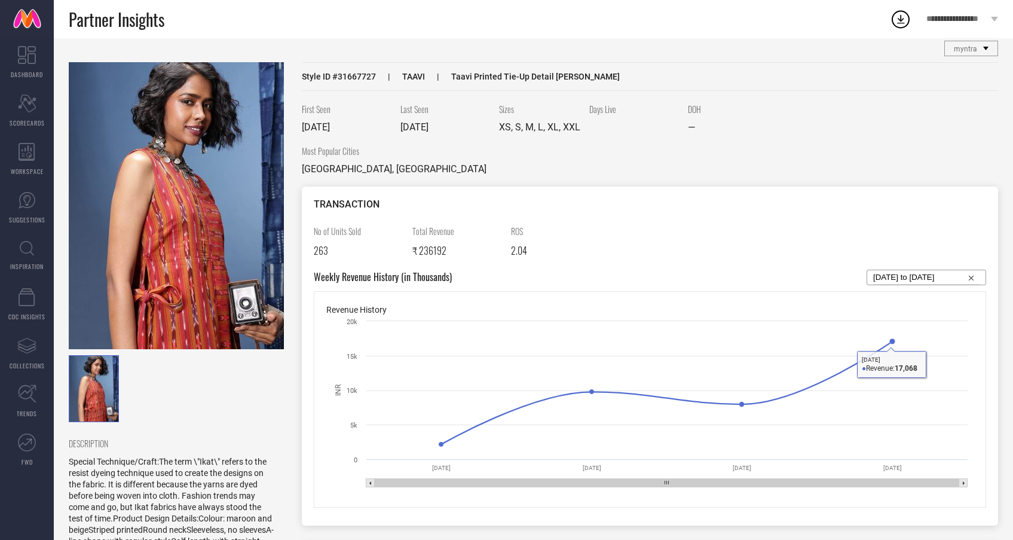
select select "2025"
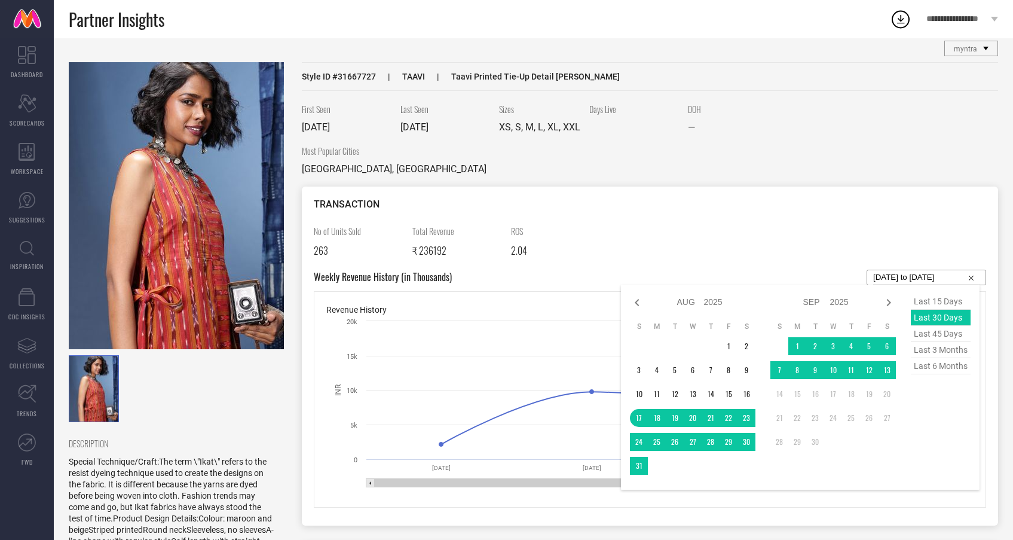
click at [955, 334] on span "last 45 days" at bounding box center [941, 334] width 60 height 16
type input "[DATE] to [DATE]"
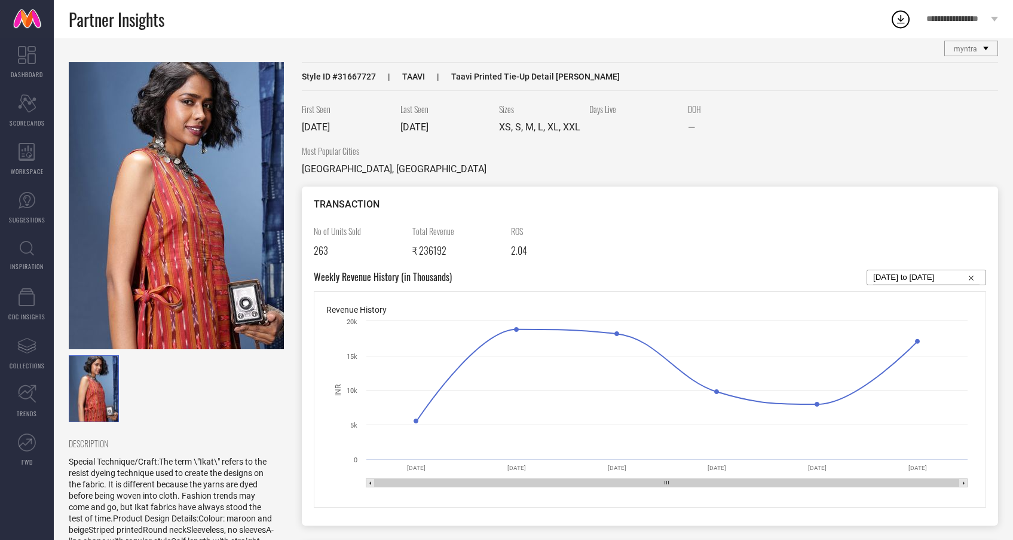
select select "7"
select select "2025"
select select "8"
select select "2025"
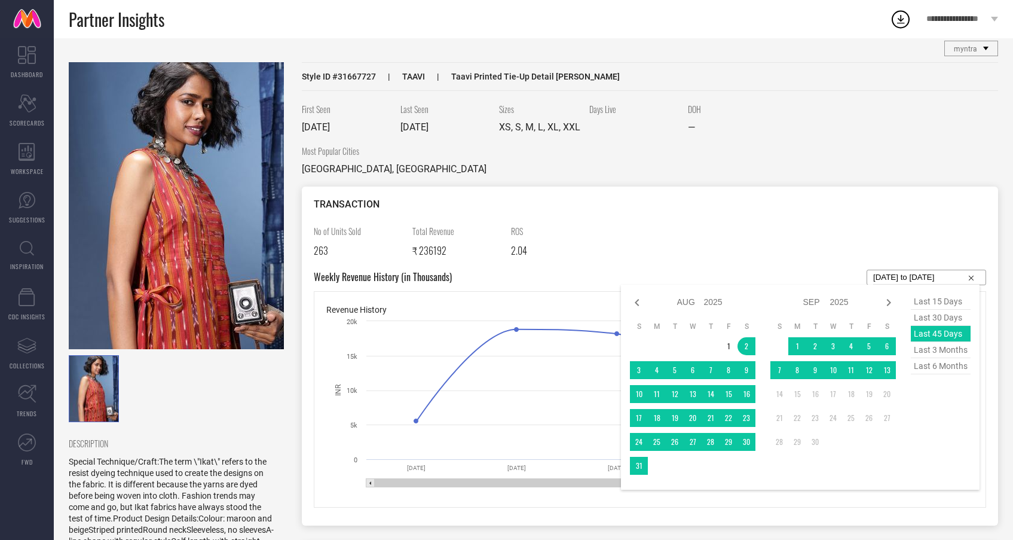
click at [965, 281] on input "[DATE] to [DATE]" at bounding box center [926, 277] width 106 height 14
click at [936, 364] on span "last 6 months" at bounding box center [941, 366] width 60 height 16
type input "[DATE] to [DATE]"
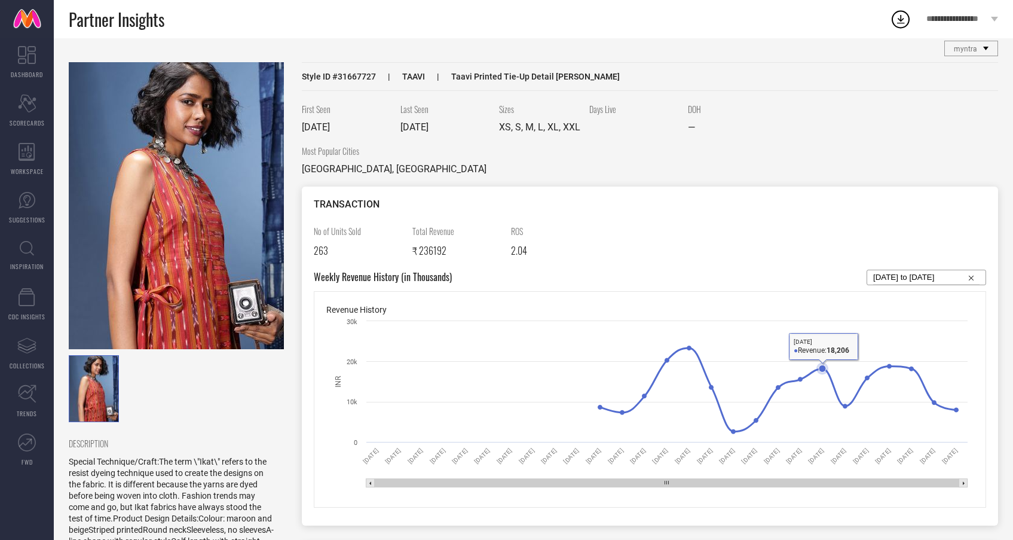
click at [819, 364] on icon at bounding box center [822, 368] width 12 height 12
click at [733, 425] on icon at bounding box center [733, 431] width 12 height 12
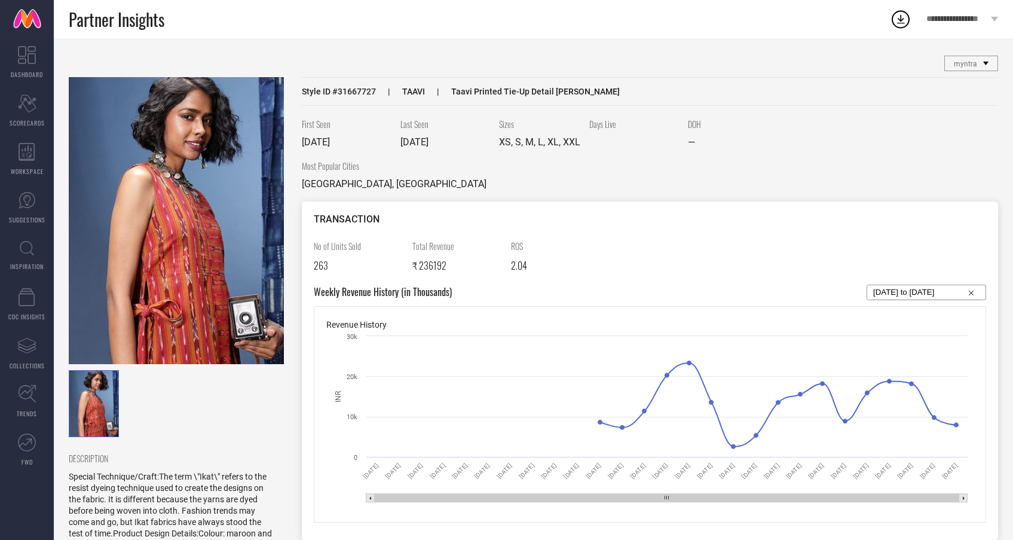
scroll to position [0, 0]
